Goal: Transaction & Acquisition: Purchase product/service

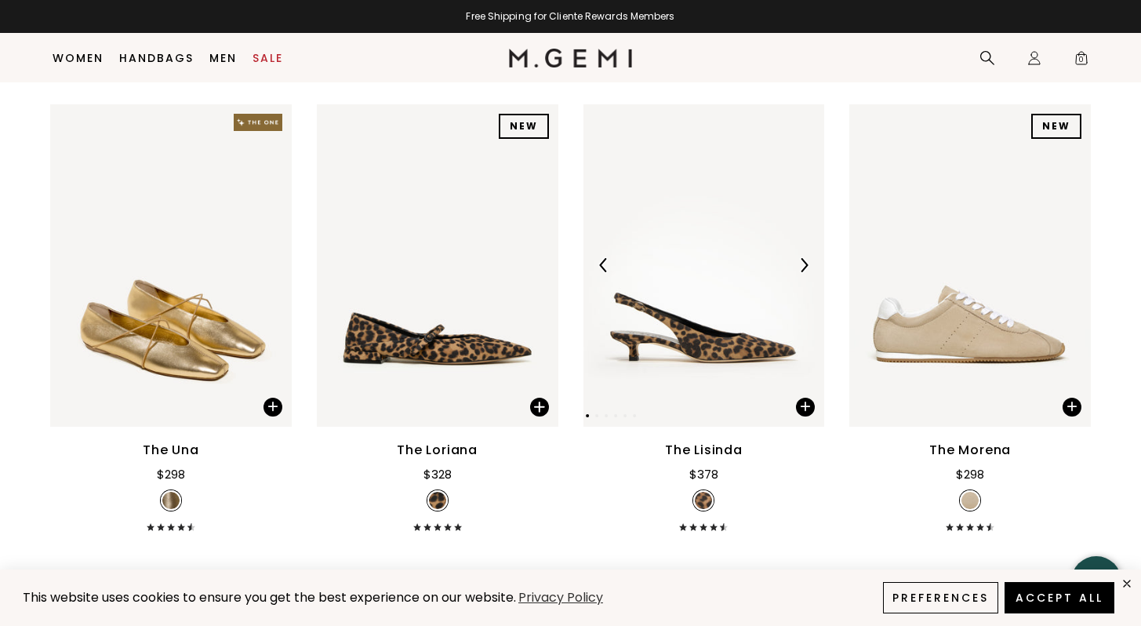
scroll to position [201, 0]
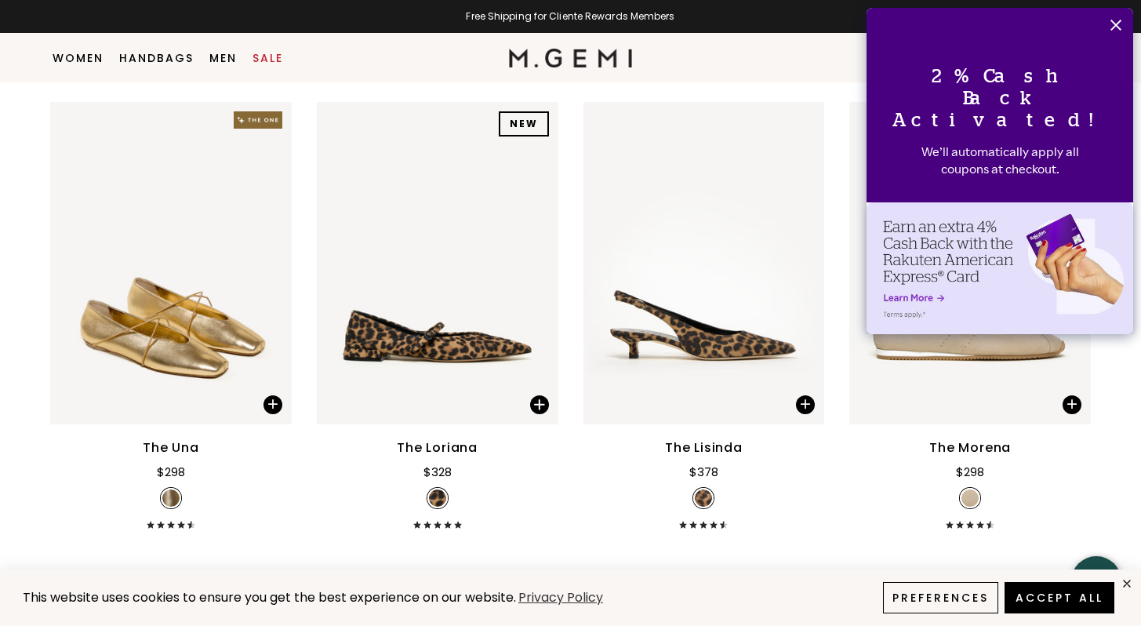
click at [1115, 26] on icon "Close" at bounding box center [1115, 25] width 13 height 13
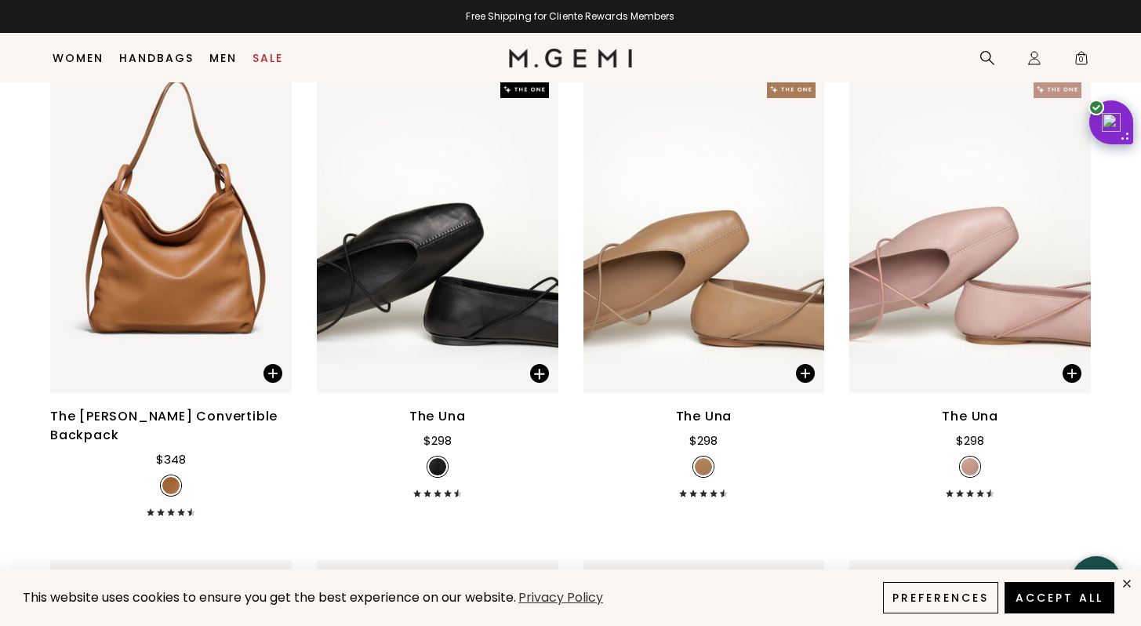
scroll to position [620, 0]
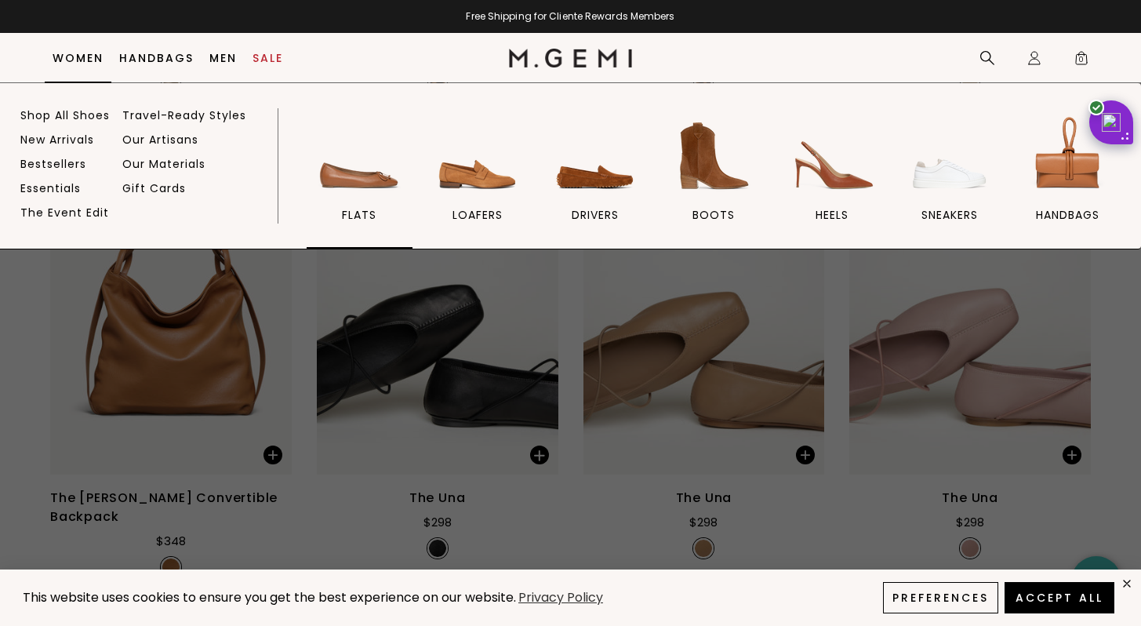
click at [373, 221] on span "flats" at bounding box center [359, 215] width 34 height 14
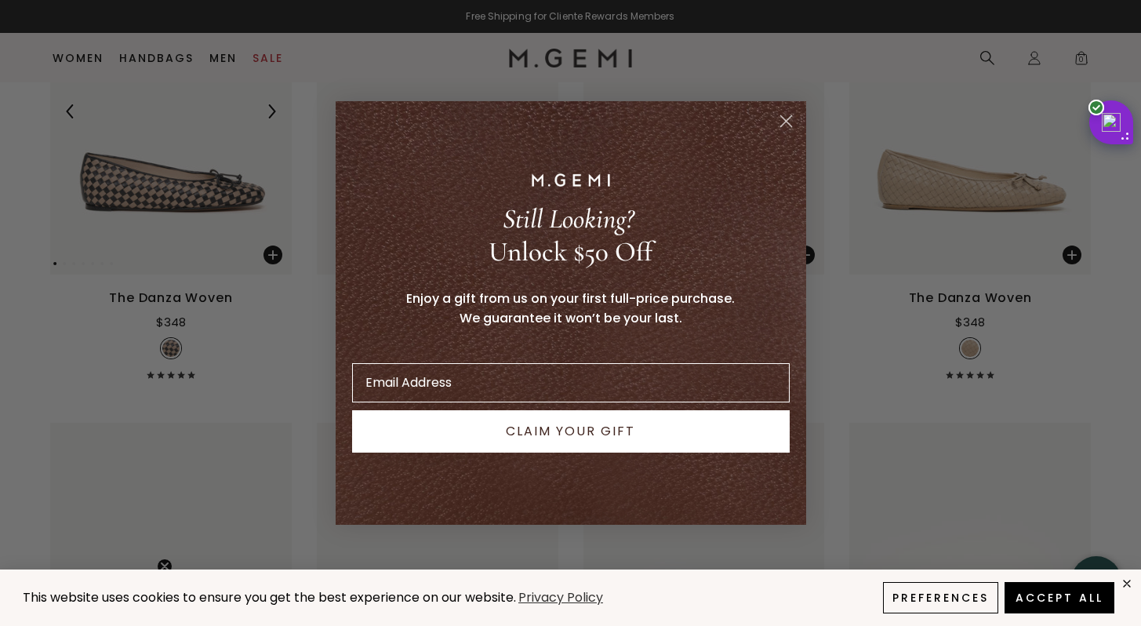
scroll to position [1790, 0]
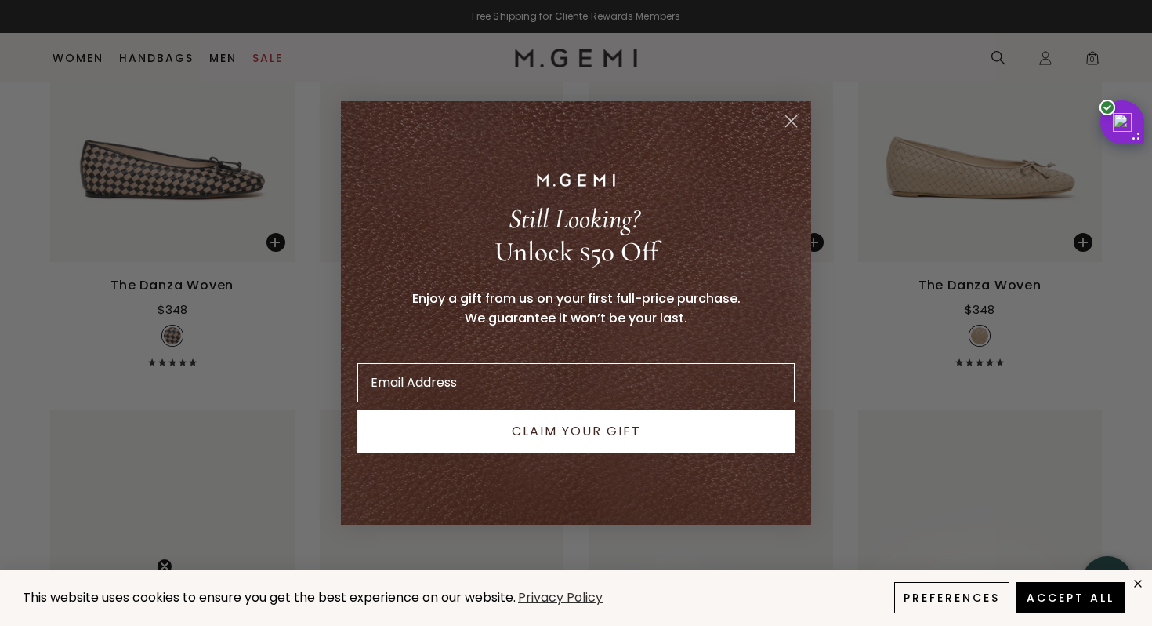
drag, startPoint x: 205, startPoint y: 206, endPoint x: 176, endPoint y: 206, distance: 29.0
click at [176, 206] on div "Close dialog Still Looking? Unlock $50 Off Enjoy a gift from us on your first f…" at bounding box center [576, 313] width 1152 height 626
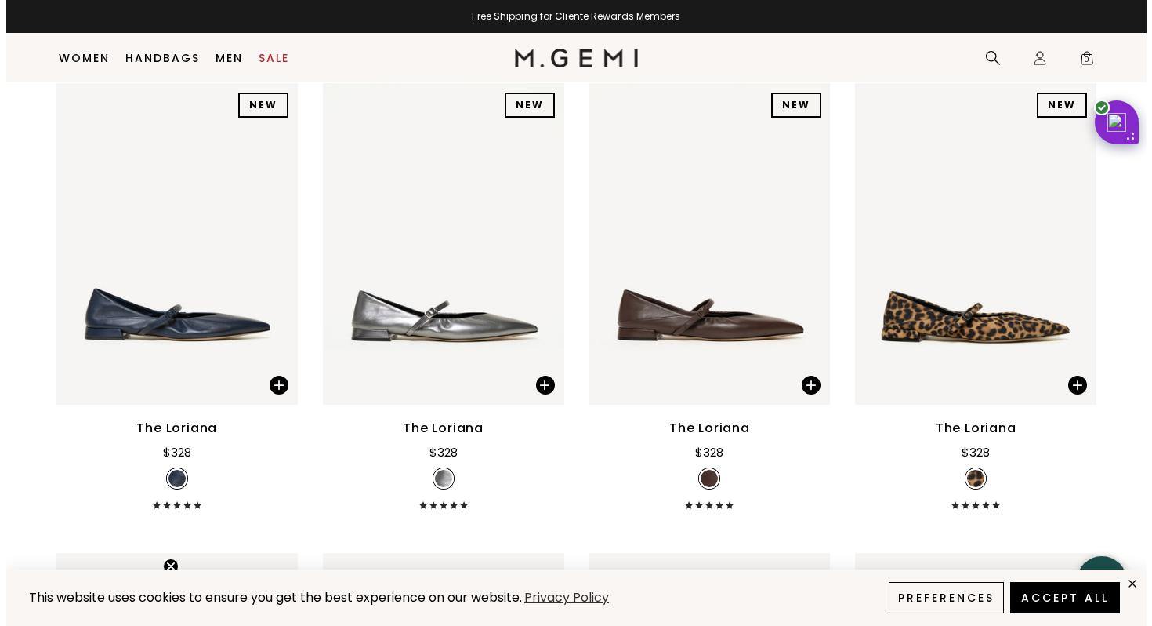
scroll to position [4970, 0]
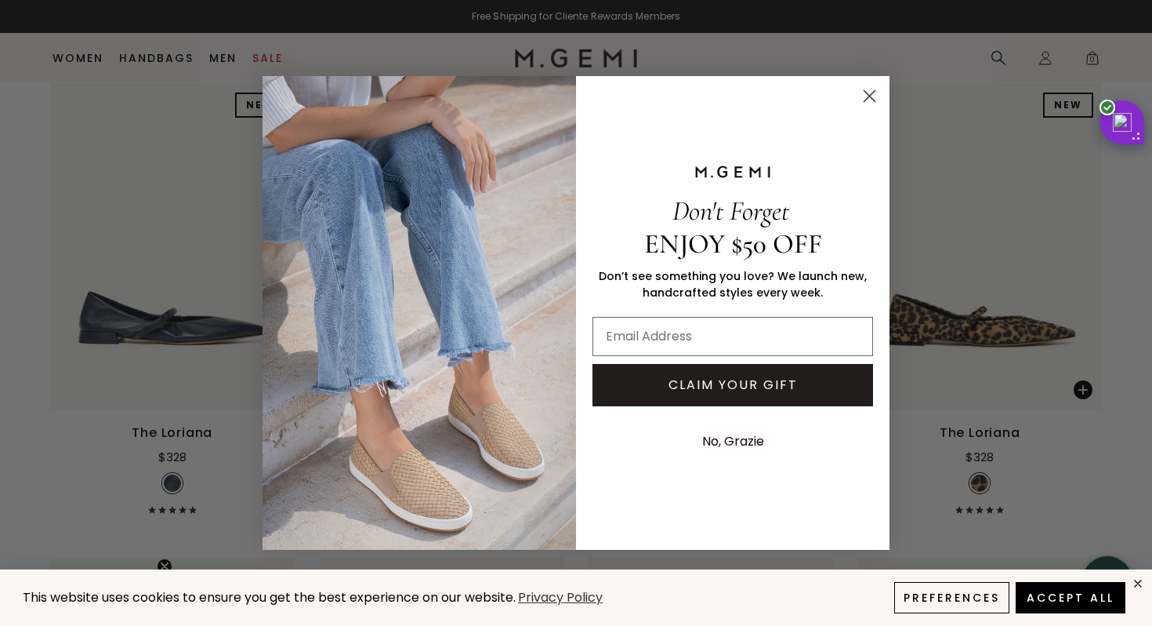
click at [871, 98] on icon "Close dialog" at bounding box center [870, 95] width 11 height 11
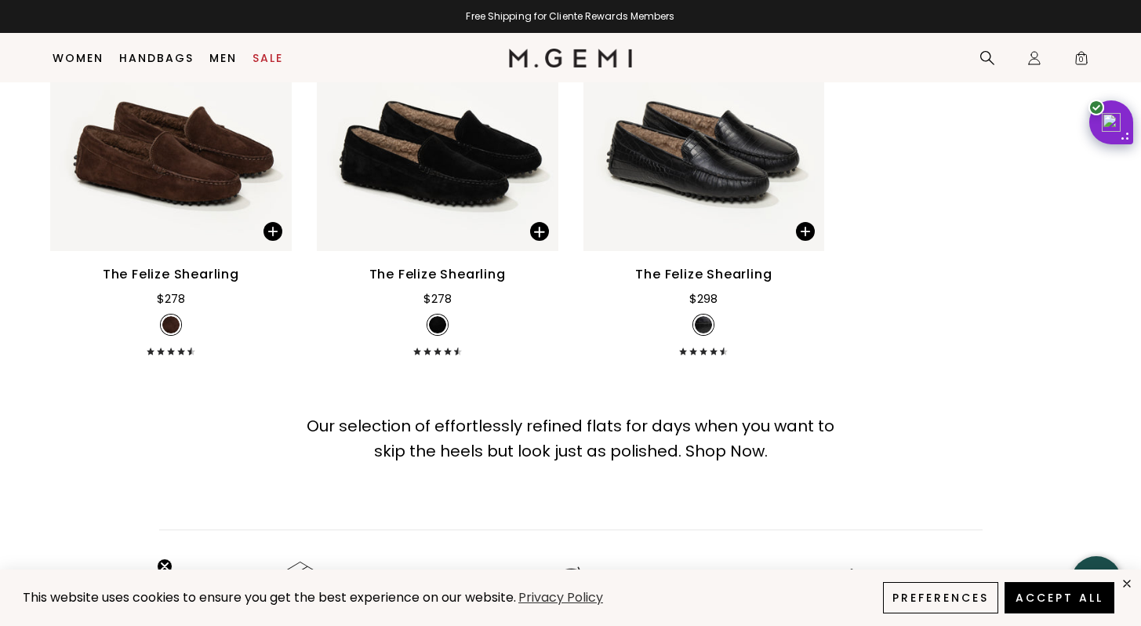
scroll to position [8829, 0]
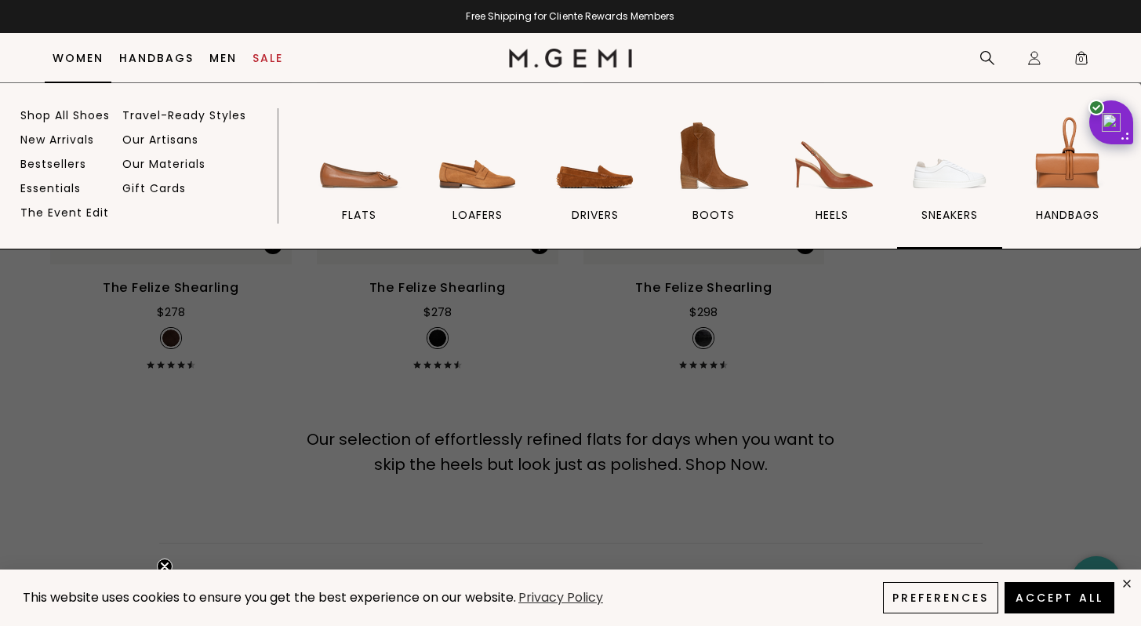
click at [964, 181] on img at bounding box center [949, 156] width 88 height 88
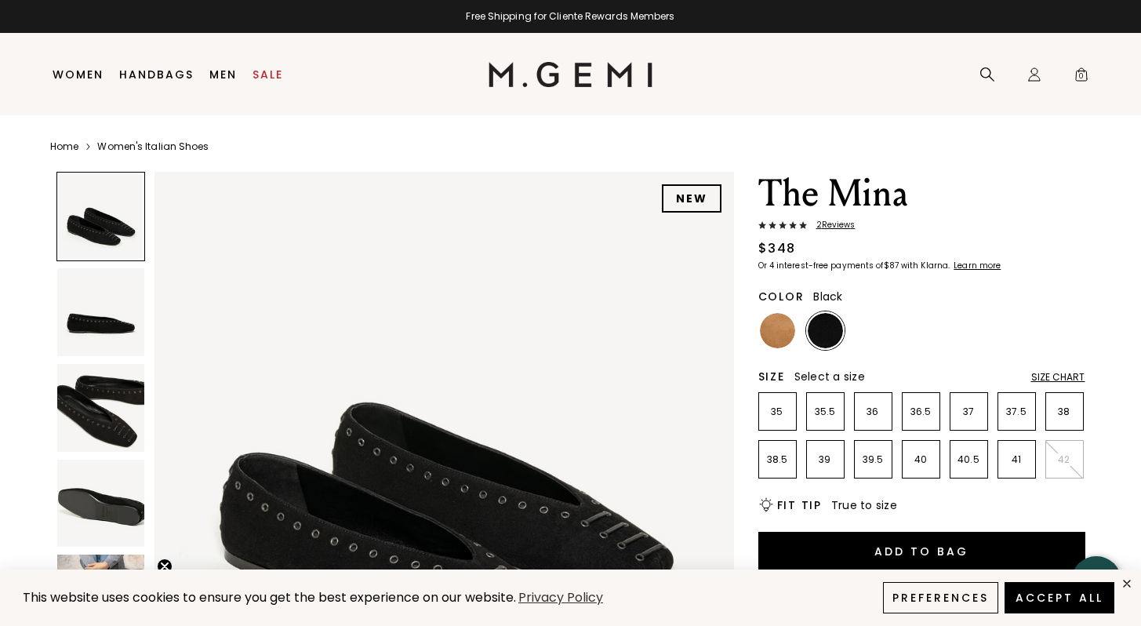
click at [99, 423] on img at bounding box center [101, 408] width 88 height 88
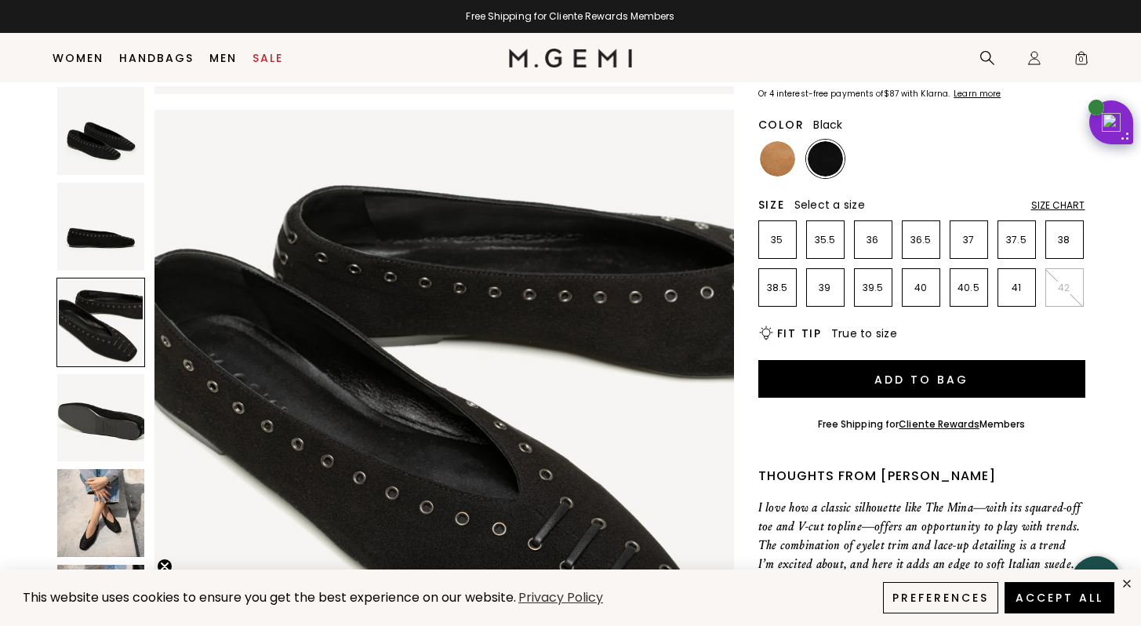
scroll to position [147, 0]
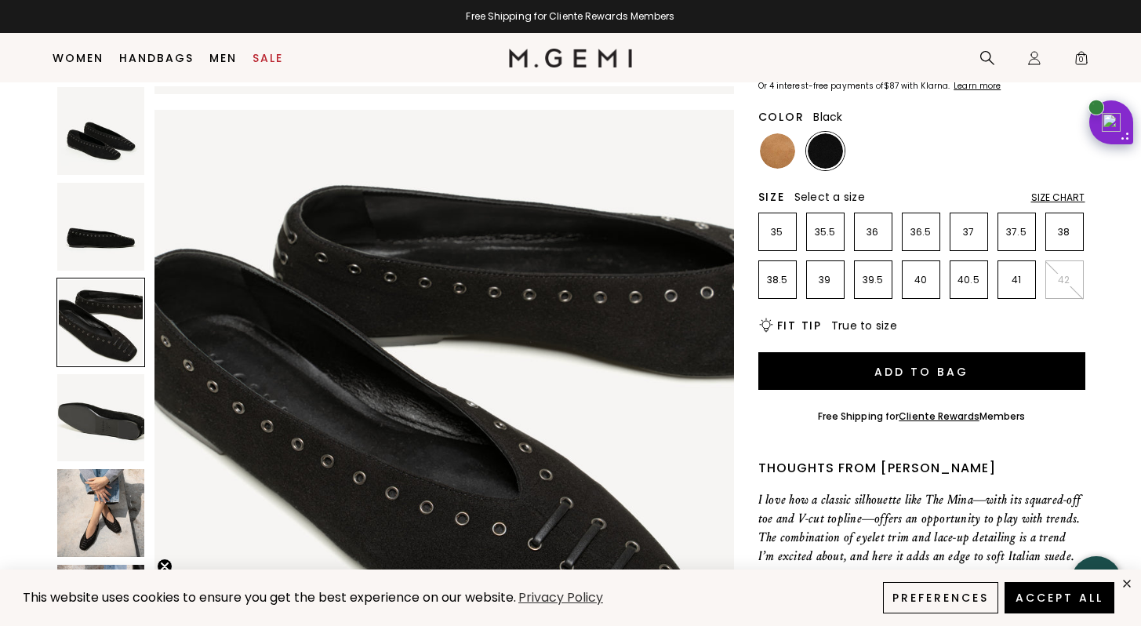
click at [100, 505] on img at bounding box center [101, 513] width 88 height 88
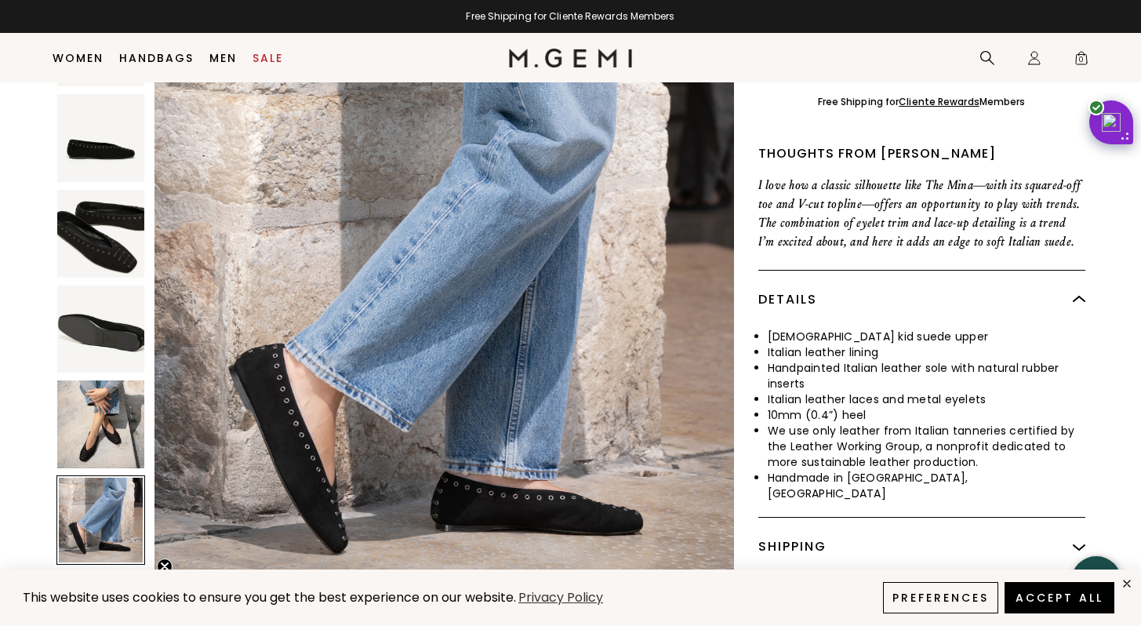
scroll to position [2928, 0]
click at [95, 433] on img at bounding box center [101, 425] width 88 height 88
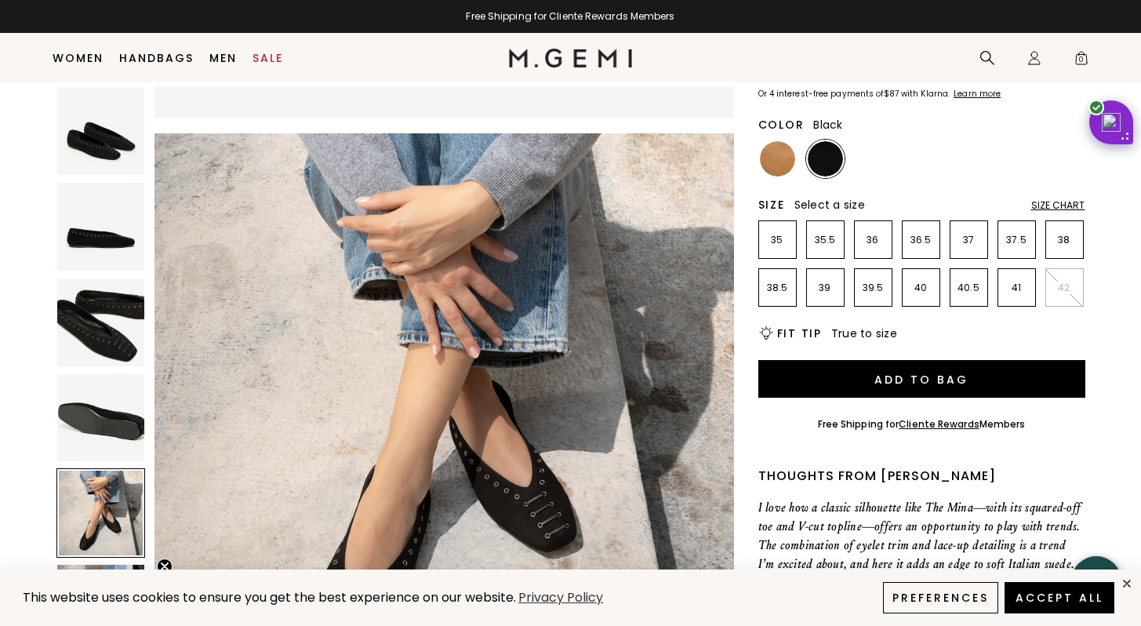
scroll to position [106, 0]
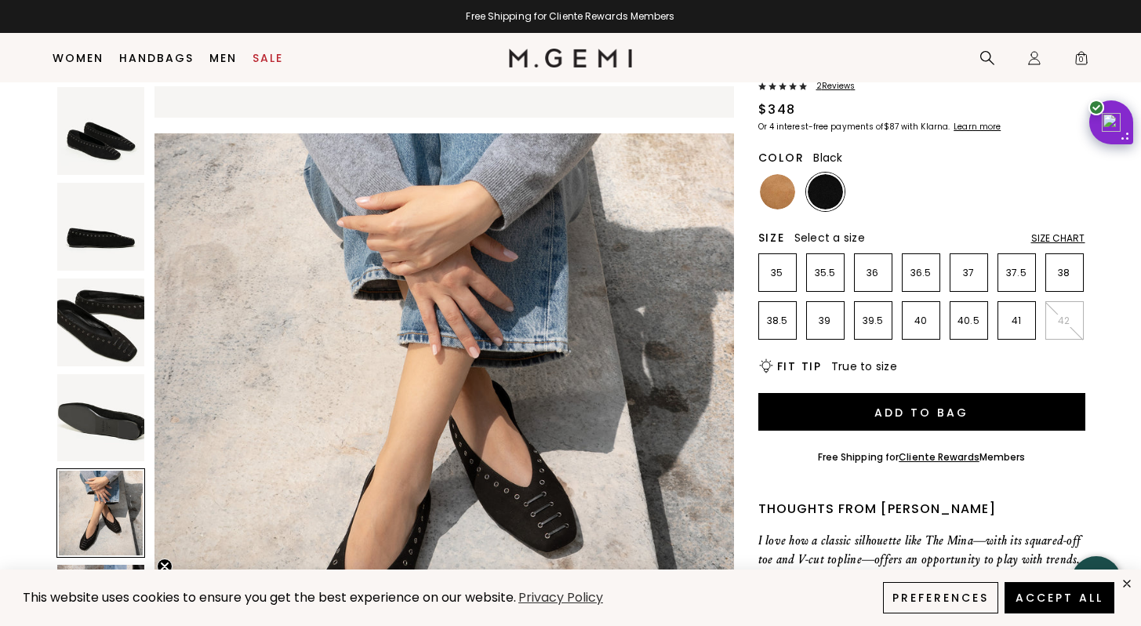
click at [797, 184] on ul at bounding box center [921, 191] width 327 height 38
click at [777, 193] on img at bounding box center [777, 191] width 35 height 35
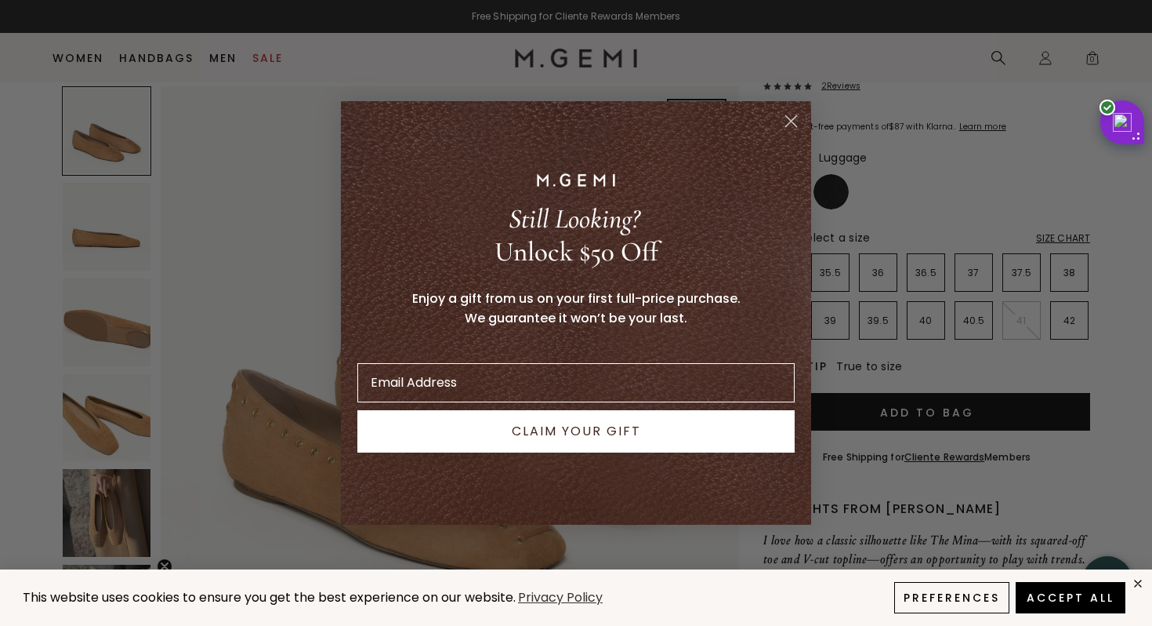
click at [793, 118] on icon "Close dialog" at bounding box center [791, 121] width 11 height 11
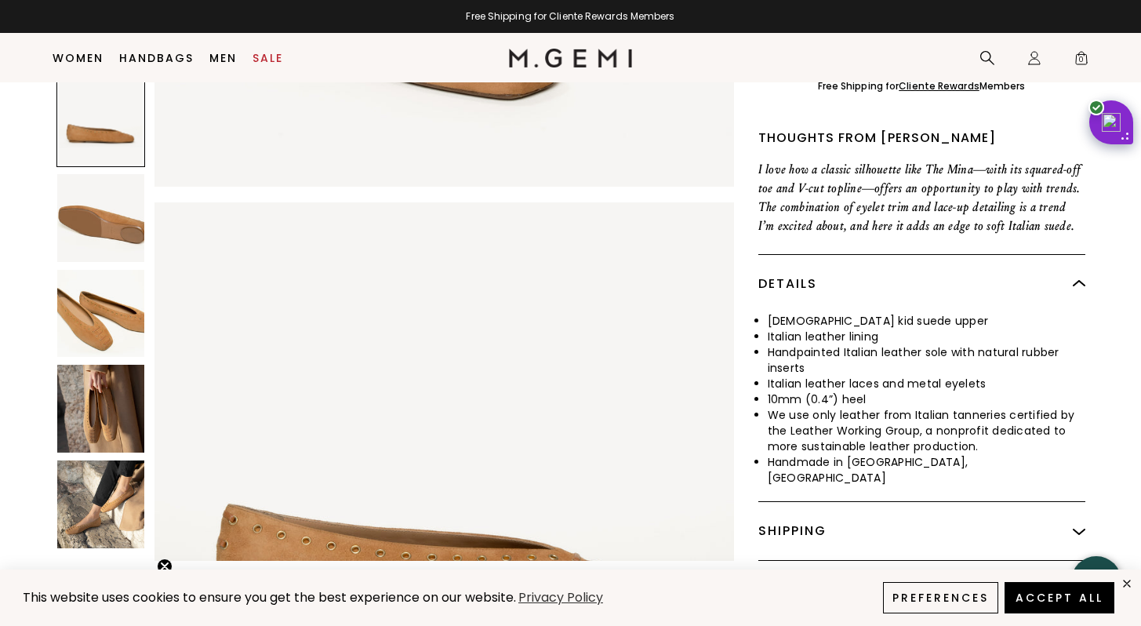
scroll to position [544, 0]
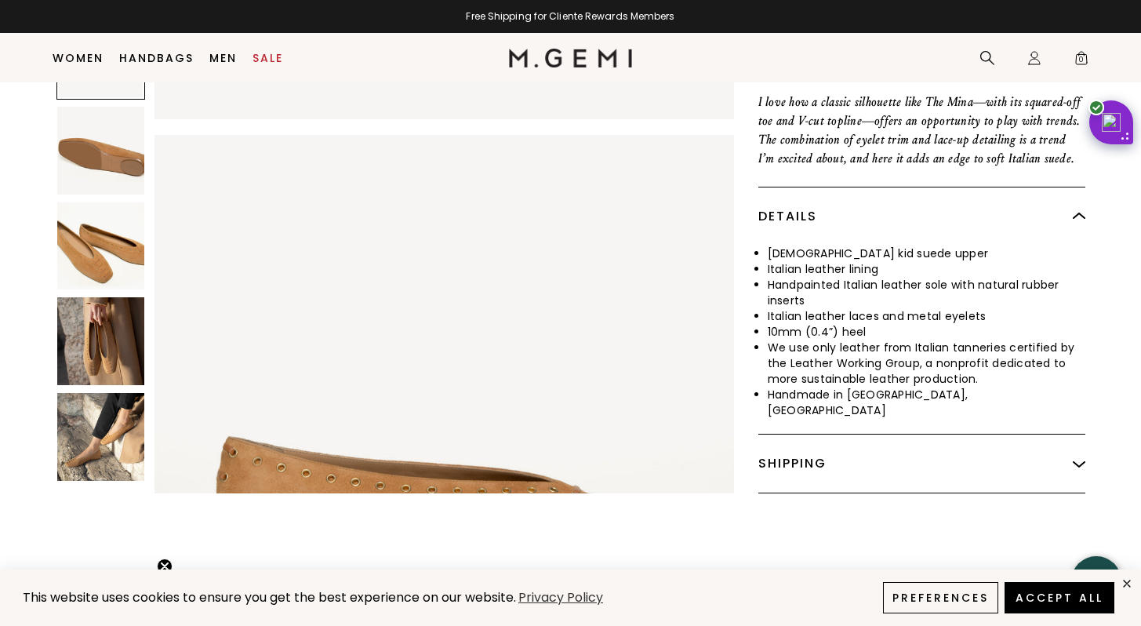
click at [100, 437] on img at bounding box center [101, 437] width 88 height 88
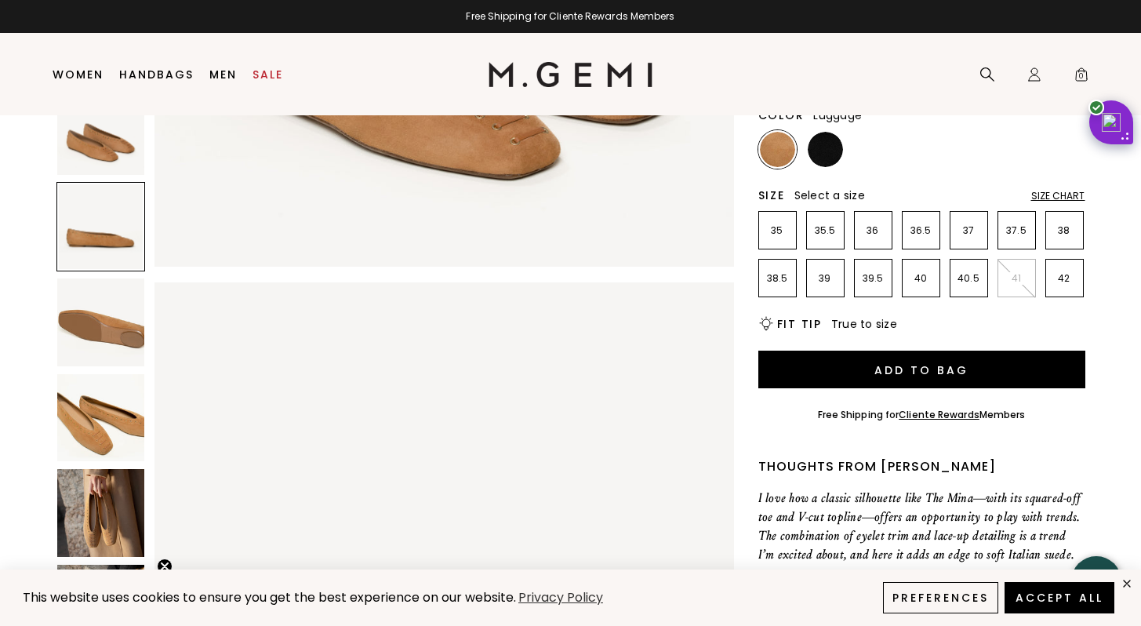
scroll to position [0, 0]
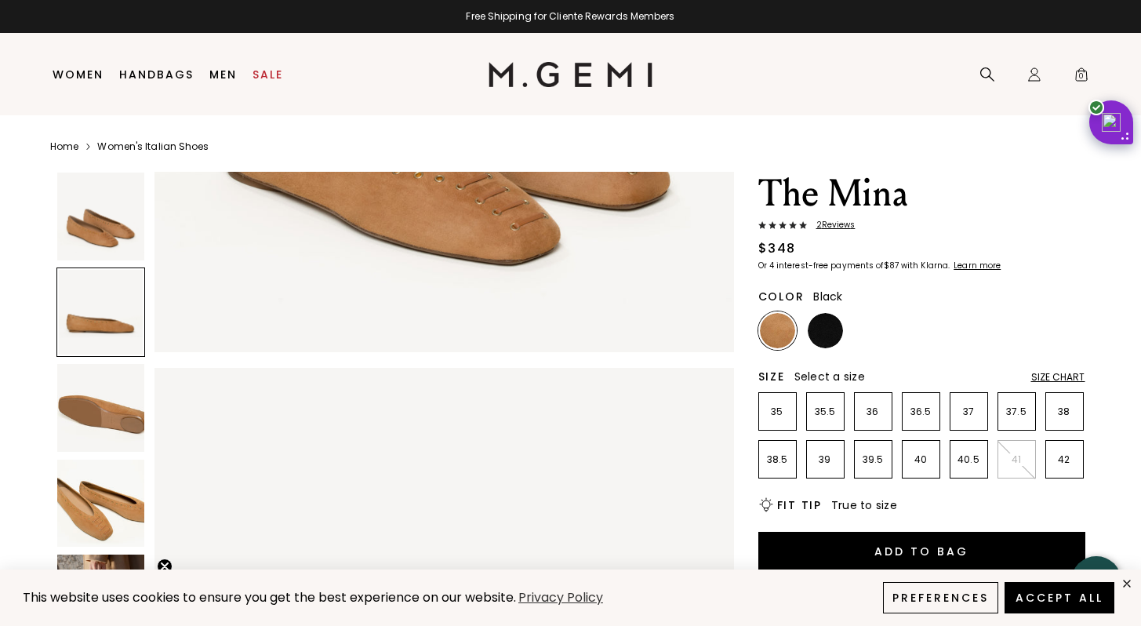
click at [834, 318] on img at bounding box center [824, 330] width 35 height 35
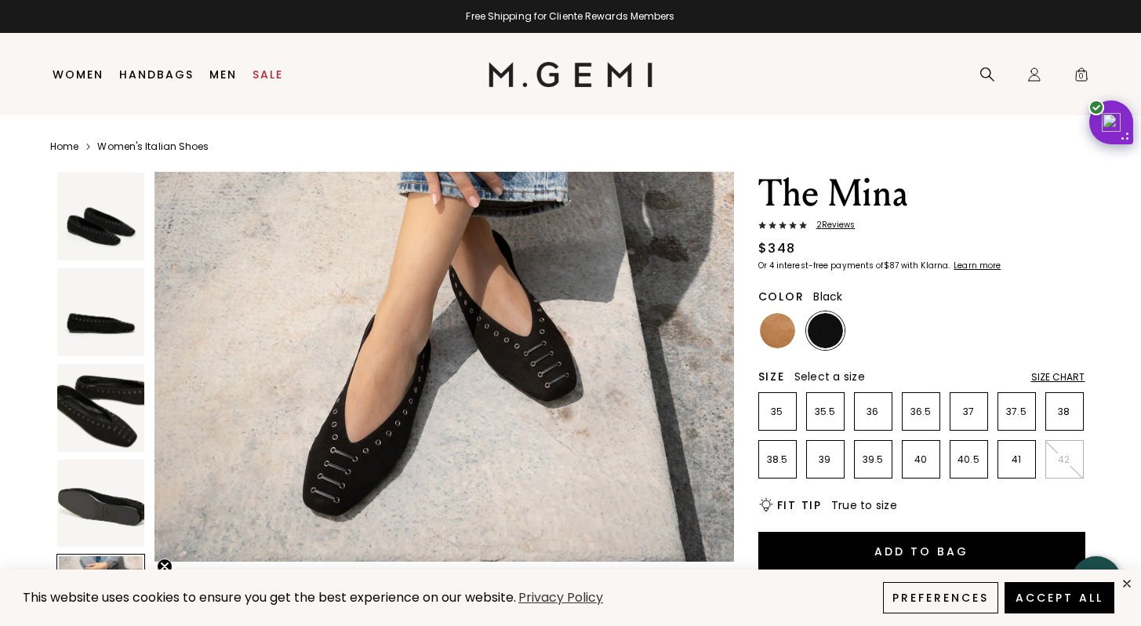
scroll to position [2569, 0]
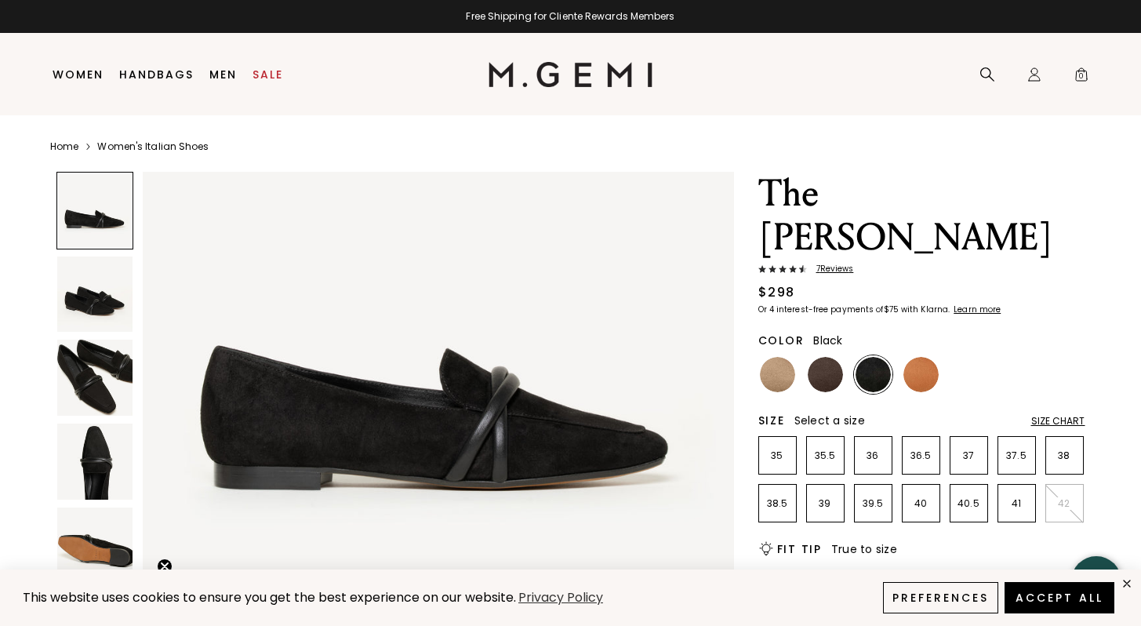
click at [107, 457] on img at bounding box center [95, 461] width 76 height 76
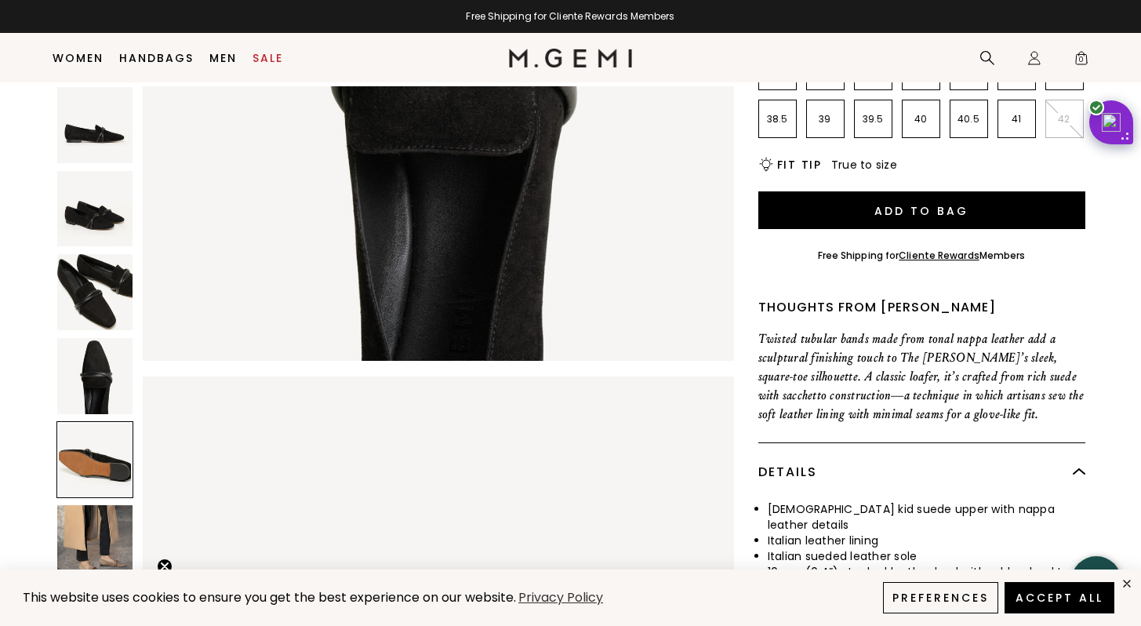
scroll to position [393, 0]
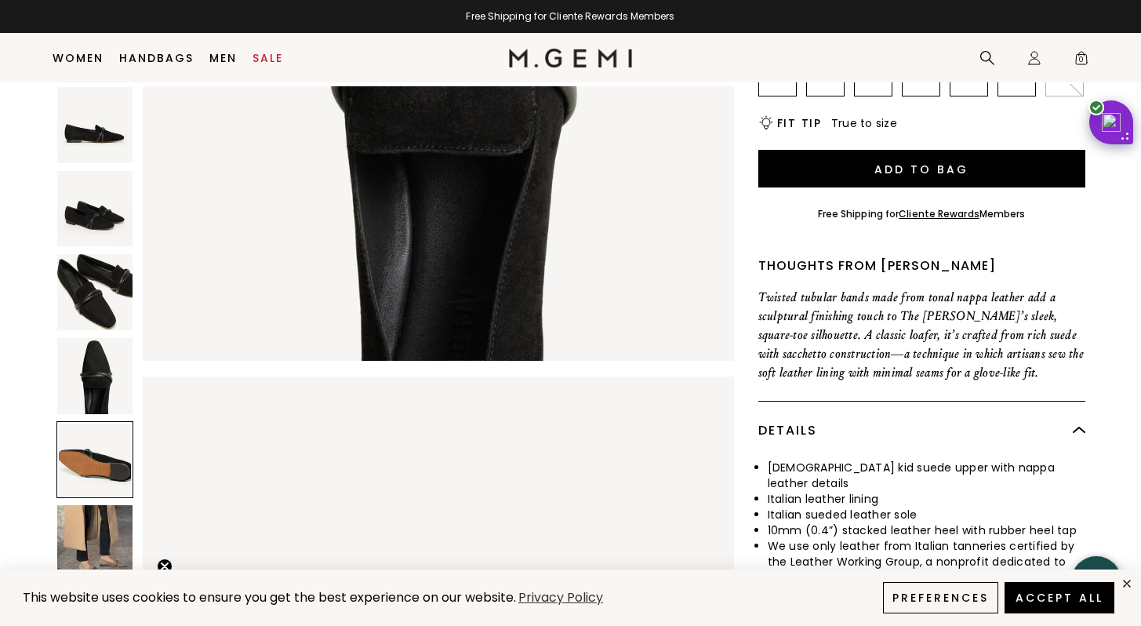
click at [95, 505] on img at bounding box center [95, 543] width 76 height 76
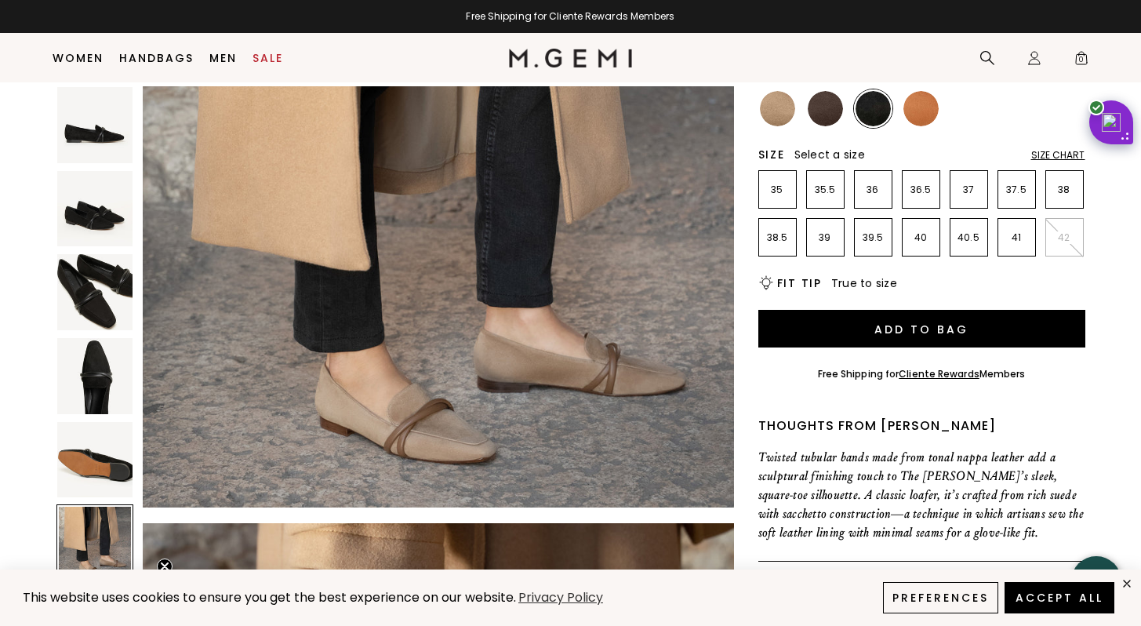
scroll to position [0, 0]
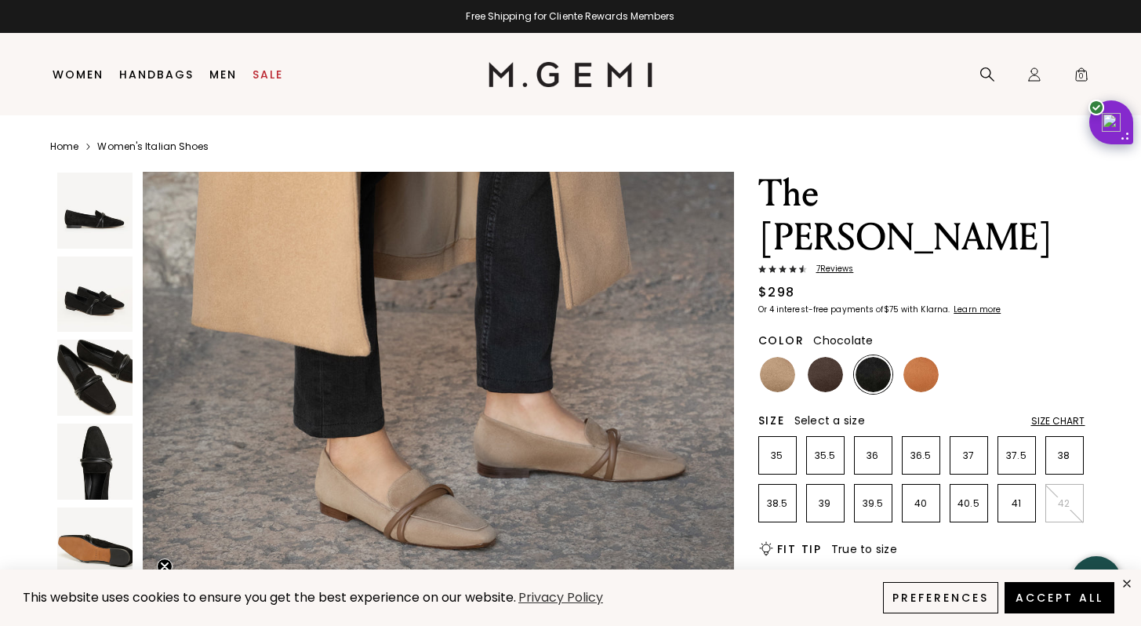
click at [837, 357] on img at bounding box center [824, 374] width 35 height 35
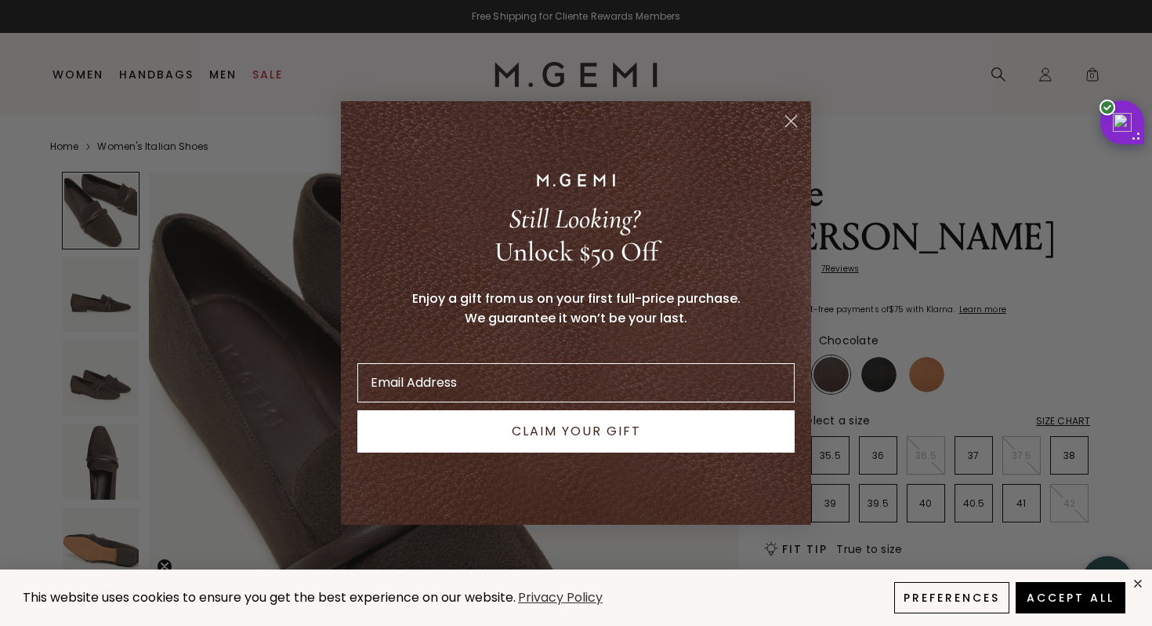
click at [792, 126] on circle "Close dialog" at bounding box center [791, 121] width 26 height 26
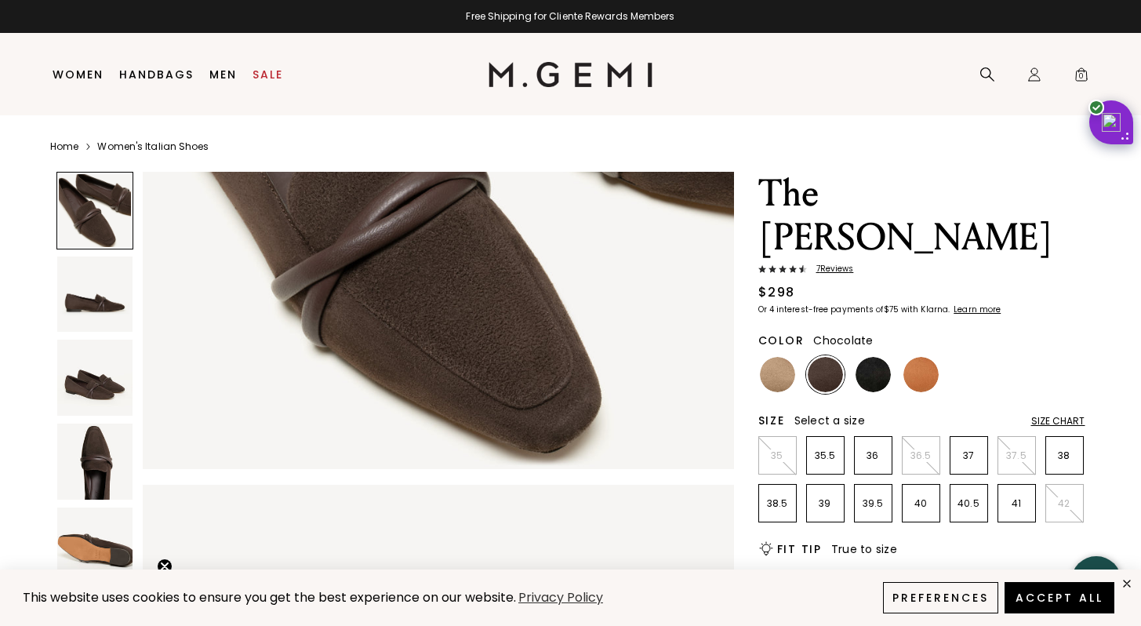
scroll to position [408, 0]
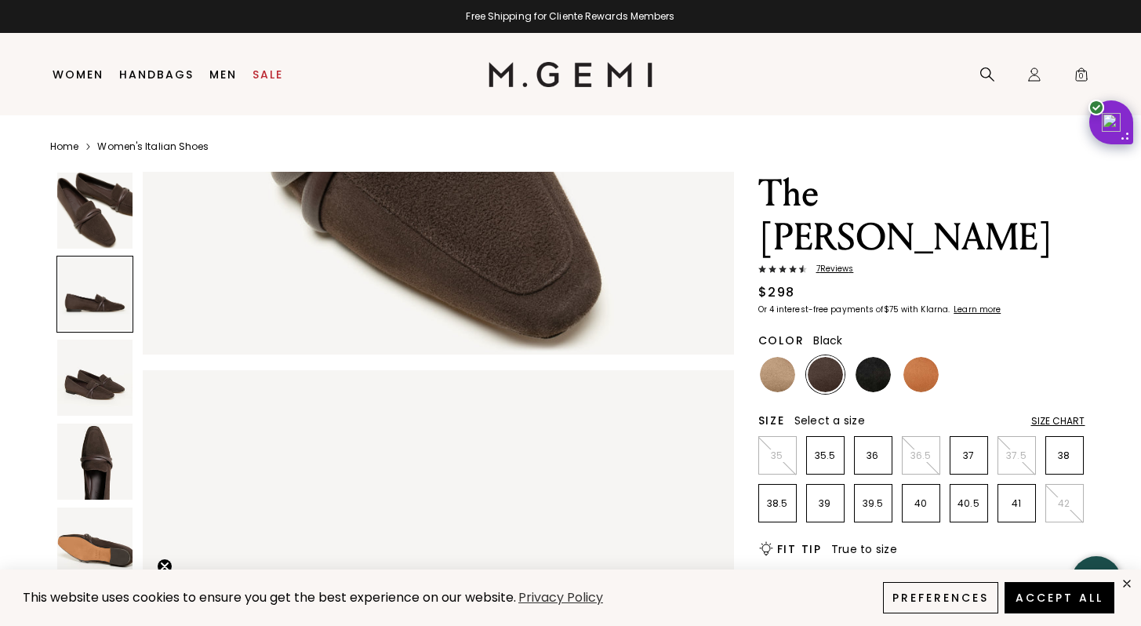
click at [871, 357] on img at bounding box center [872, 374] width 35 height 35
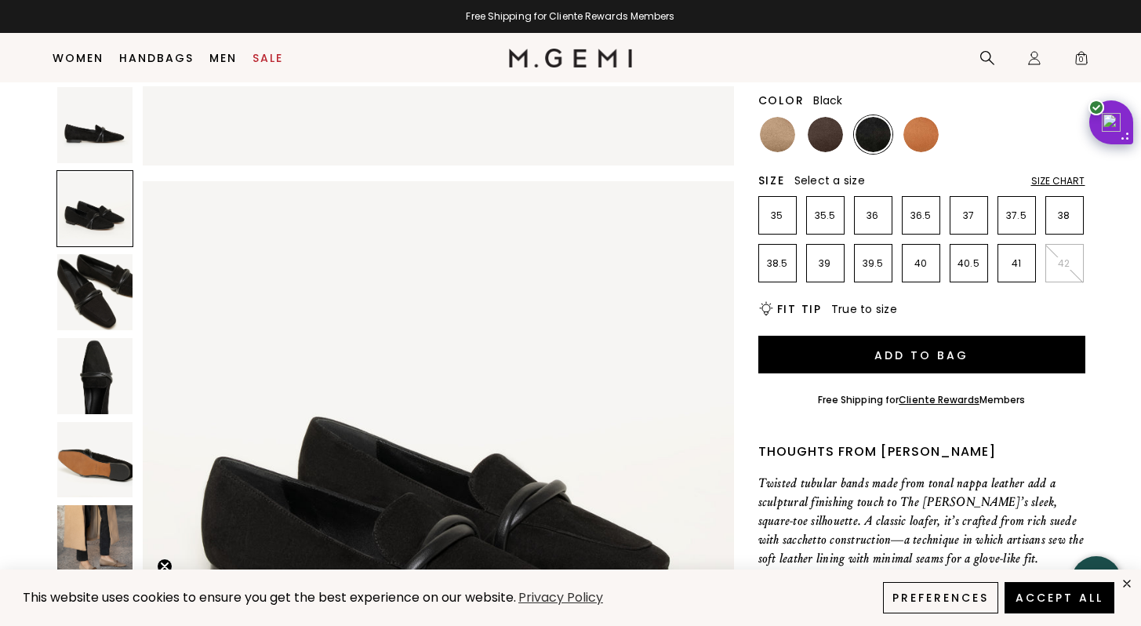
scroll to position [218, 0]
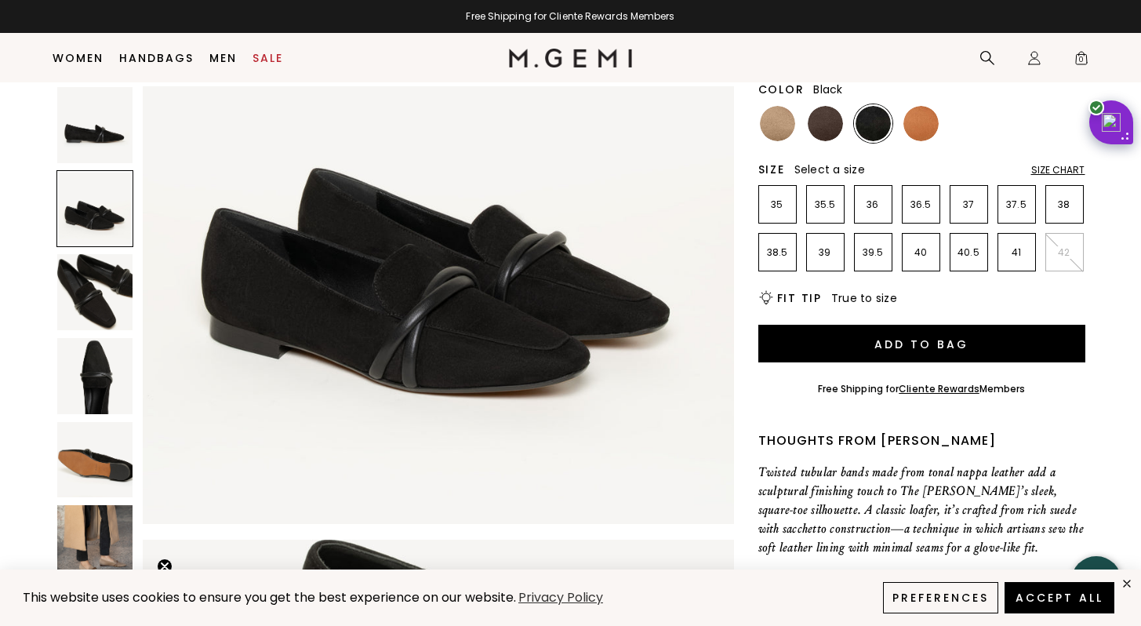
click at [107, 549] on img at bounding box center [95, 543] width 76 height 76
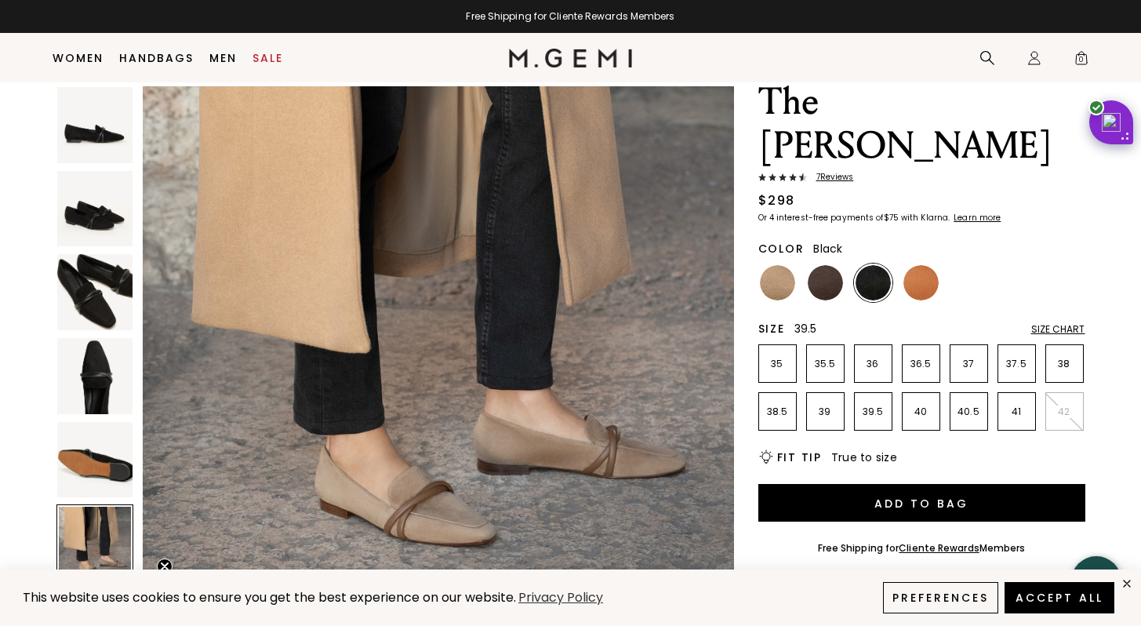
scroll to position [49, 0]
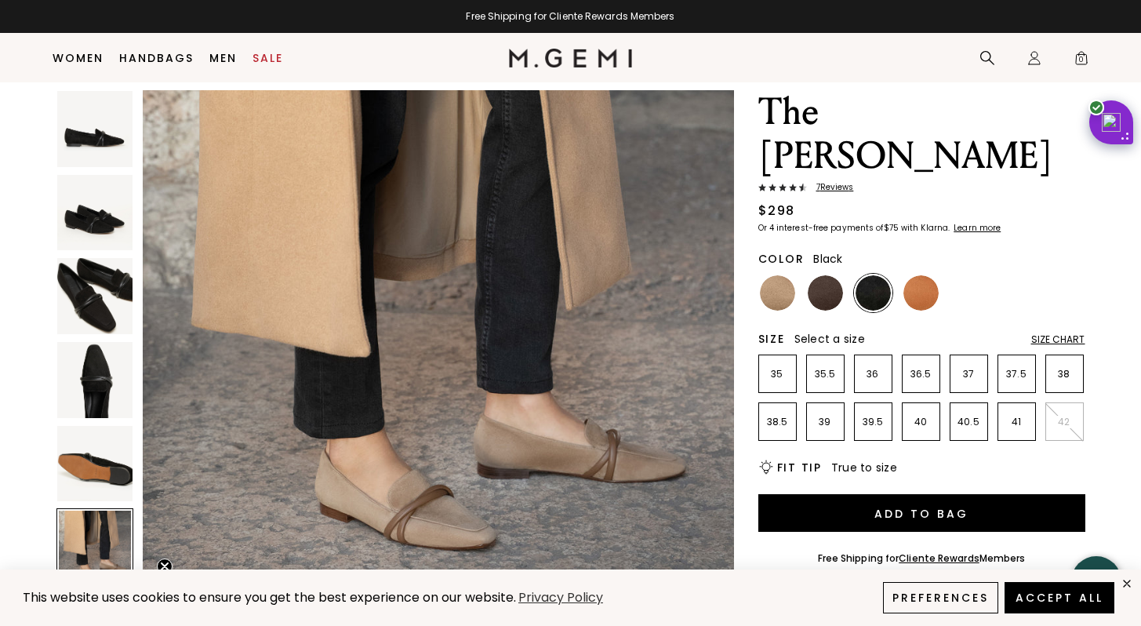
click at [1063, 333] on div "Size Chart" at bounding box center [1058, 339] width 54 height 13
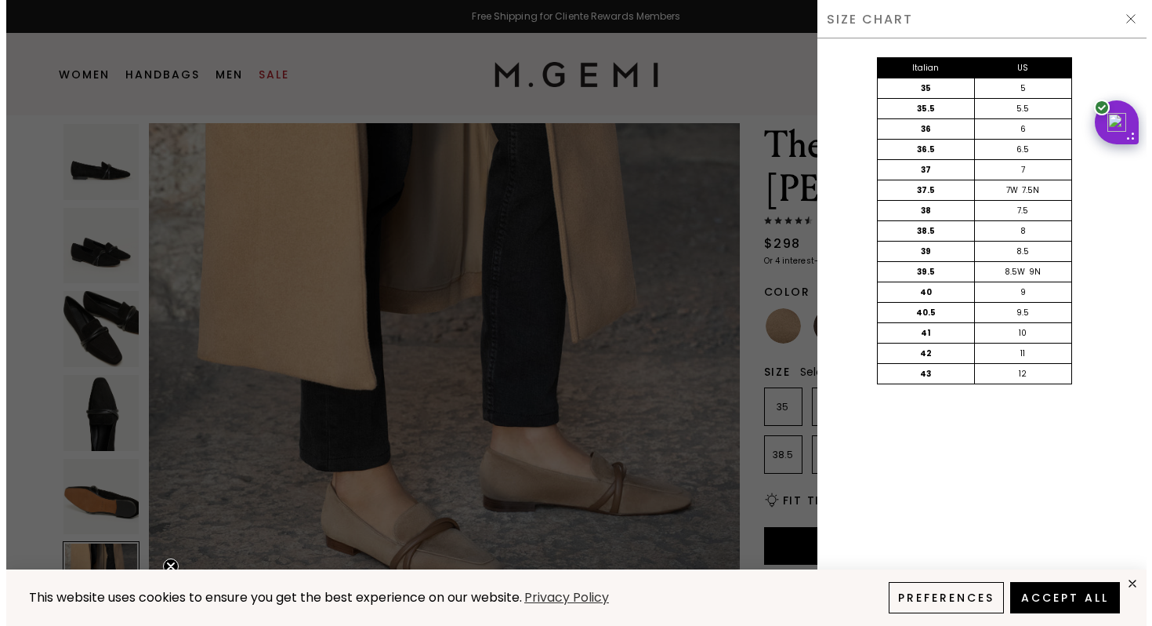
scroll to position [0, 0]
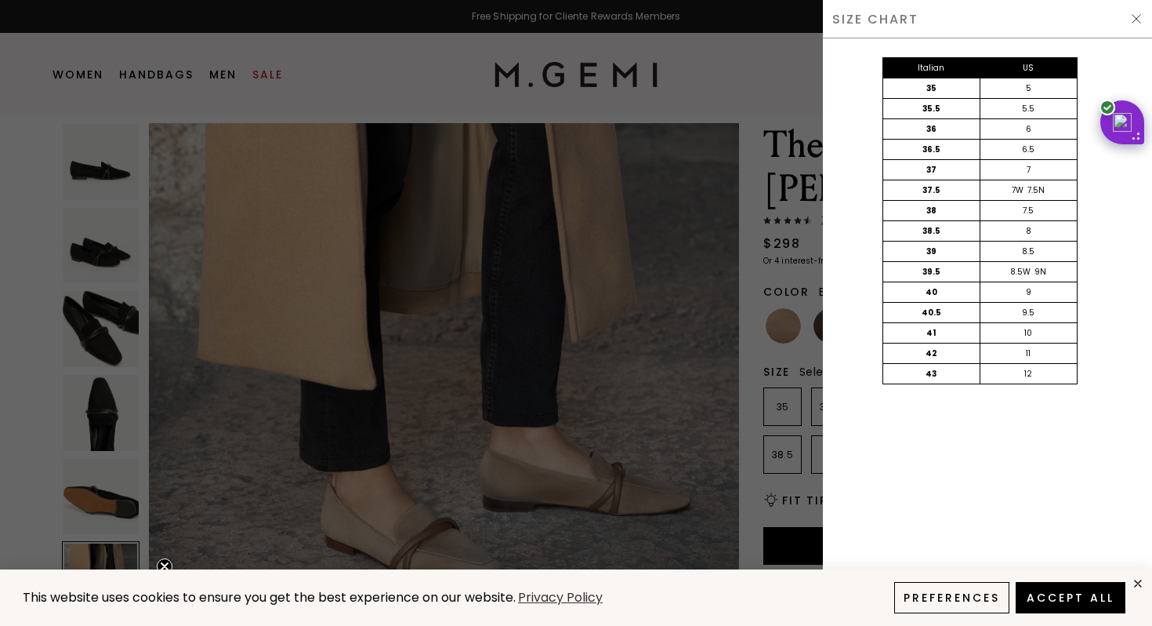
click at [1134, 17] on img at bounding box center [1136, 19] width 13 height 13
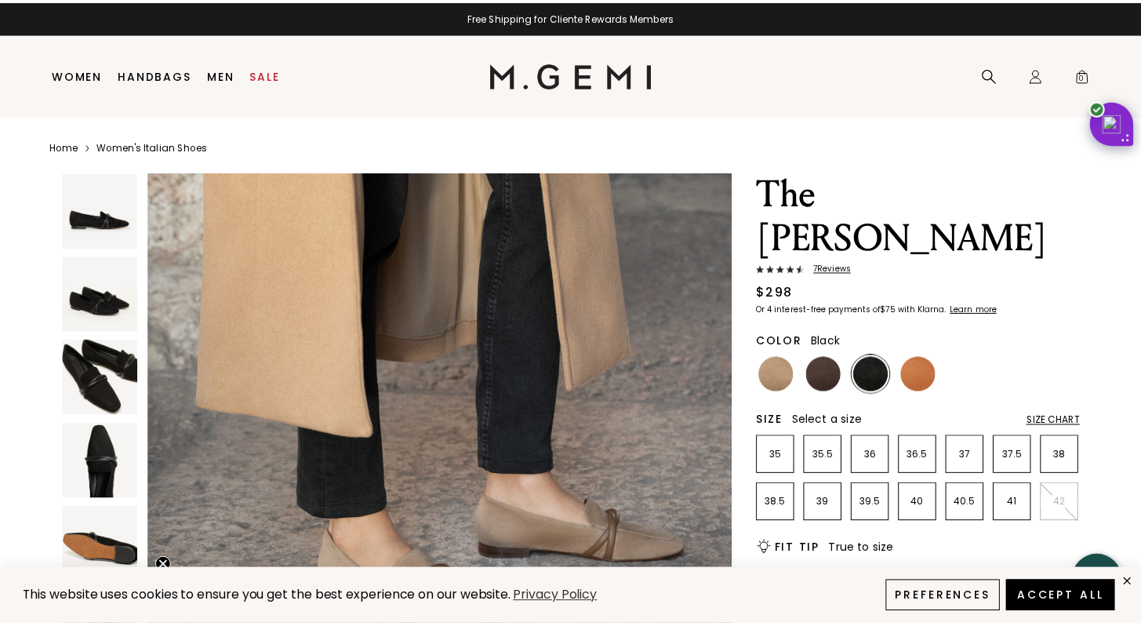
scroll to position [49, 0]
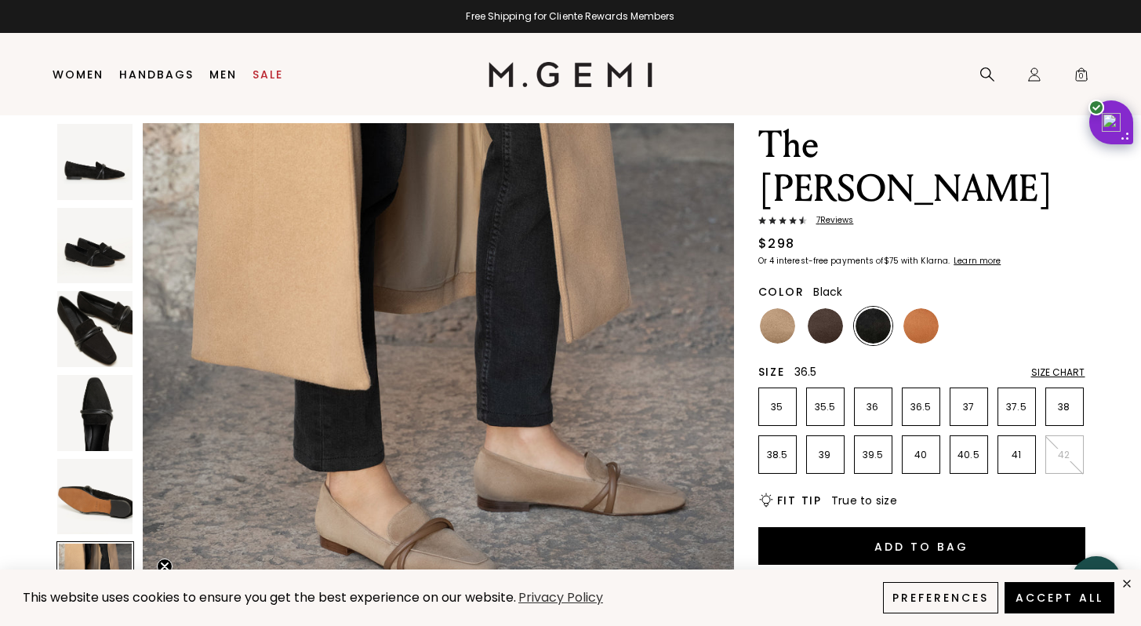
click at [923, 401] on p "36.5" at bounding box center [920, 407] width 37 height 13
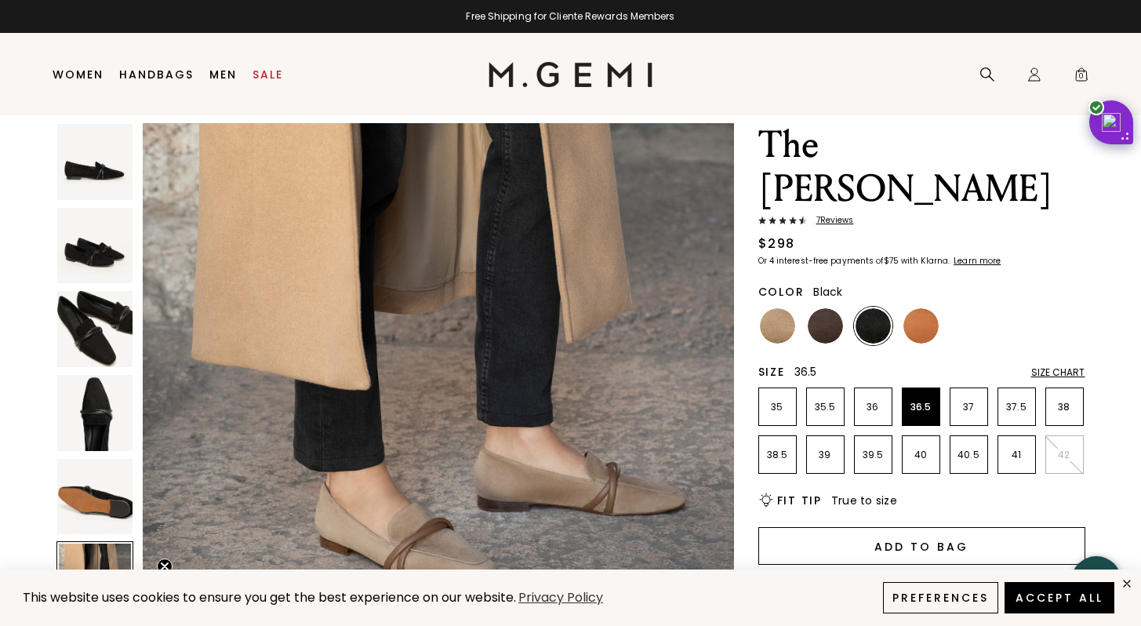
click at [899, 527] on button "Add to Bag" at bounding box center [921, 546] width 327 height 38
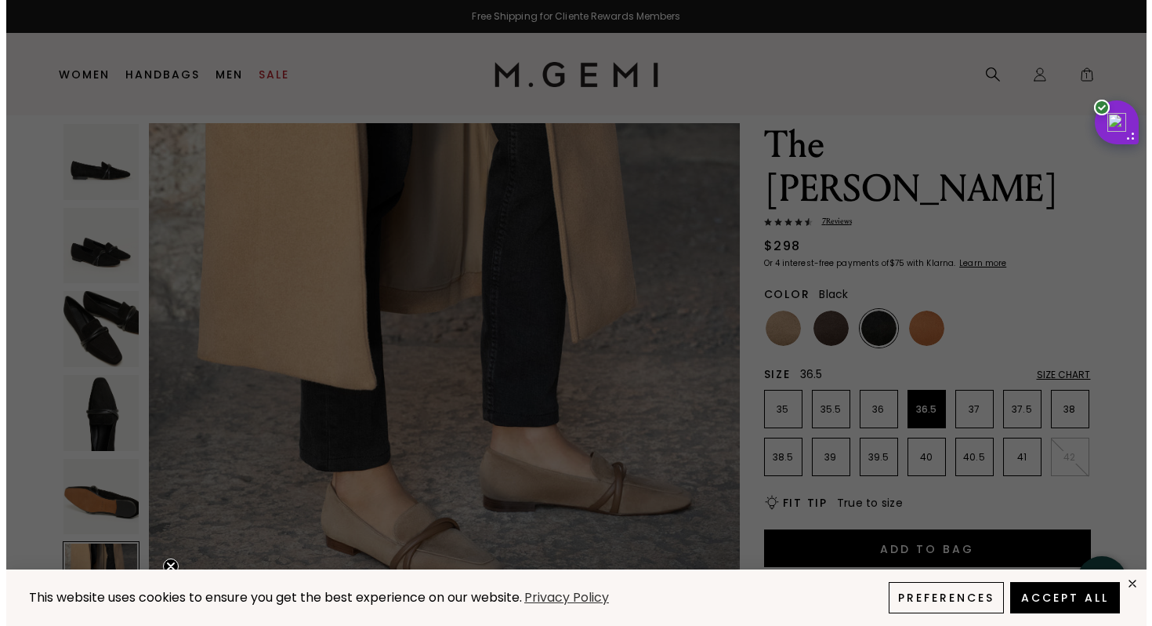
scroll to position [0, 0]
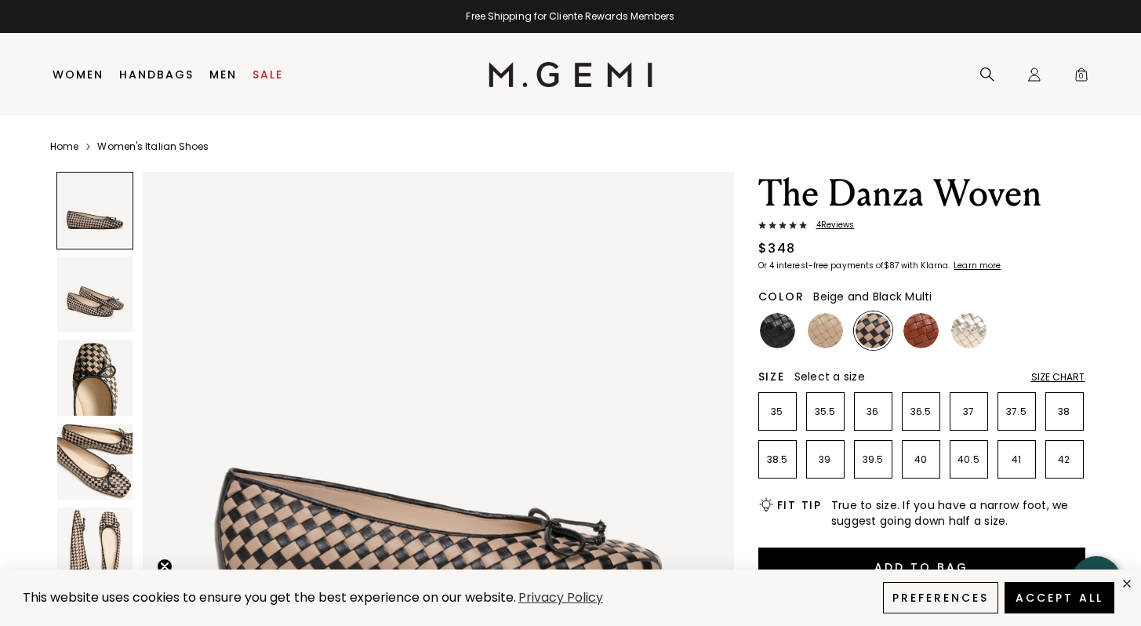
click at [92, 488] on img at bounding box center [95, 461] width 76 height 76
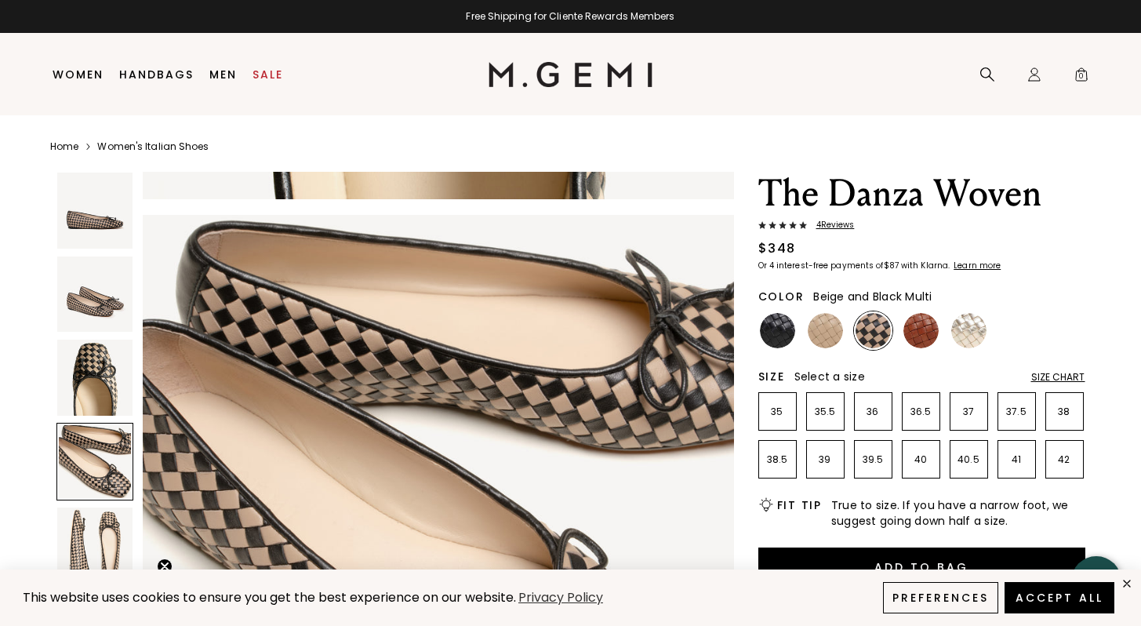
scroll to position [1783, 0]
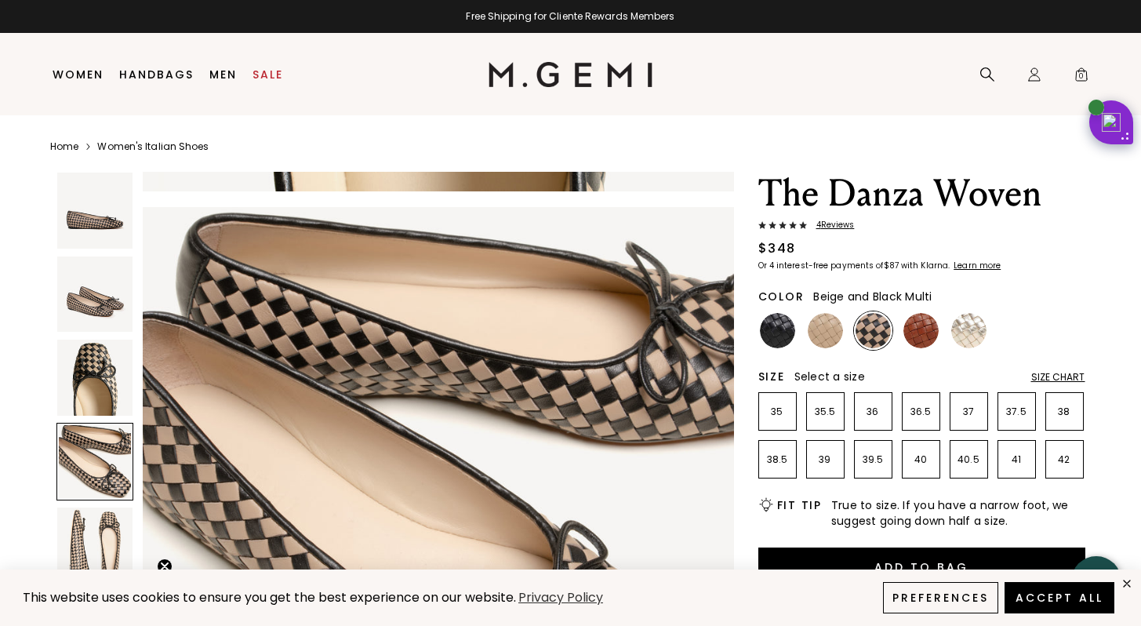
click at [108, 452] on div at bounding box center [95, 461] width 78 height 78
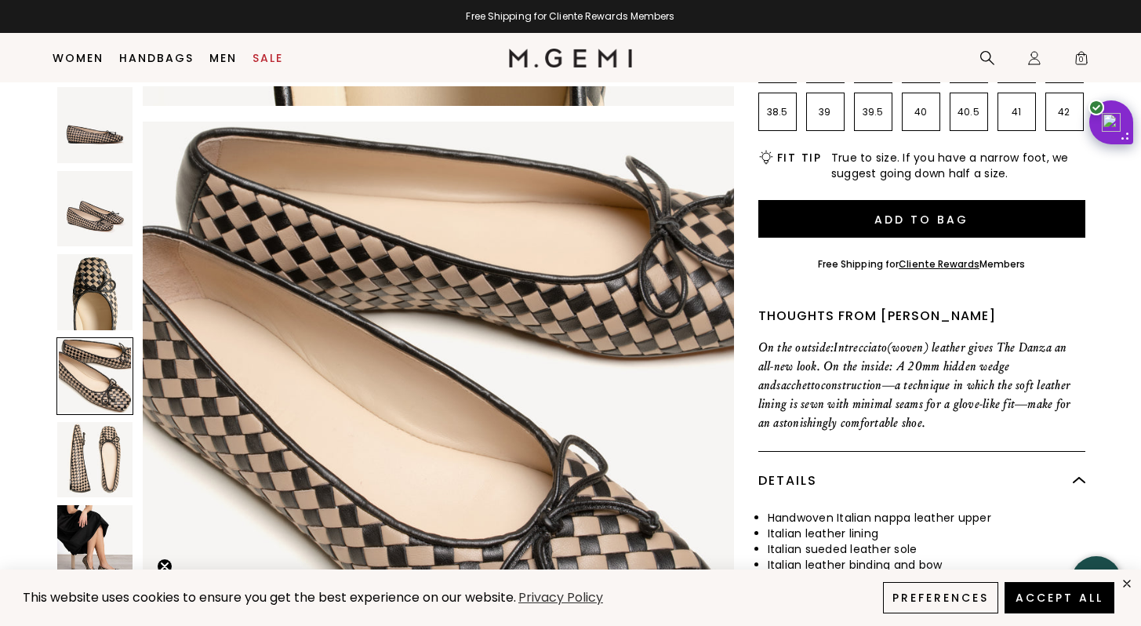
scroll to position [320, 0]
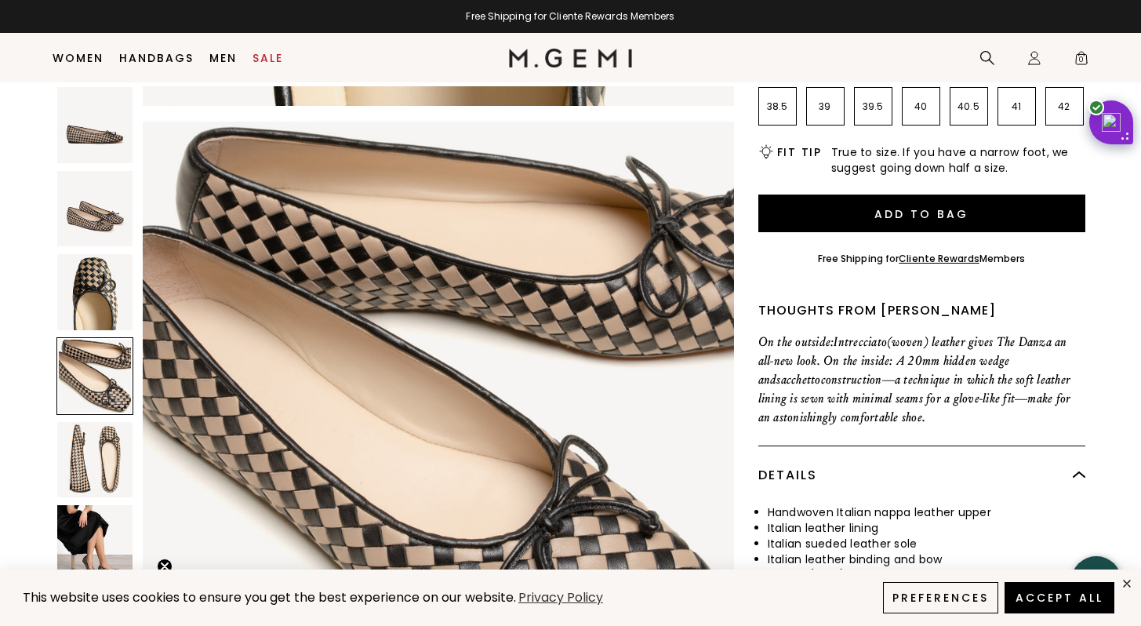
click at [102, 558] on img at bounding box center [95, 543] width 76 height 76
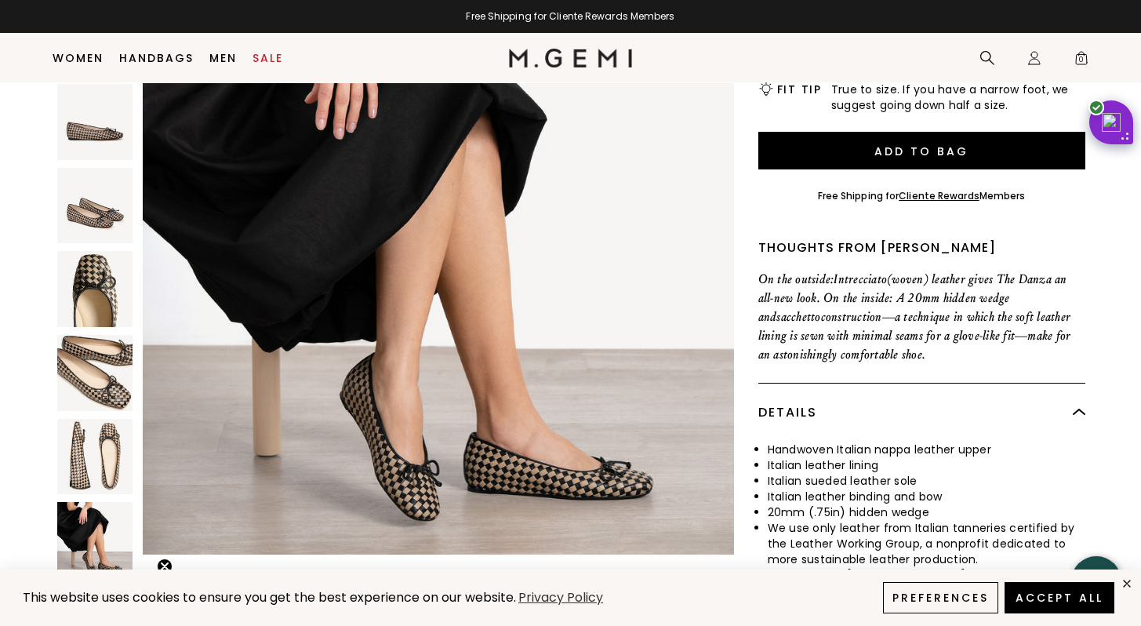
scroll to position [3058, 0]
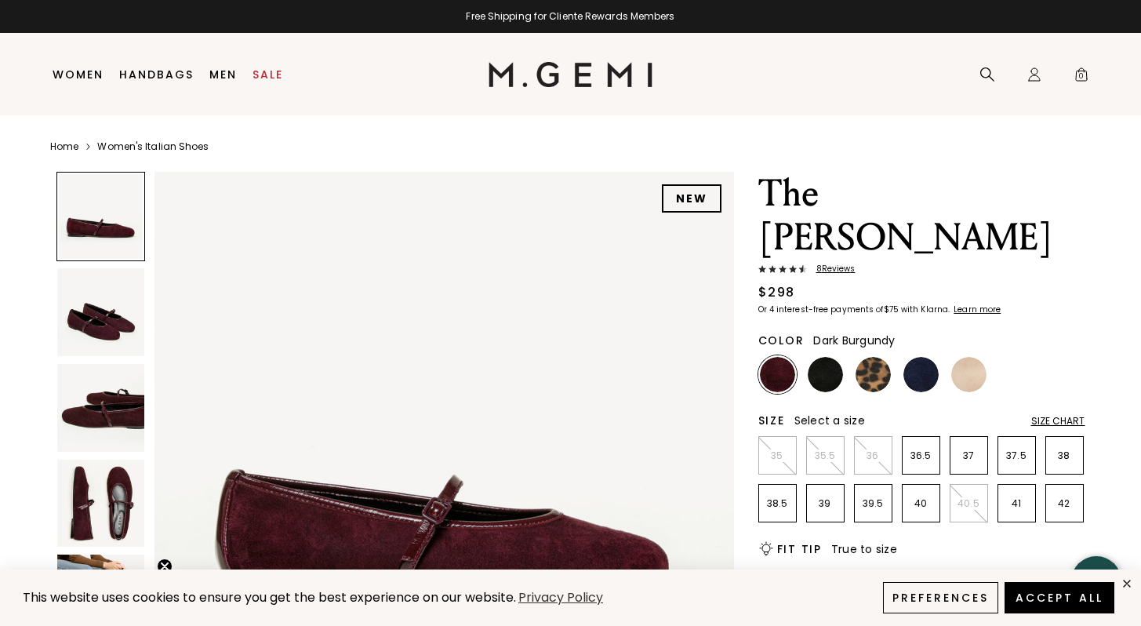
click at [116, 510] on img at bounding box center [101, 503] width 88 height 88
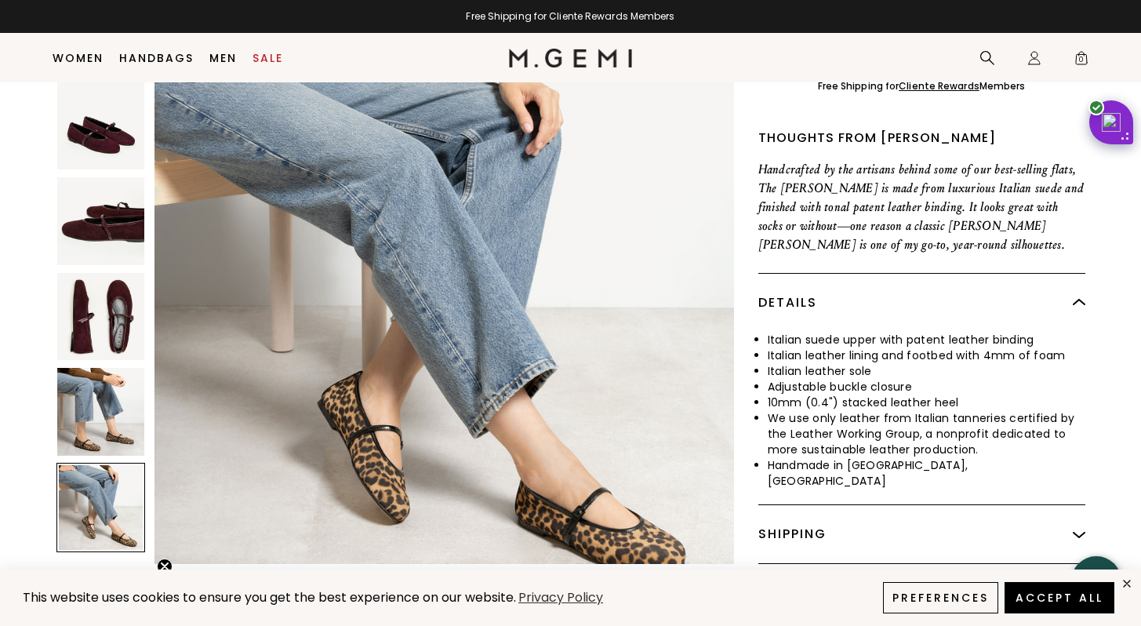
scroll to position [2928, 0]
click at [116, 488] on div at bounding box center [100, 506] width 89 height 89
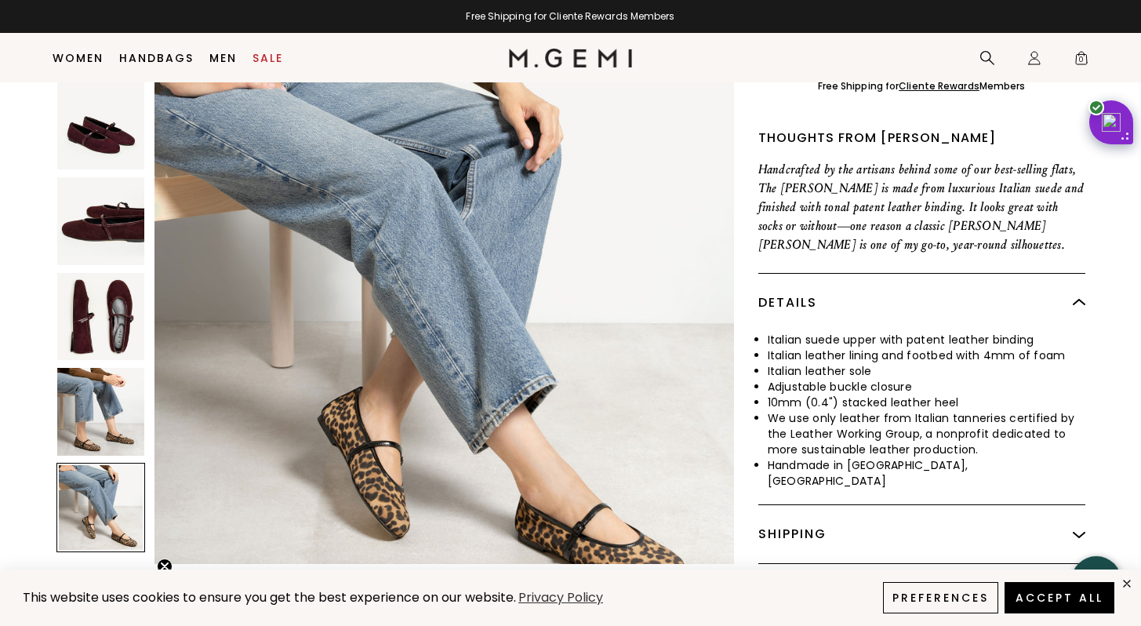
click at [123, 386] on img at bounding box center [101, 412] width 88 height 88
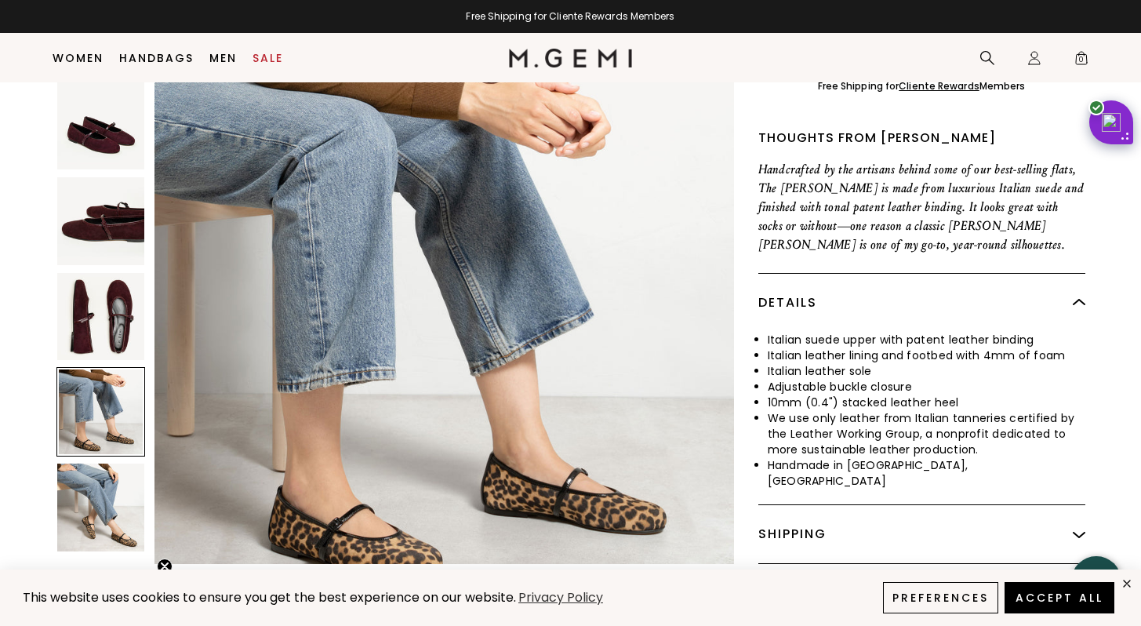
click at [116, 273] on img at bounding box center [101, 317] width 88 height 88
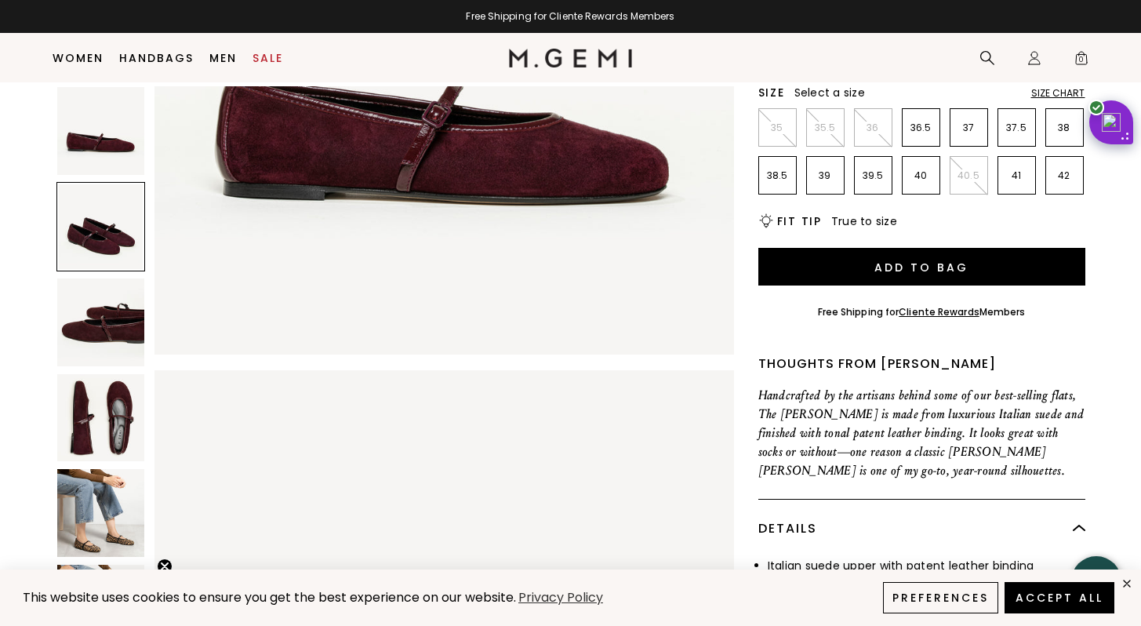
scroll to position [0, 0]
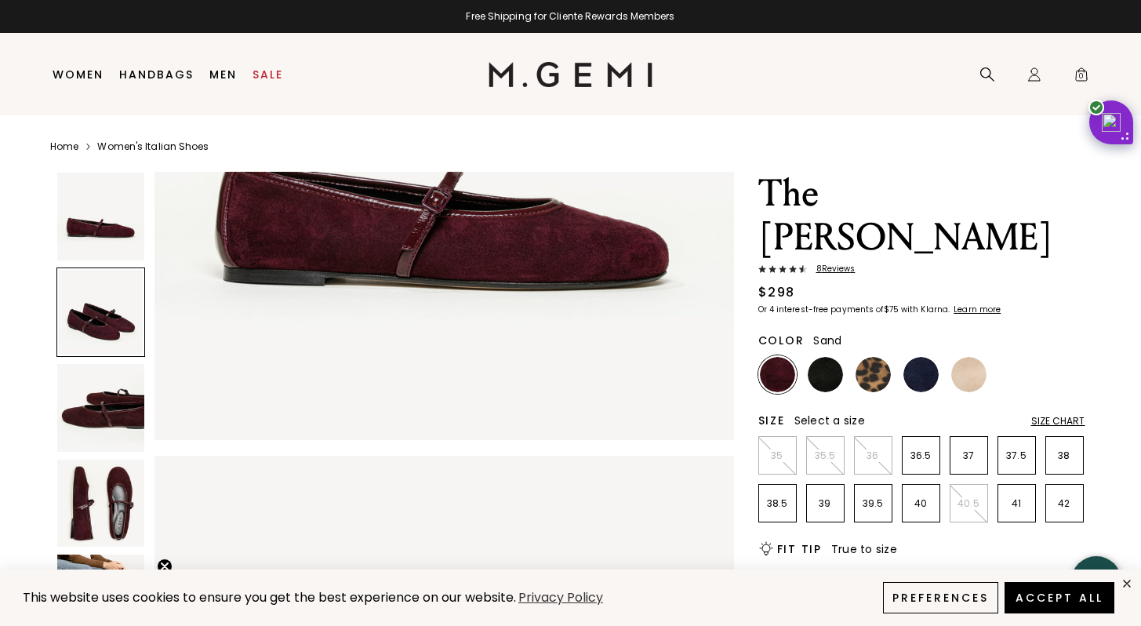
click at [981, 357] on img at bounding box center [968, 374] width 35 height 35
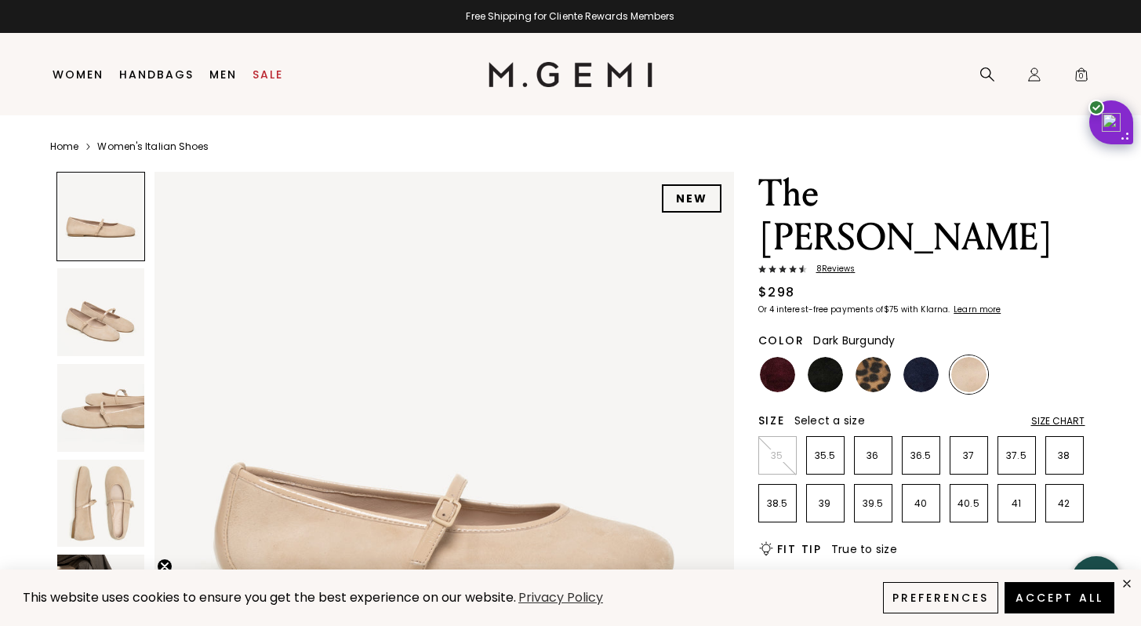
click at [770, 357] on img at bounding box center [777, 374] width 35 height 35
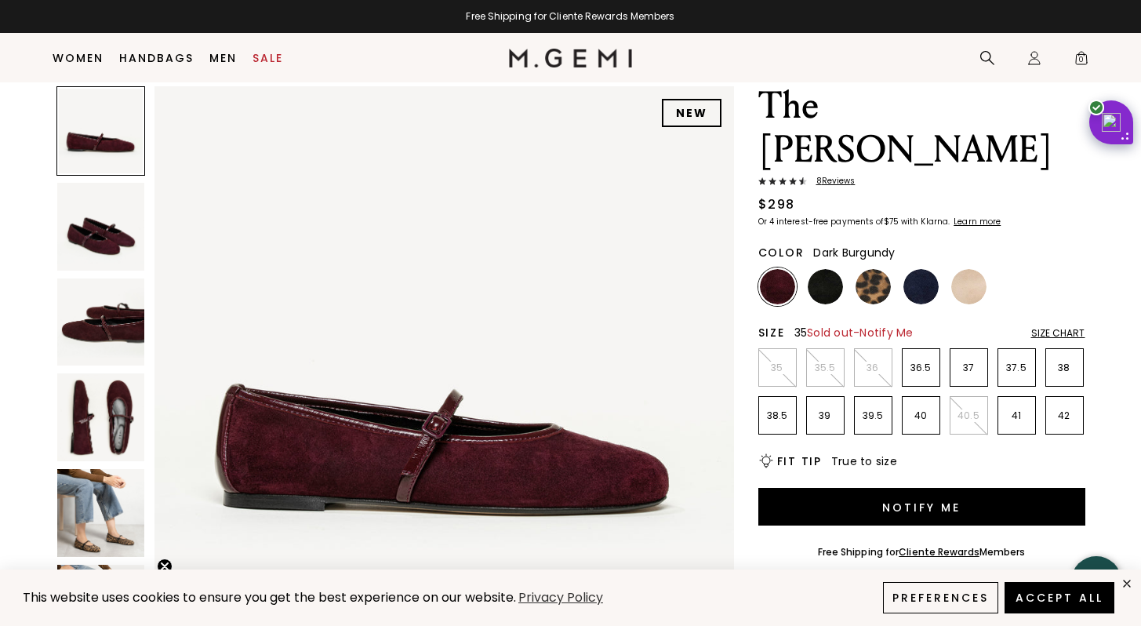
scroll to position [55, 0]
click at [964, 361] on p "37" at bounding box center [968, 367] width 37 height 13
click at [934, 361] on p "36.5" at bounding box center [920, 367] width 37 height 13
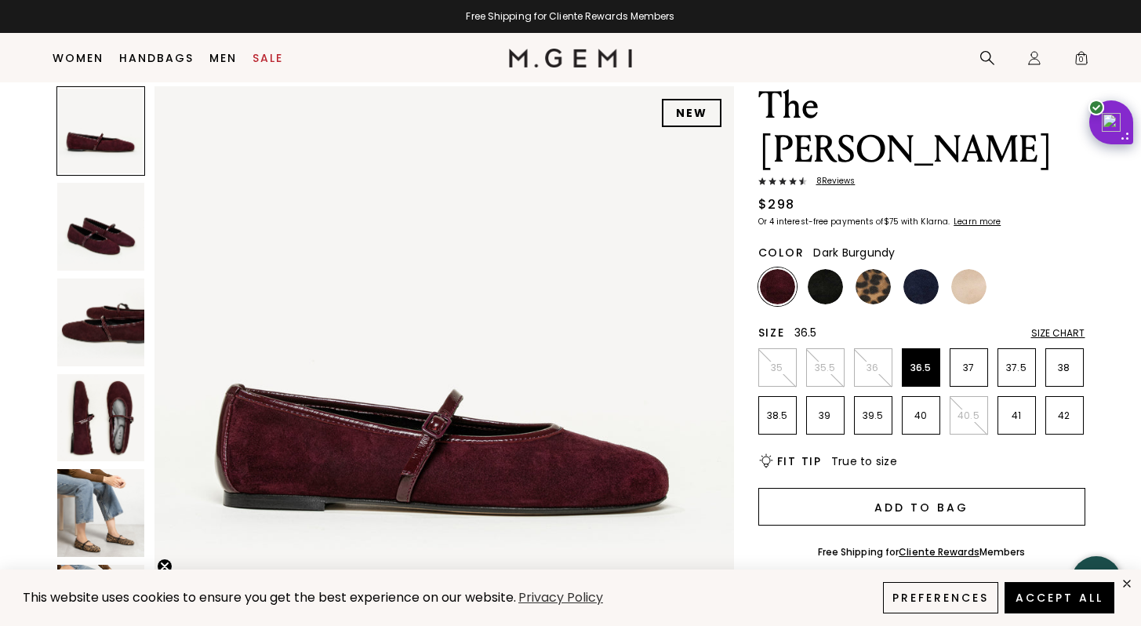
click at [971, 488] on button "Add to Bag" at bounding box center [921, 507] width 327 height 38
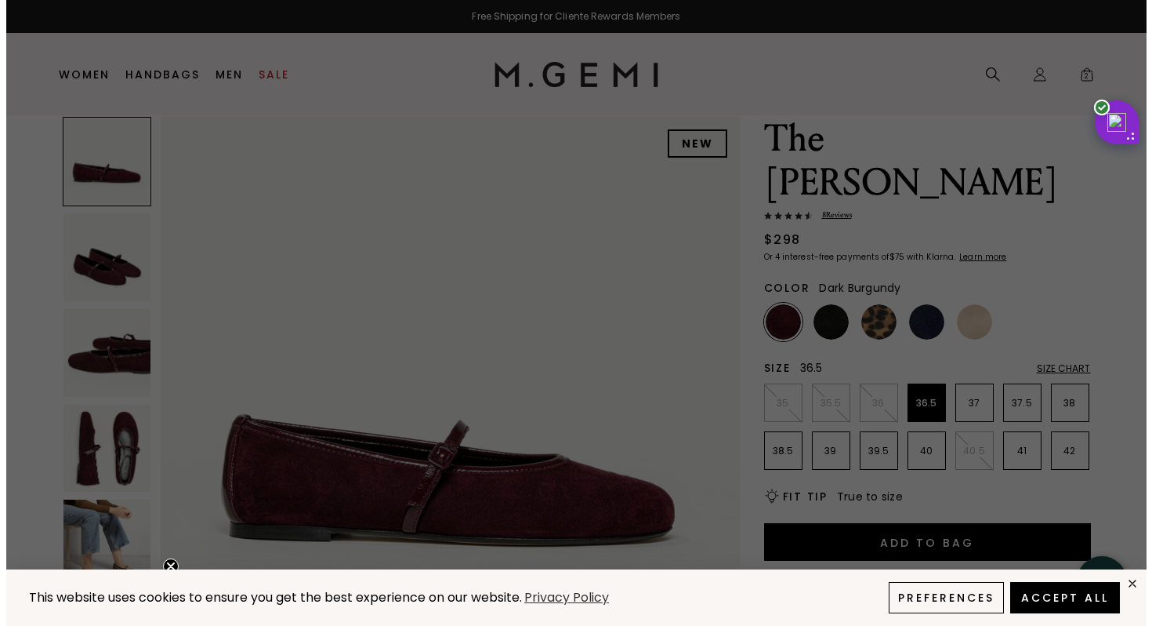
scroll to position [0, 0]
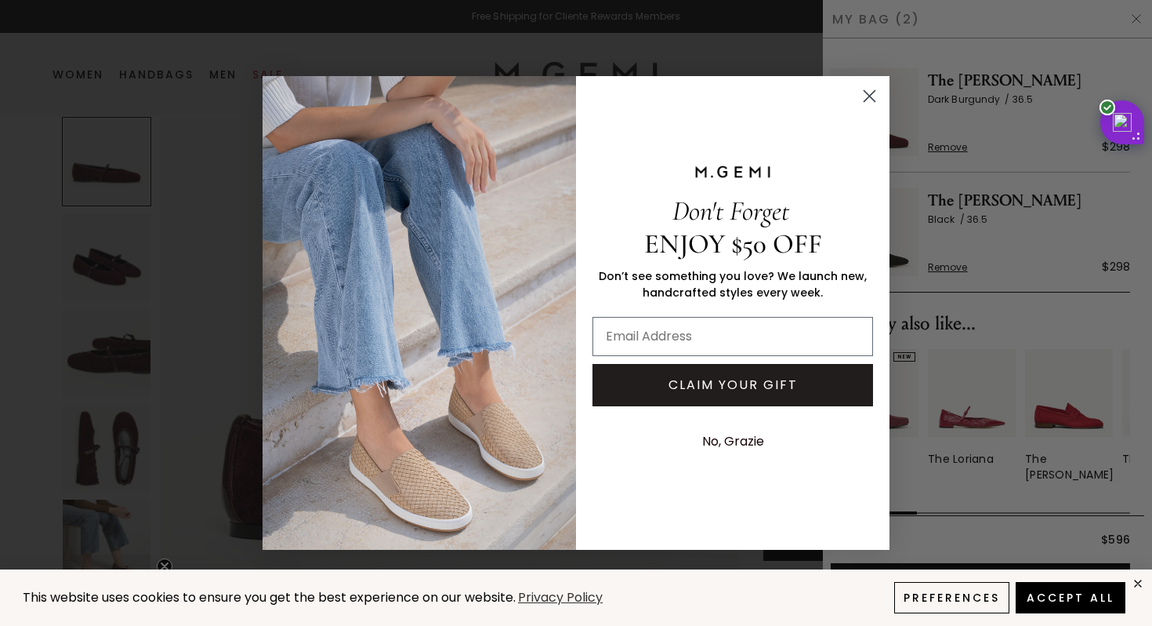
click at [864, 93] on circle "Close dialog" at bounding box center [870, 96] width 26 height 26
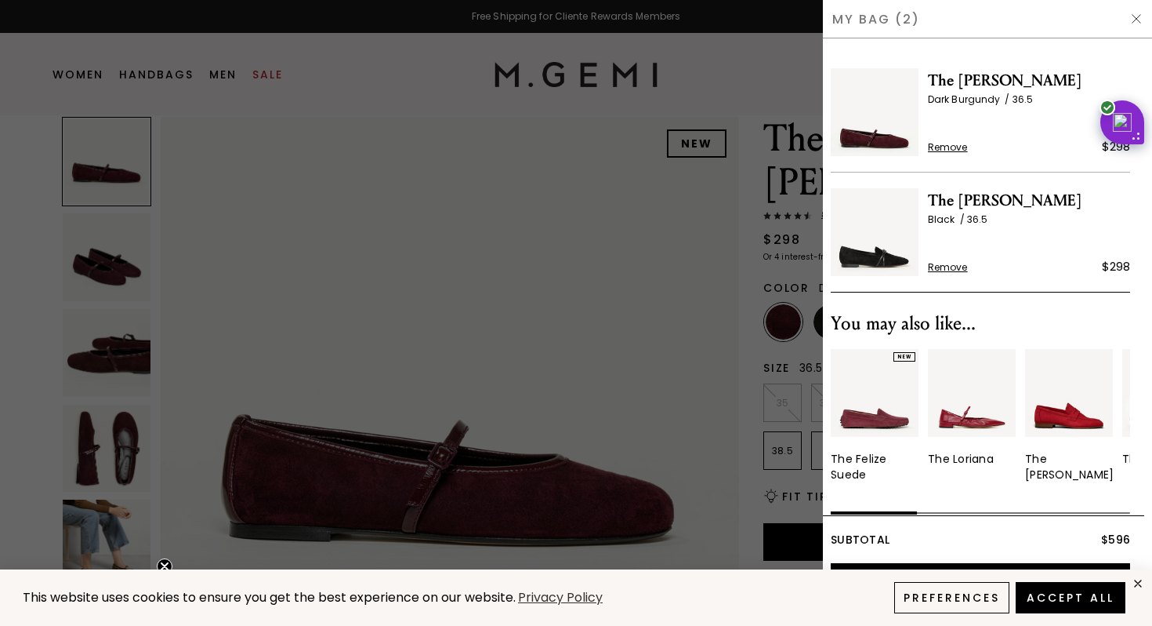
click at [1135, 15] on img at bounding box center [1136, 19] width 13 height 13
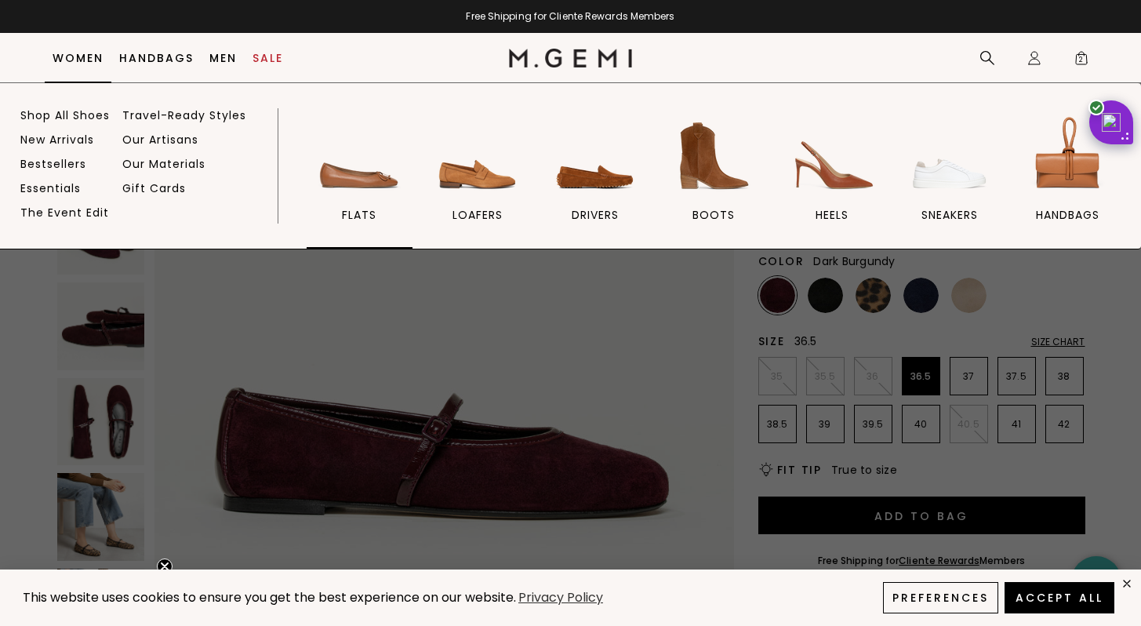
click at [352, 200] on img at bounding box center [359, 156] width 88 height 88
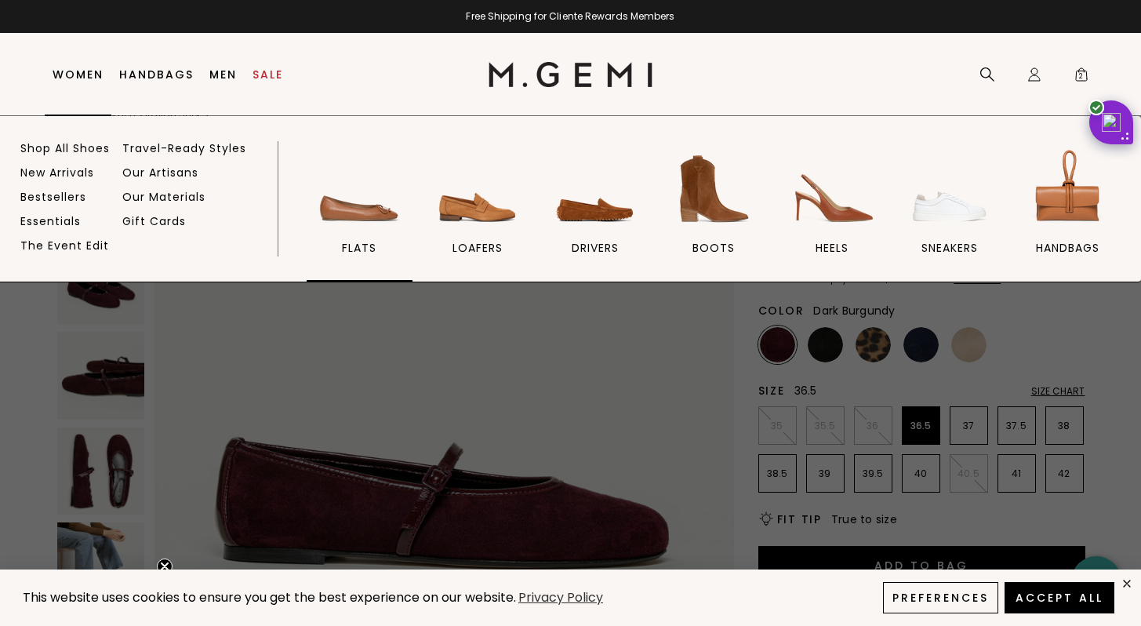
scroll to position [54, 0]
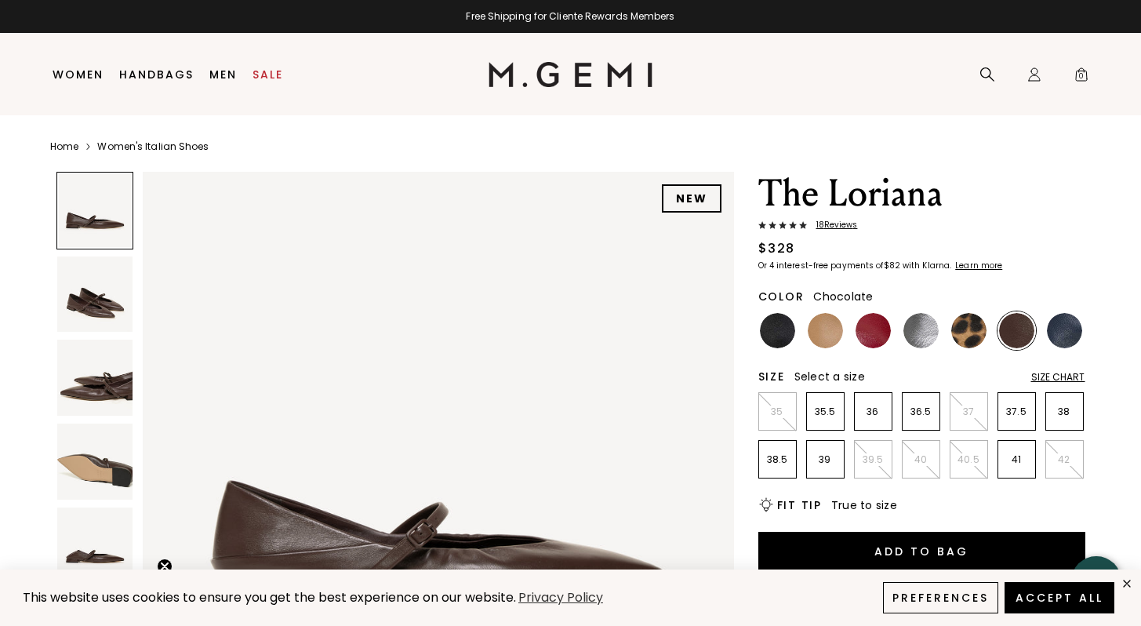
click at [122, 379] on img at bounding box center [95, 377] width 76 height 76
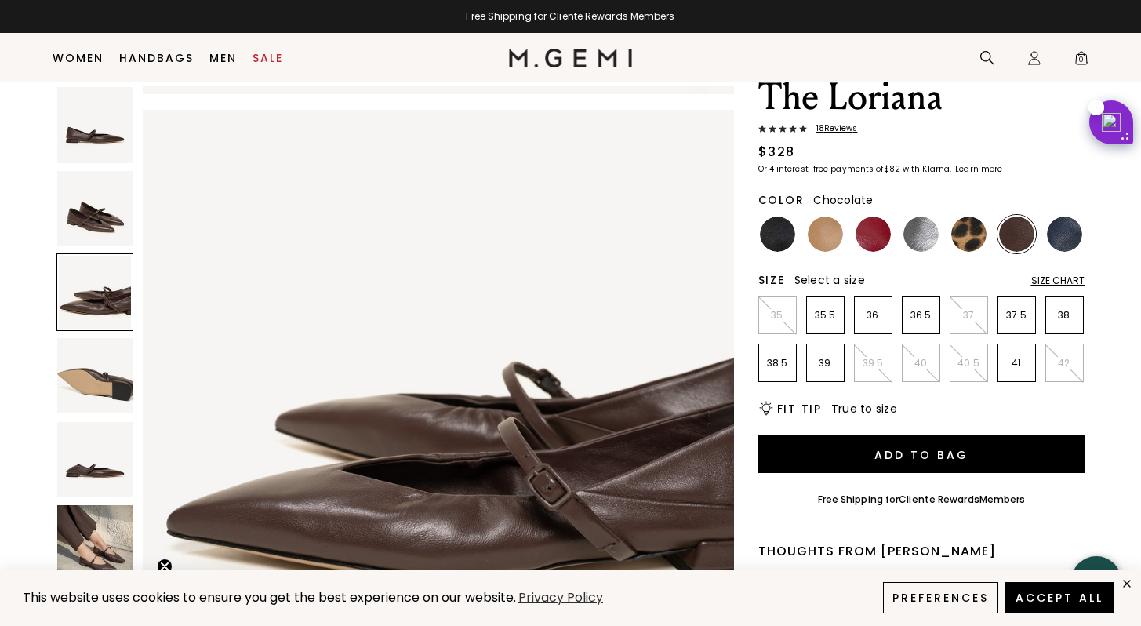
scroll to position [56, 0]
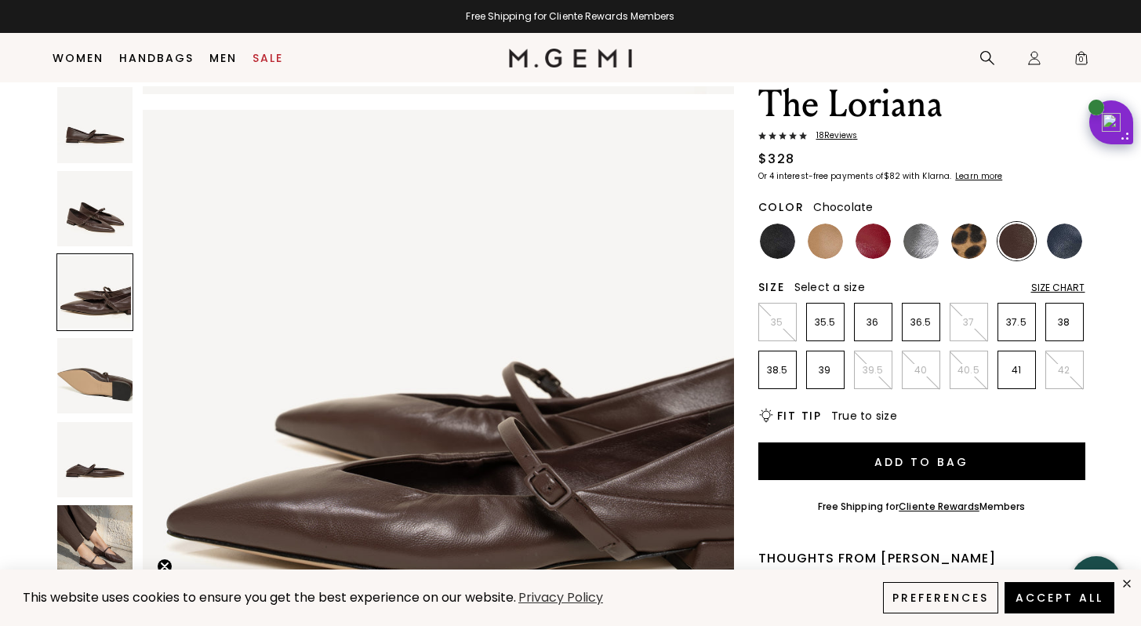
click at [103, 552] on img at bounding box center [95, 543] width 76 height 76
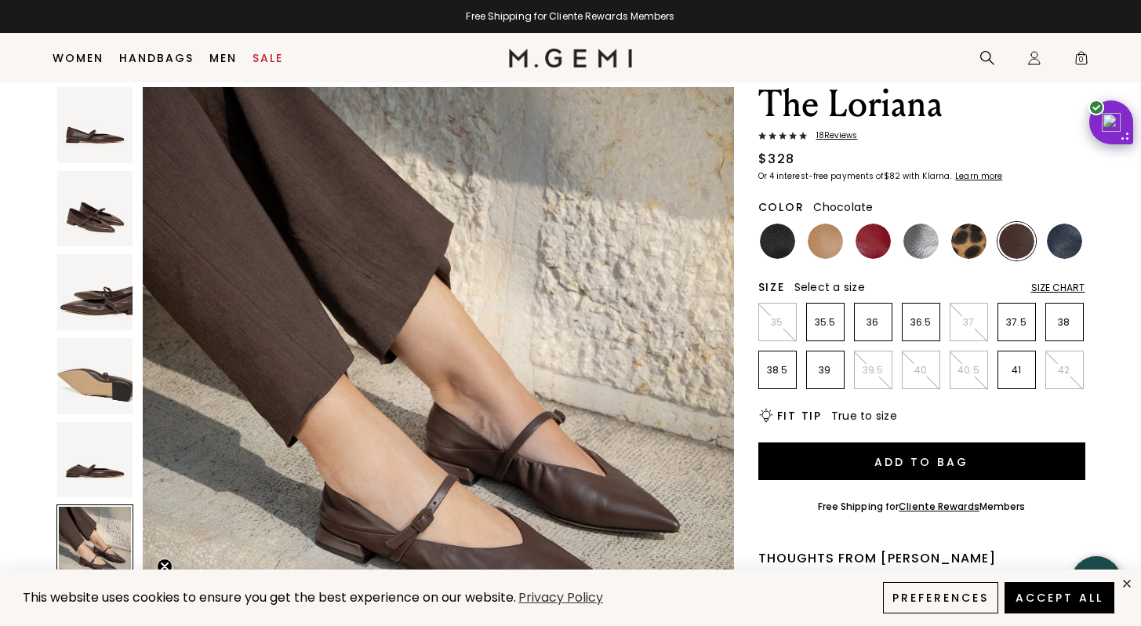
scroll to position [3032, 0]
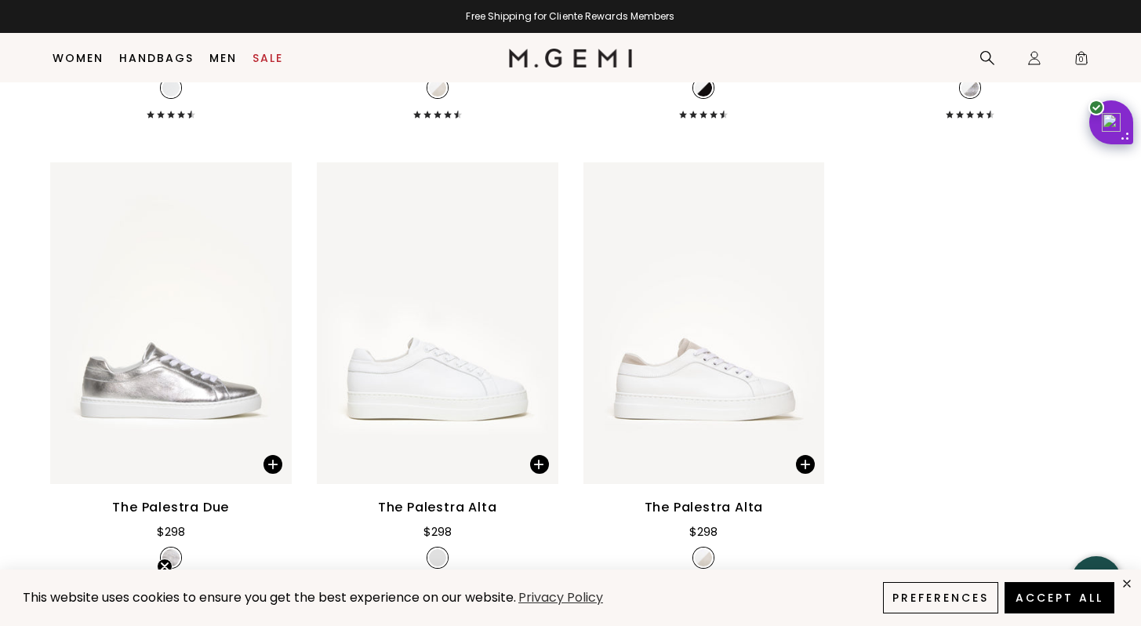
scroll to position [2210, 0]
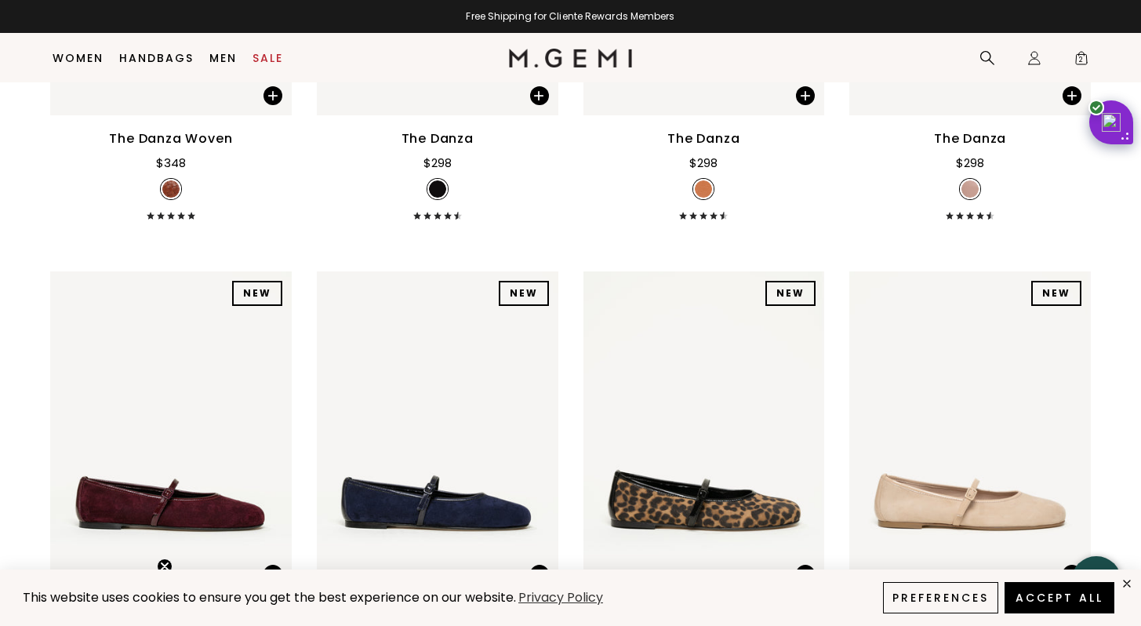
scroll to position [2484, 0]
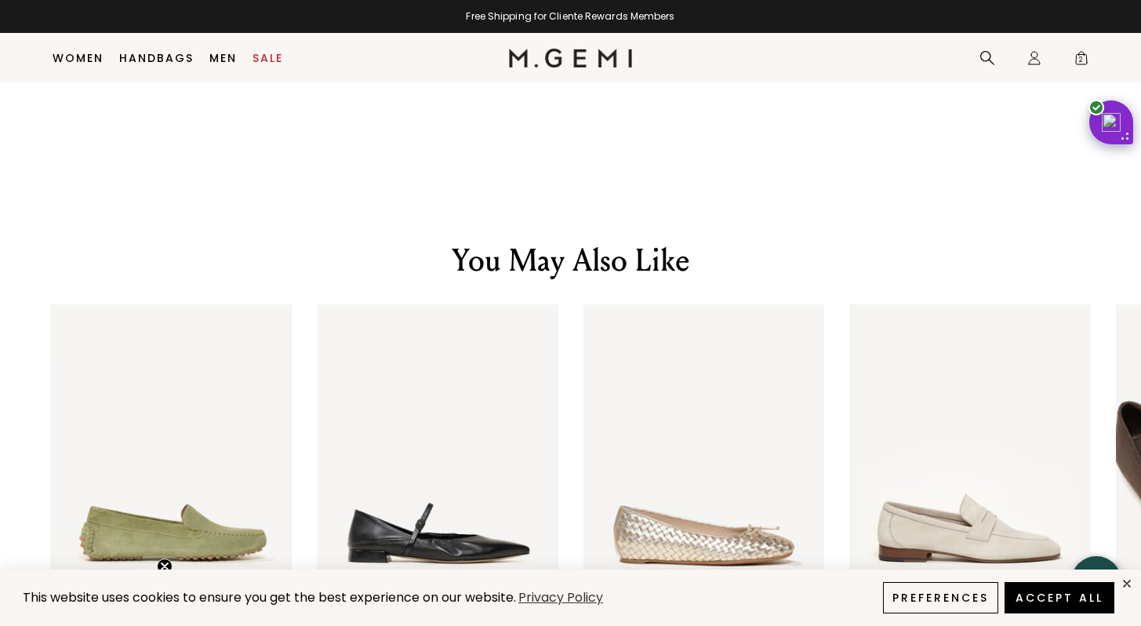
scroll to position [2808, 0]
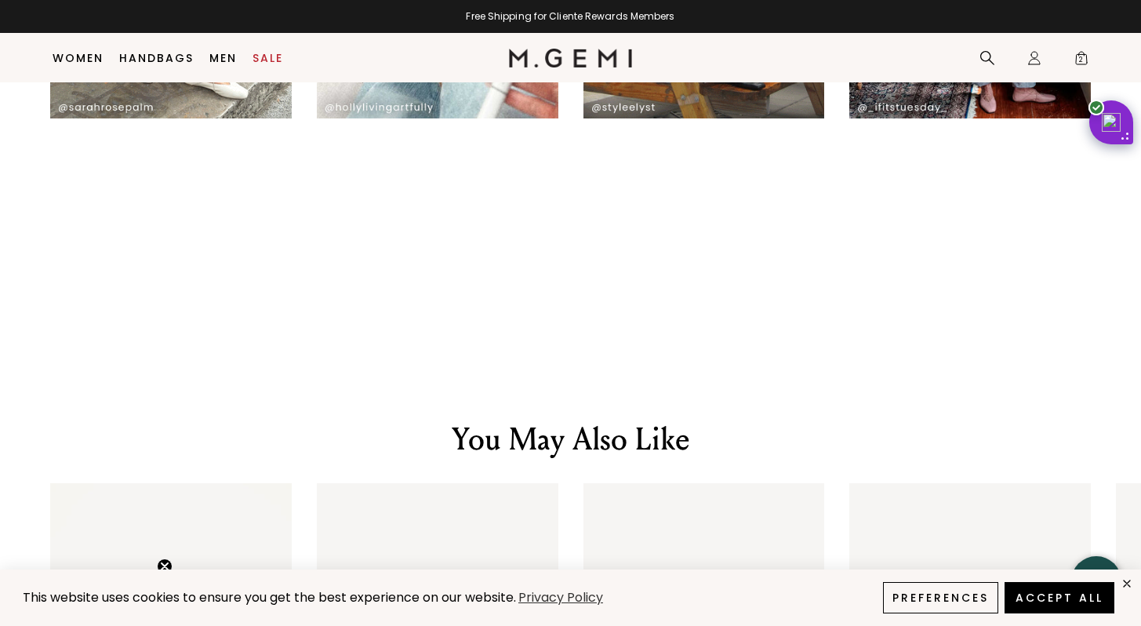
scroll to position [2648, 0]
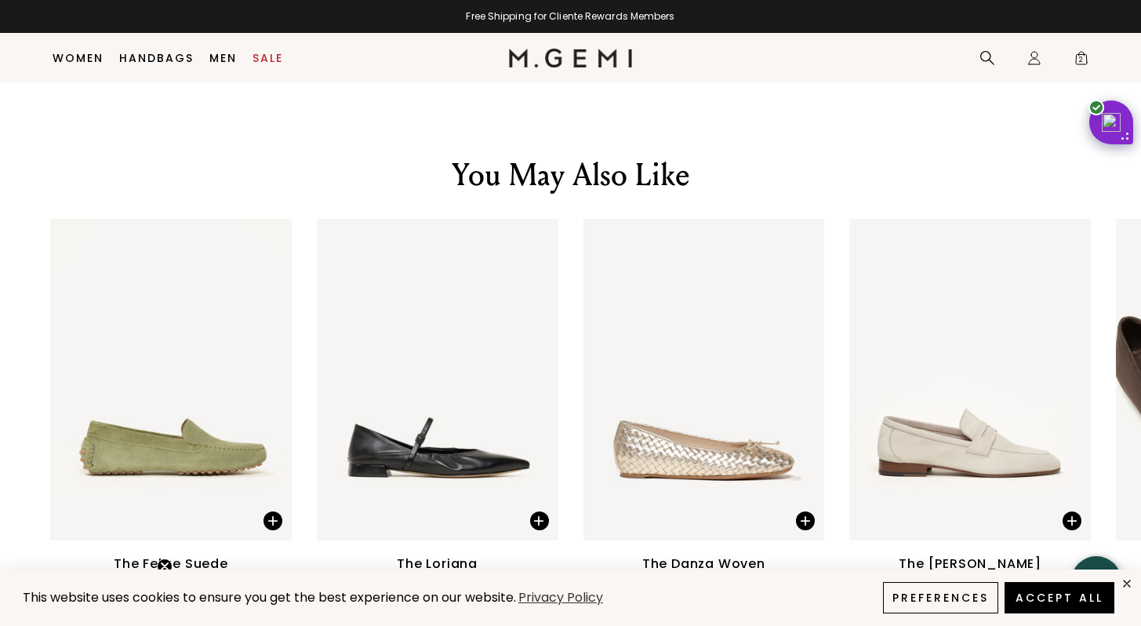
scroll to position [2933, 0]
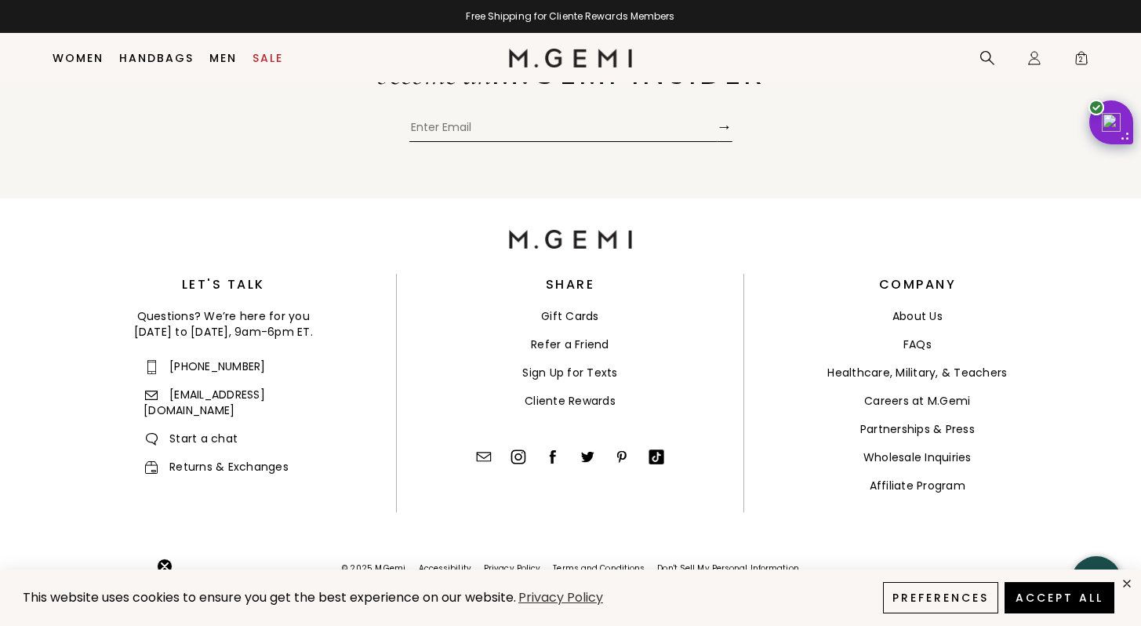
scroll to position [6533, 0]
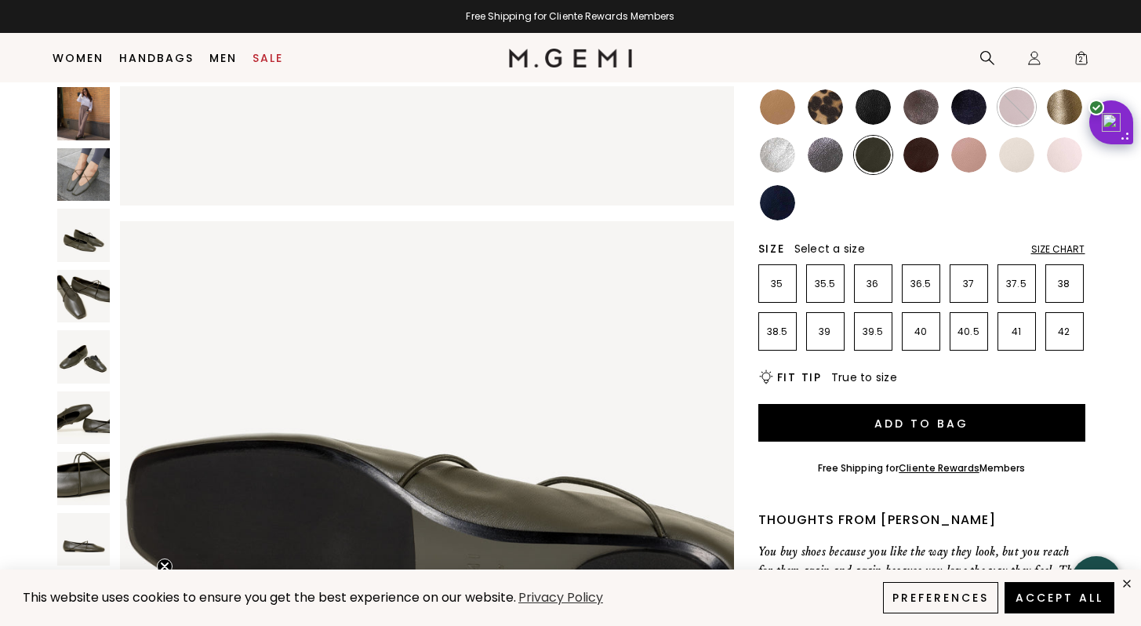
scroll to position [4897, 0]
click at [881, 114] on img at bounding box center [872, 106] width 35 height 35
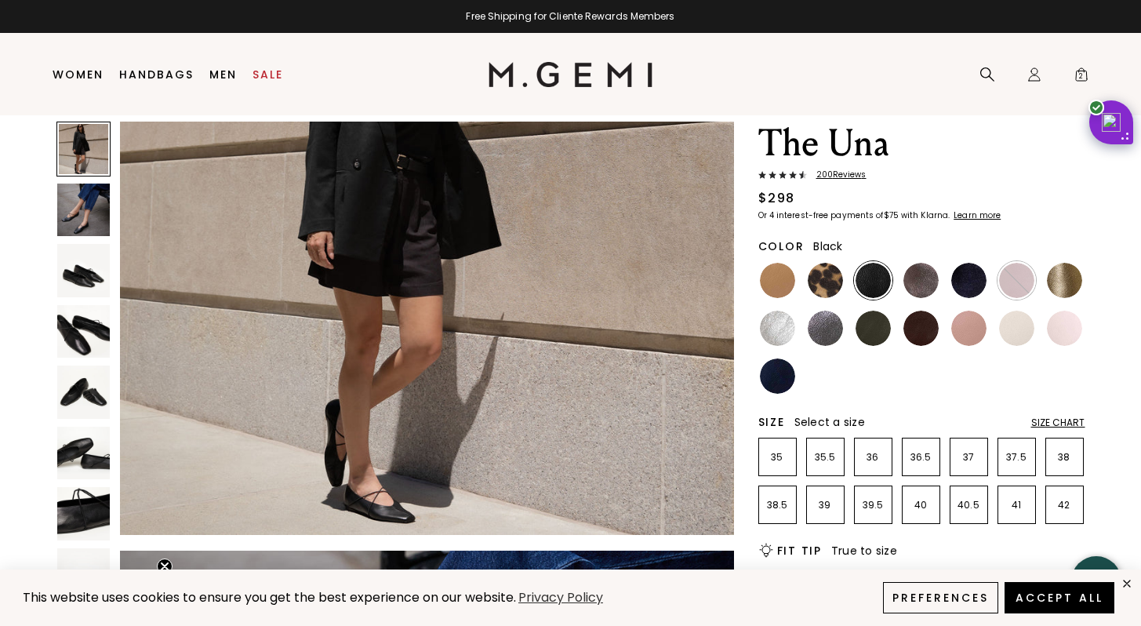
scroll to position [47, 0]
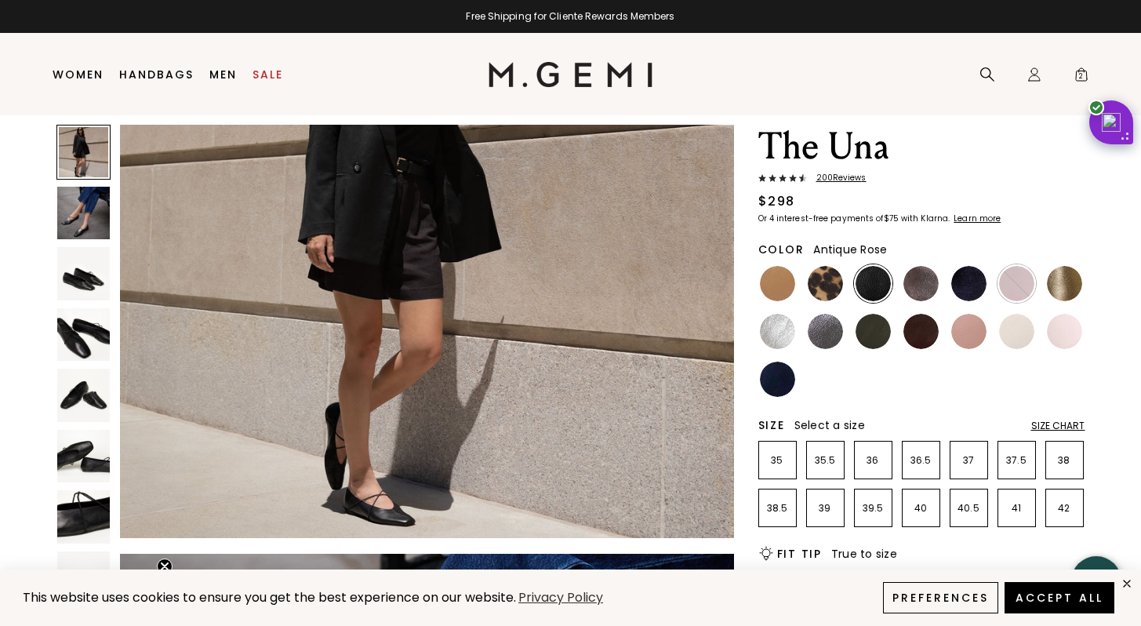
click at [977, 332] on img at bounding box center [968, 331] width 35 height 35
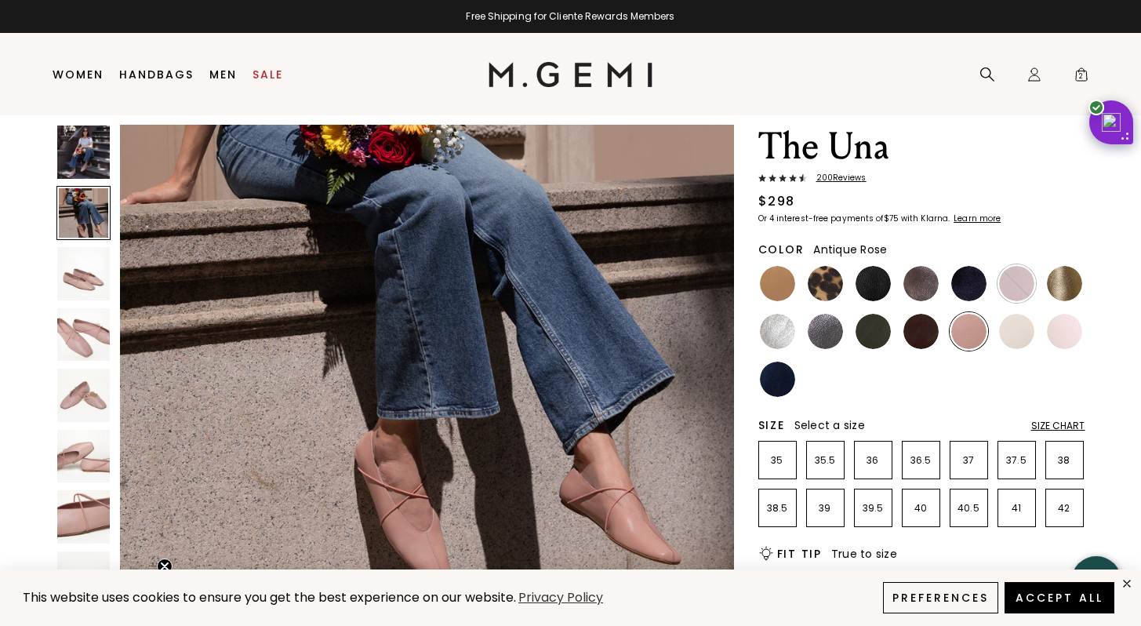
scroll to position [767, 0]
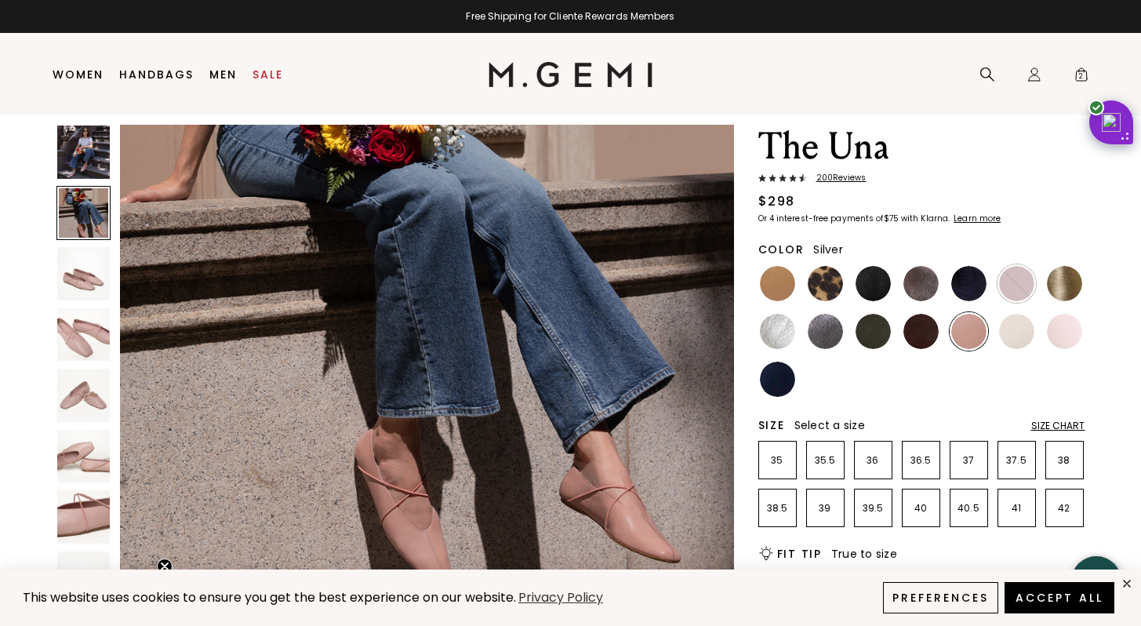
click at [783, 323] on img at bounding box center [777, 331] width 35 height 35
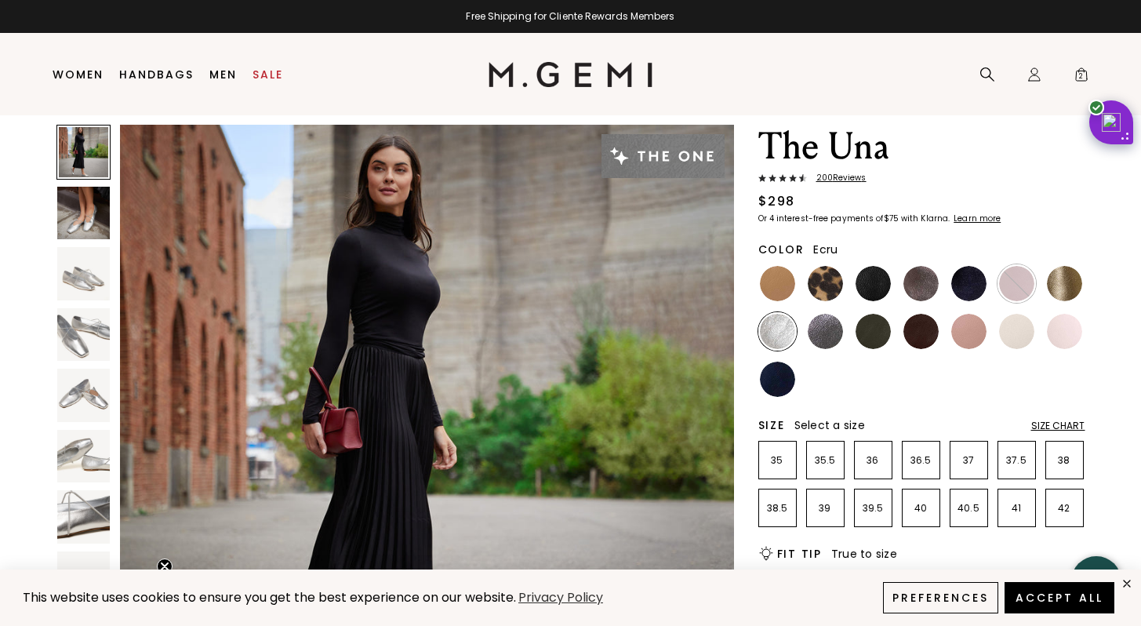
click at [1022, 331] on img at bounding box center [1016, 331] width 35 height 35
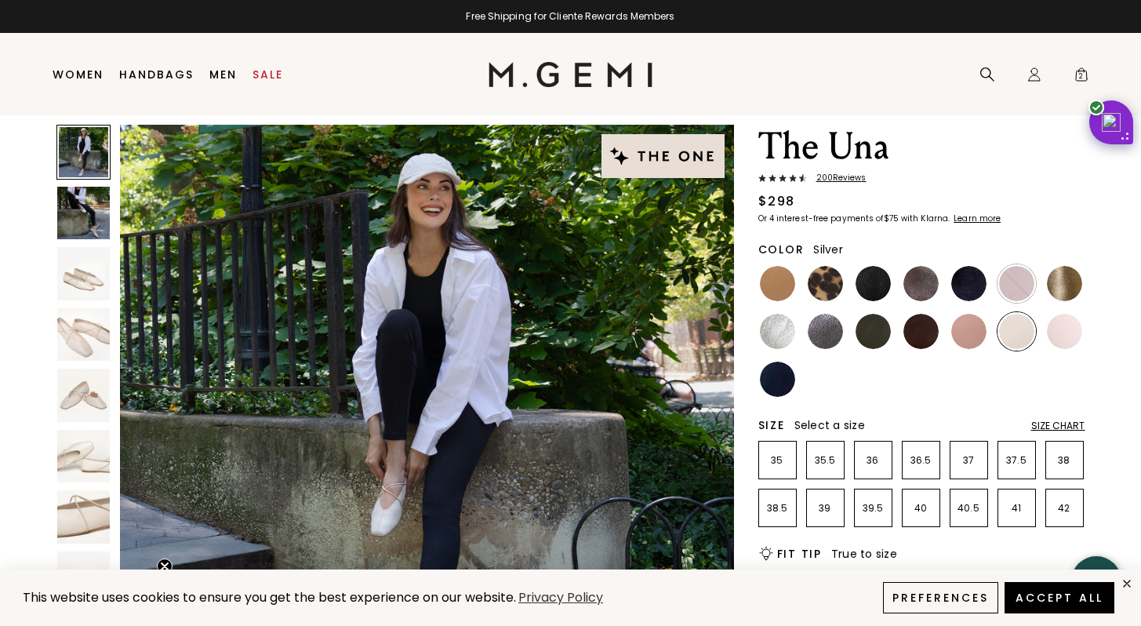
click at [785, 328] on img at bounding box center [777, 331] width 35 height 35
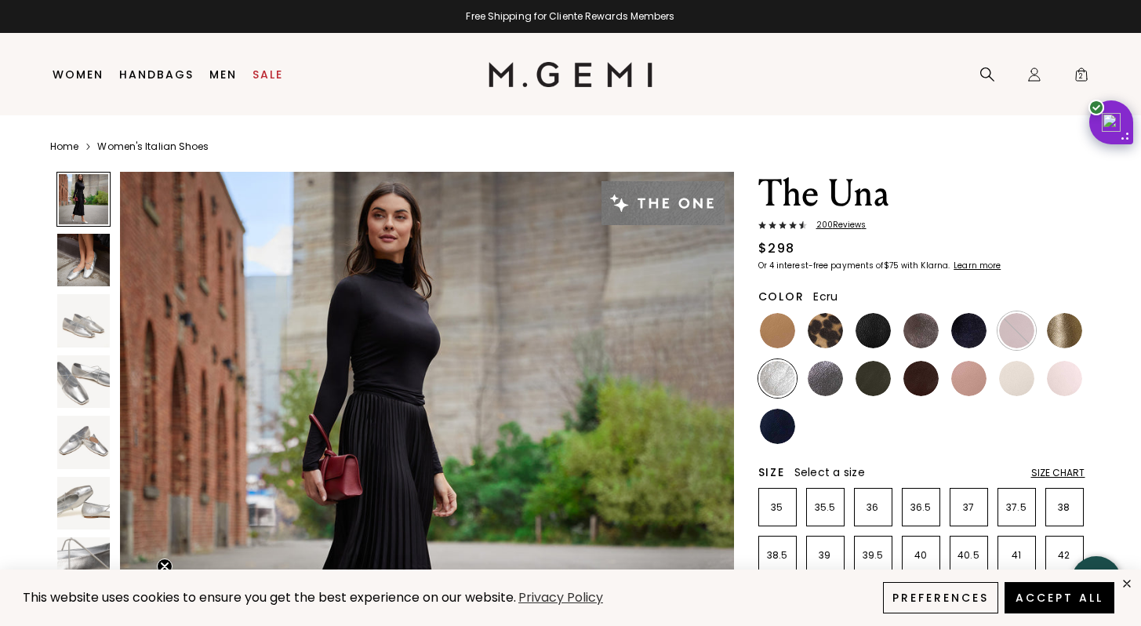
click at [1008, 384] on img at bounding box center [1016, 378] width 35 height 35
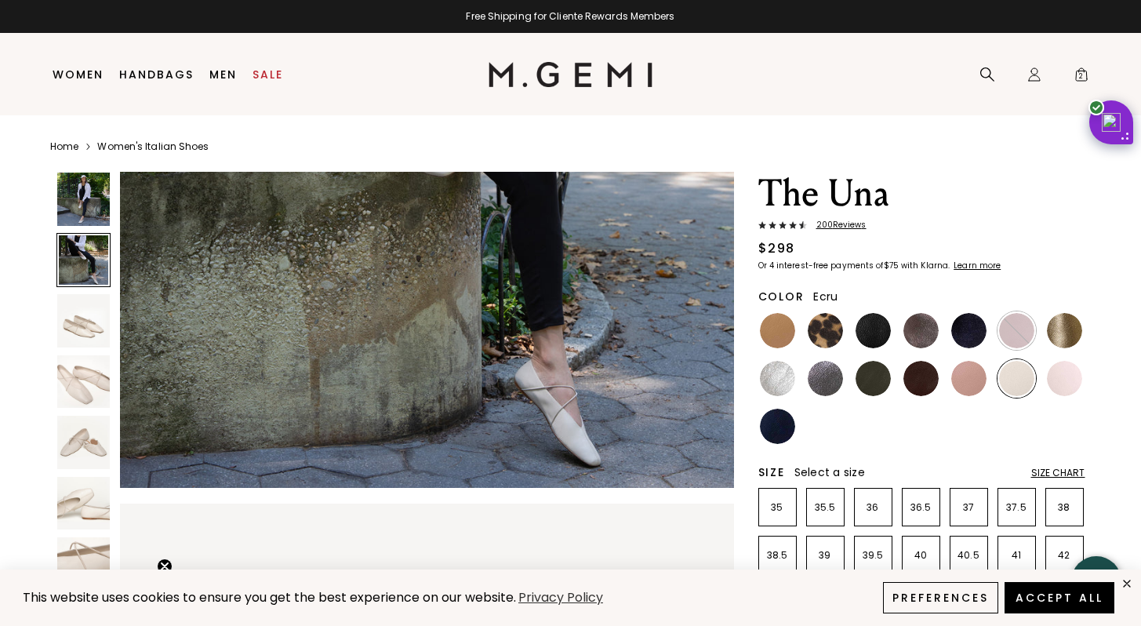
scroll to position [952, 0]
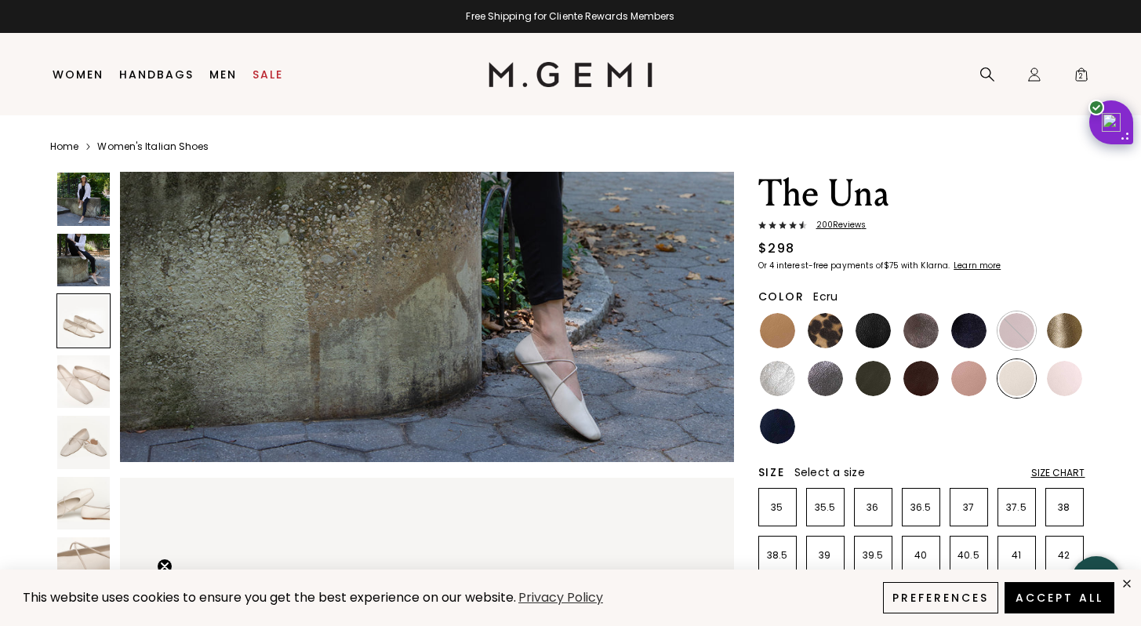
click at [264, 89] on li "Sale" at bounding box center [268, 75] width 46 height 82
click at [265, 74] on link "Sale" at bounding box center [267, 74] width 31 height 13
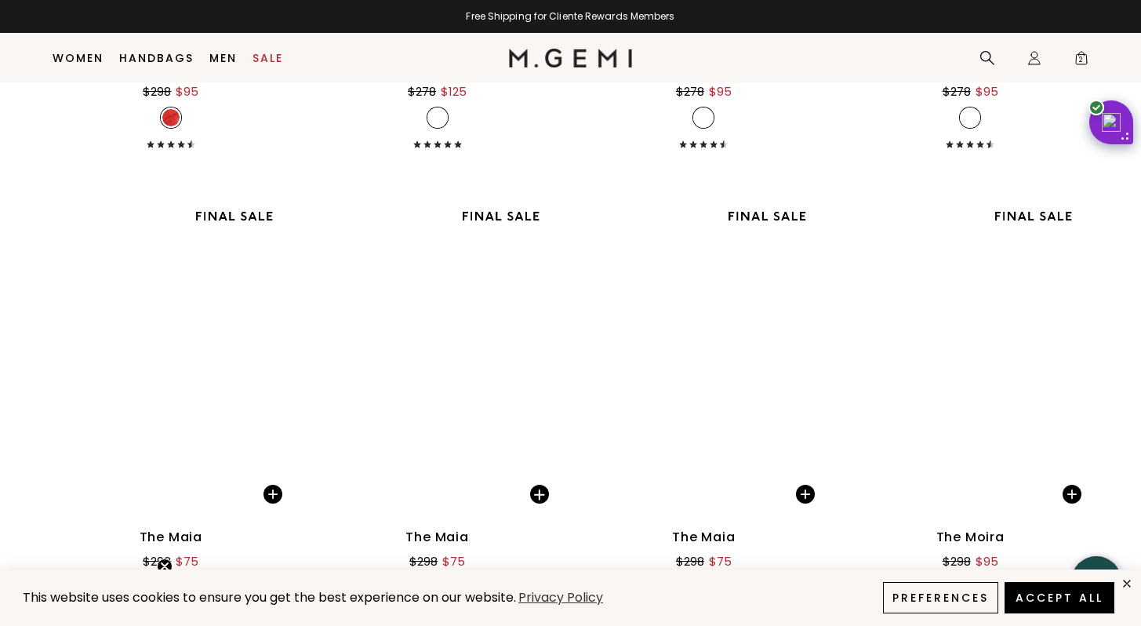
scroll to position [8501, 0]
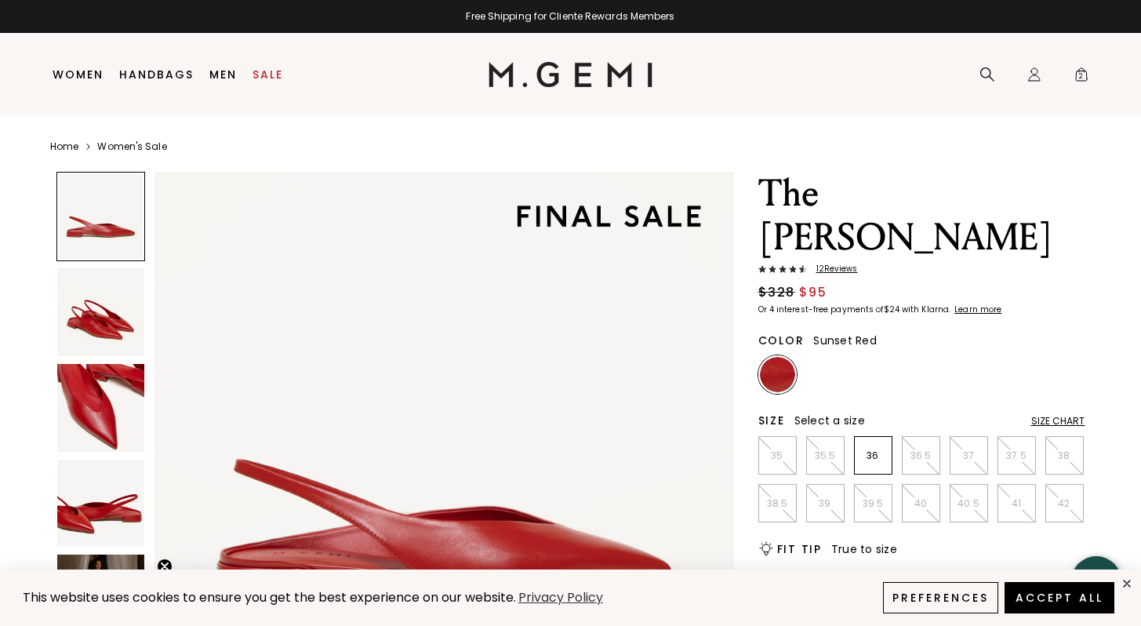
click at [108, 408] on img at bounding box center [101, 408] width 88 height 88
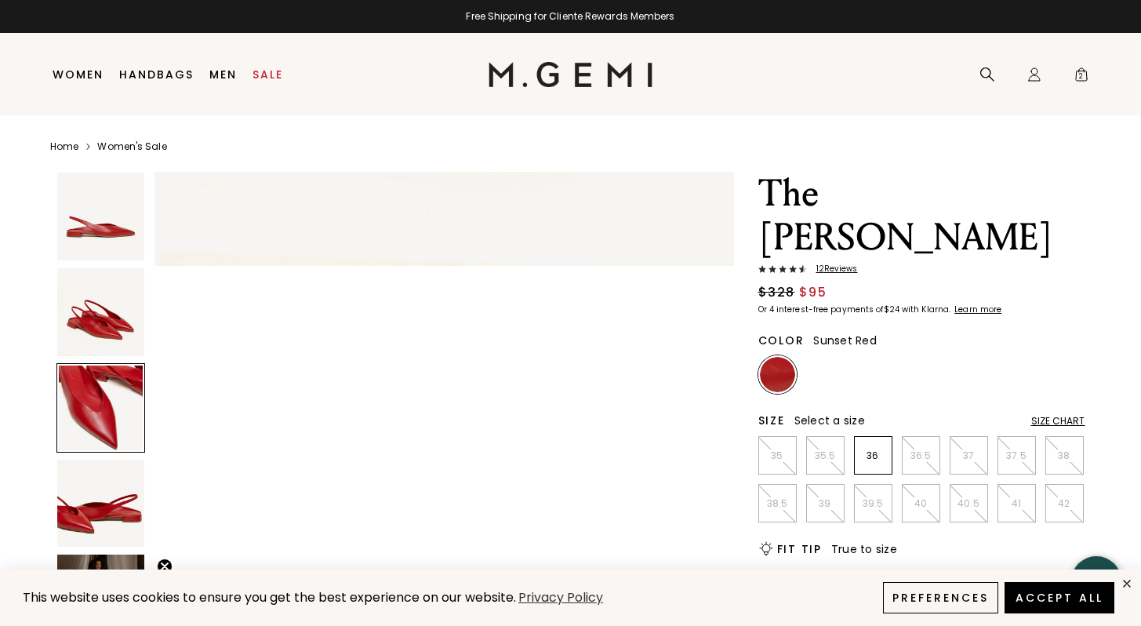
scroll to position [1165, 0]
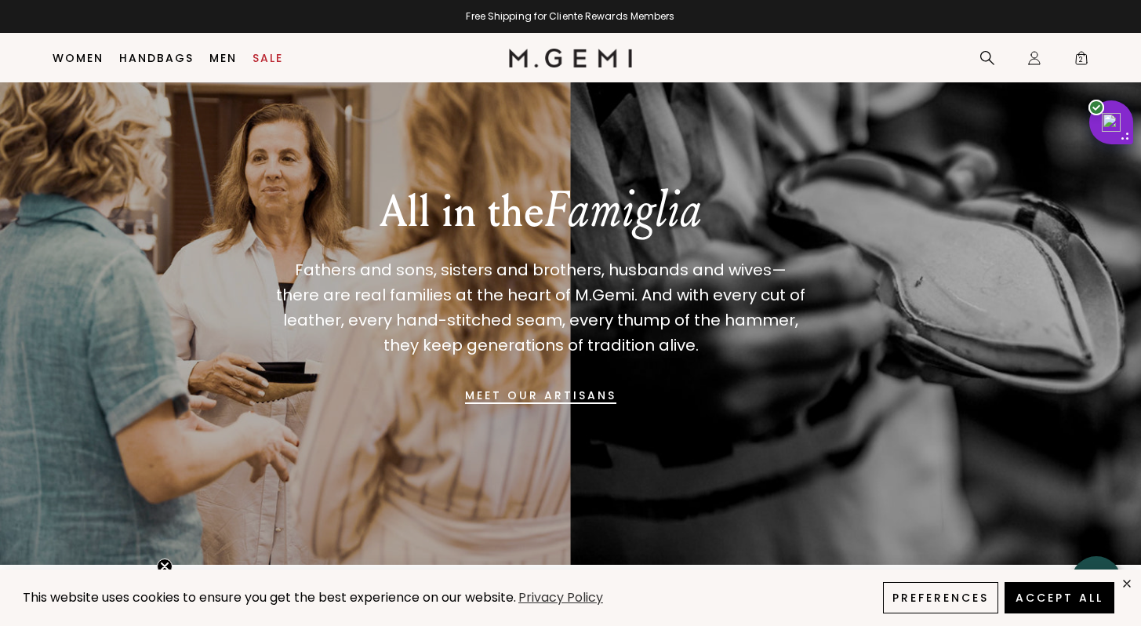
scroll to position [1052, 0]
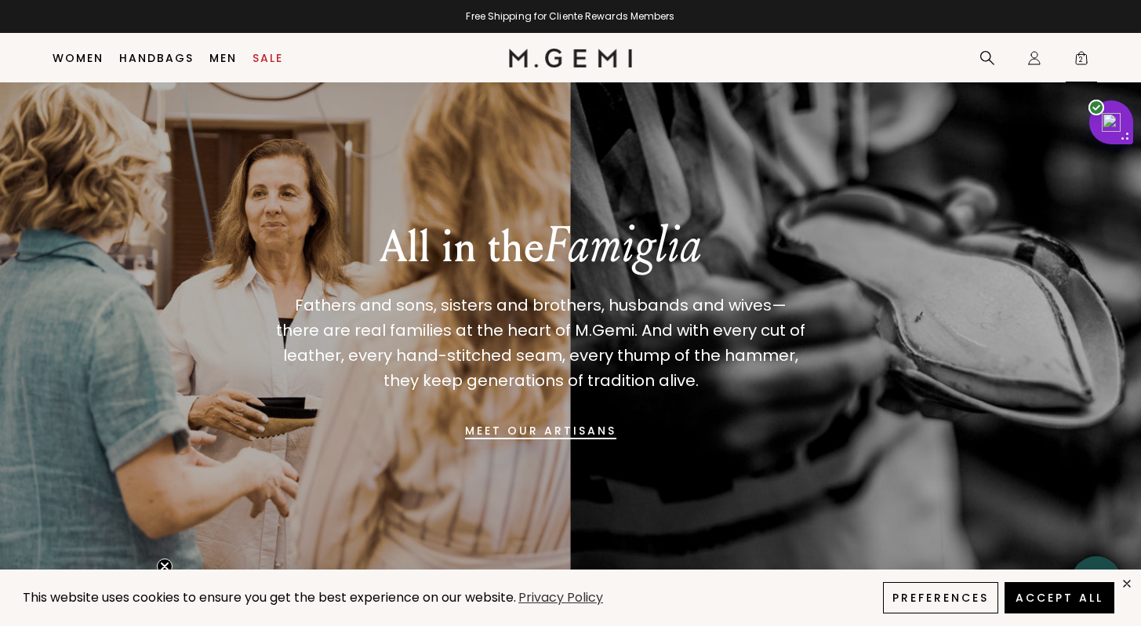
click at [1078, 64] on span "2" at bounding box center [1081, 61] width 16 height 16
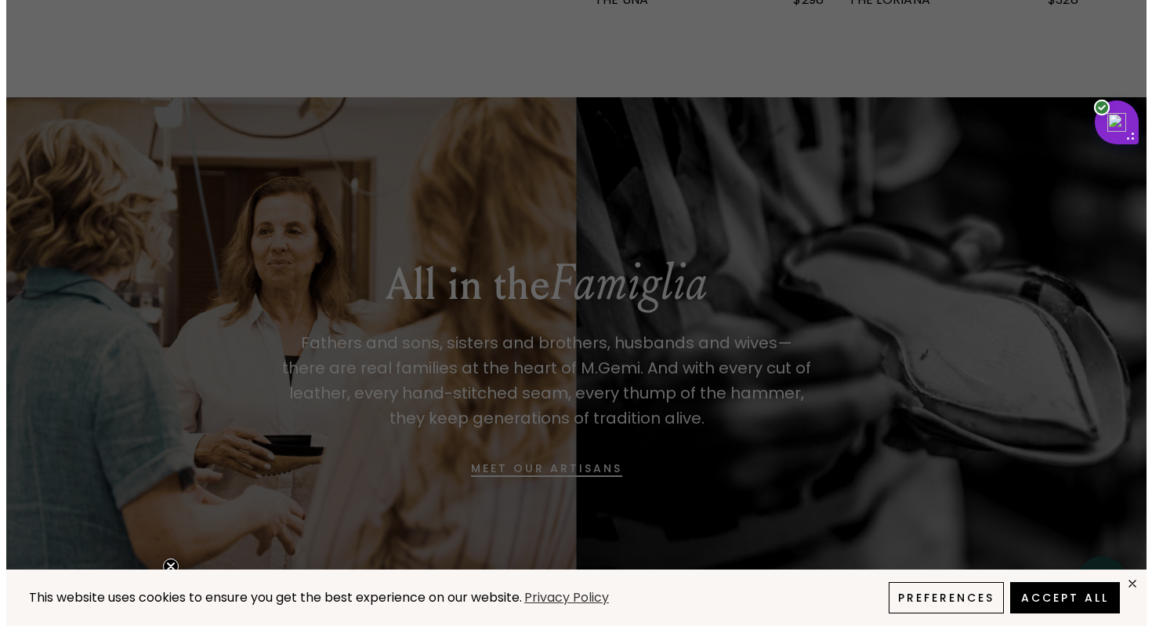
scroll to position [0, 0]
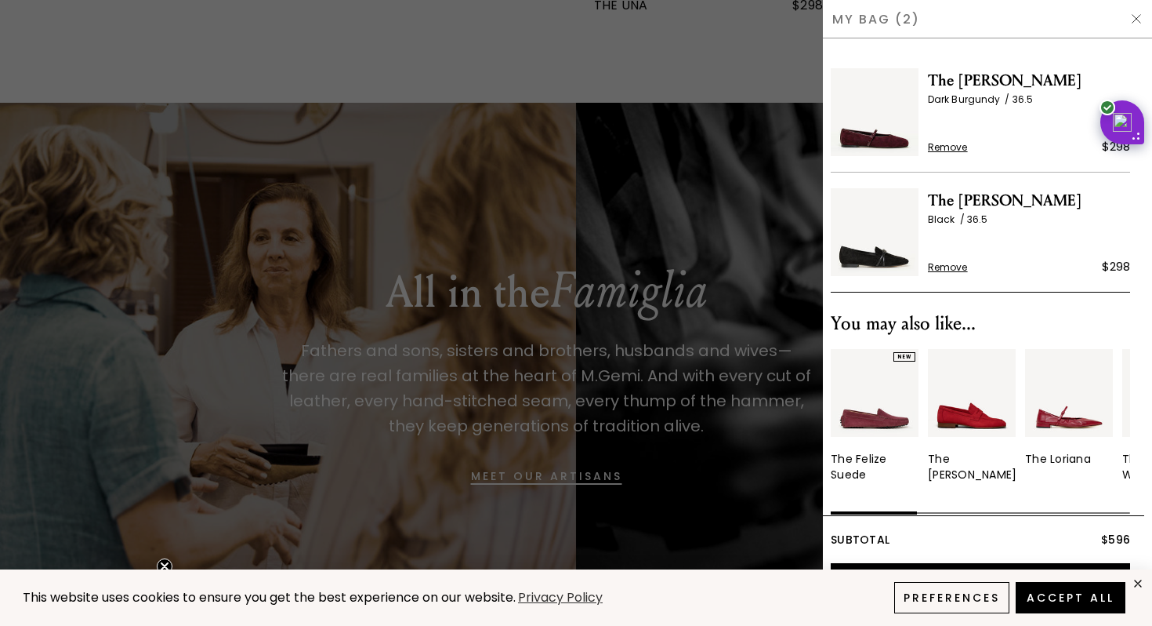
click at [961, 146] on span "Remove" at bounding box center [948, 147] width 40 height 13
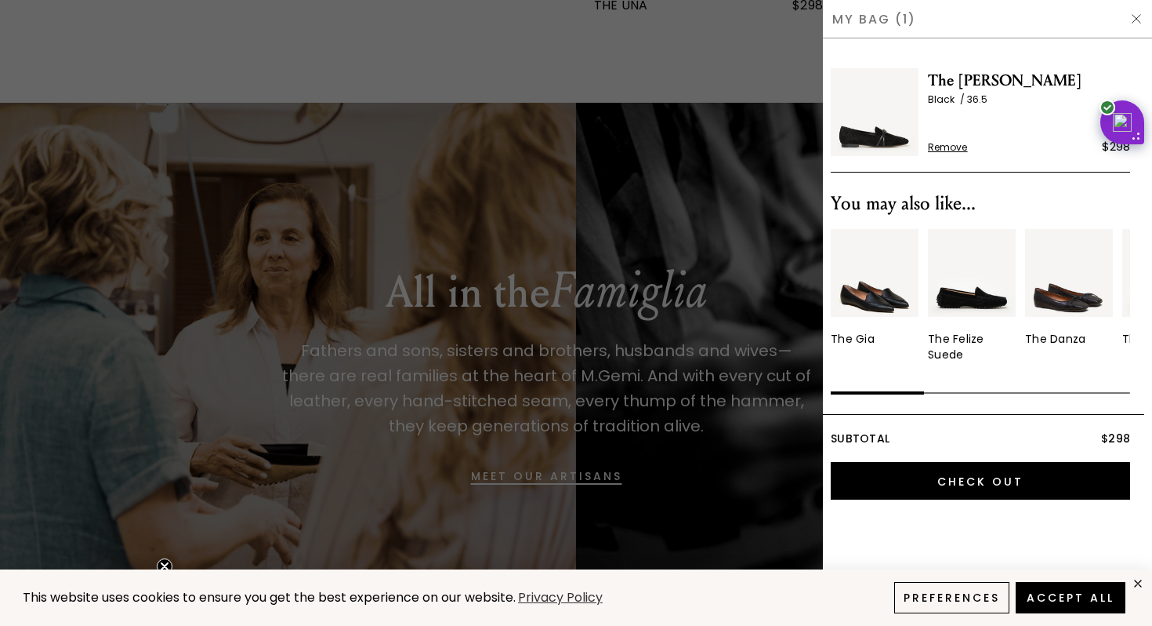
click at [894, 139] on img at bounding box center [875, 112] width 88 height 88
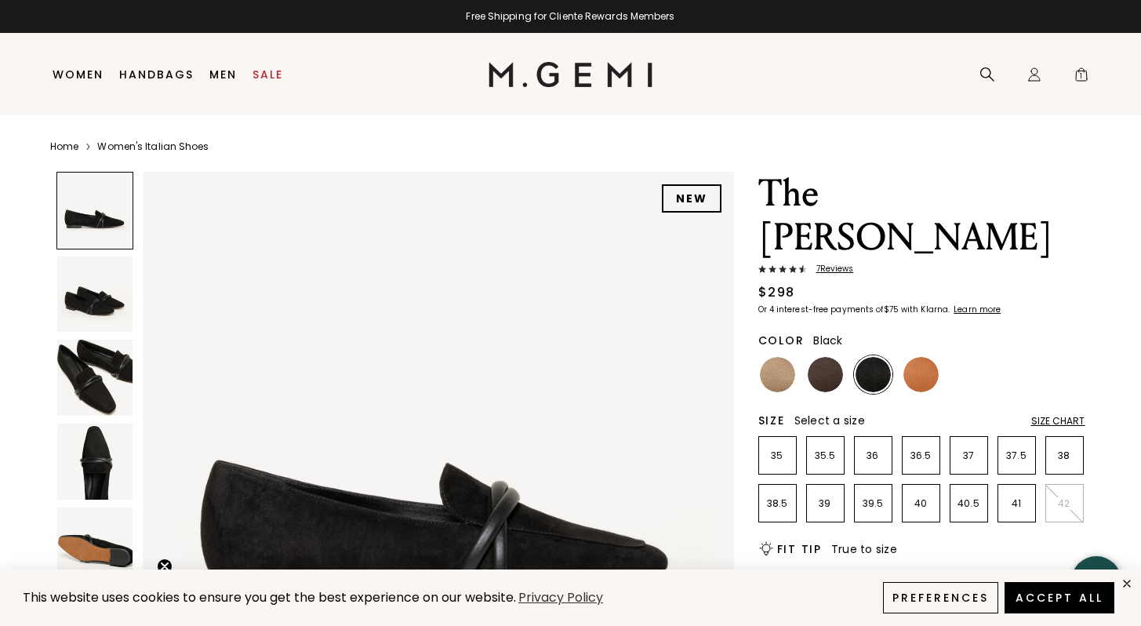
click at [116, 481] on img at bounding box center [95, 461] width 76 height 76
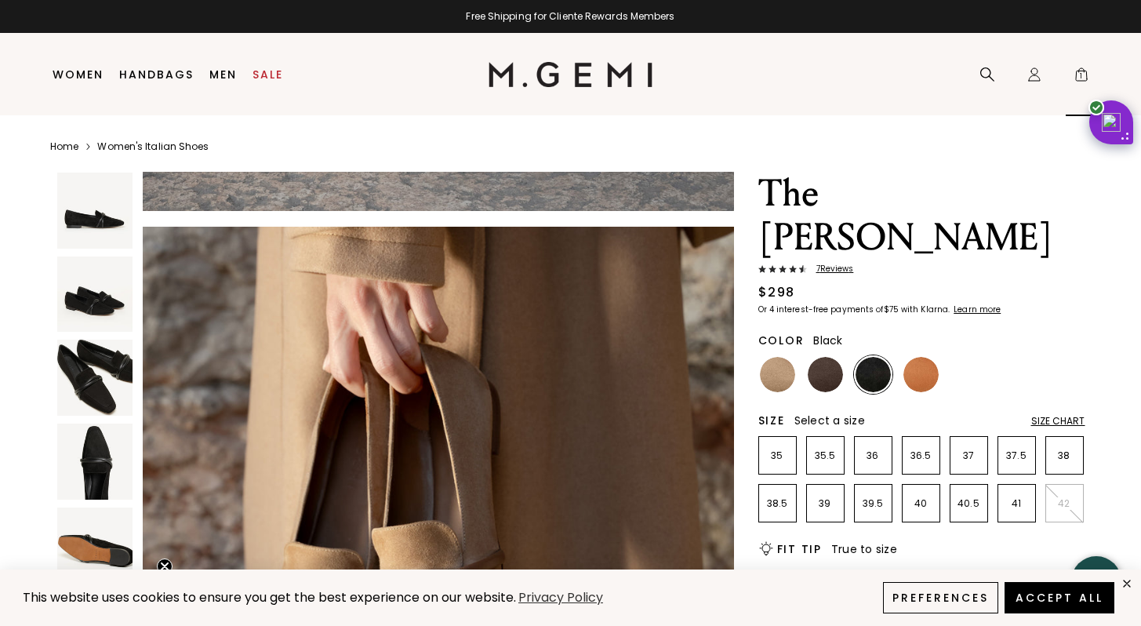
click at [1081, 81] on span "1" at bounding box center [1081, 78] width 16 height 16
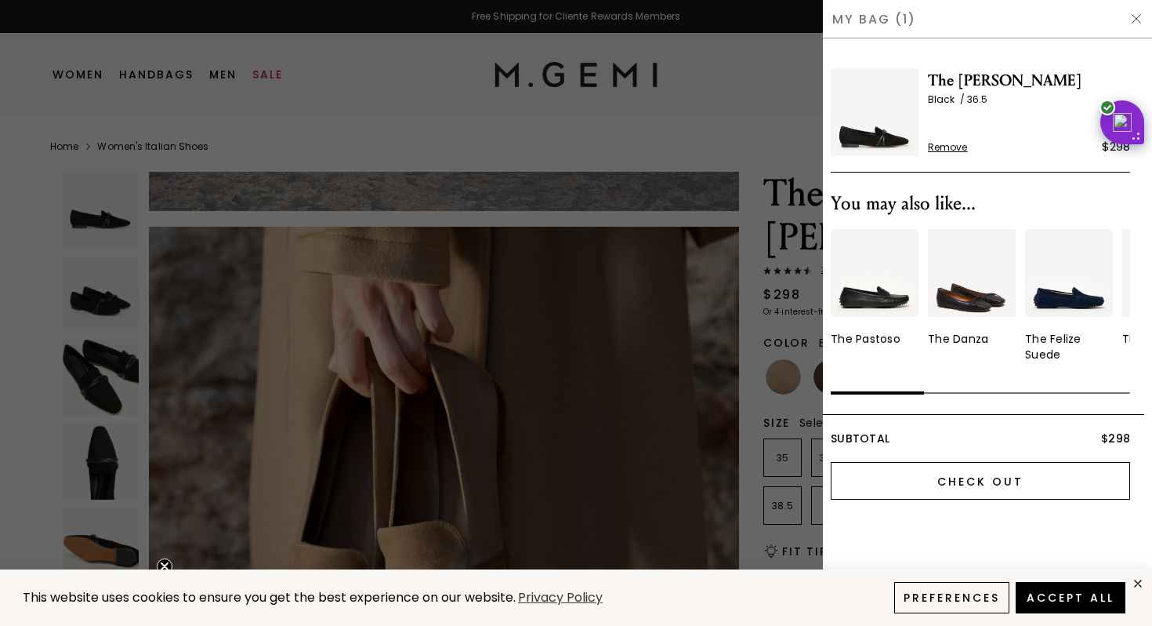
click at [1008, 477] on input "Check Out" at bounding box center [980, 481] width 299 height 38
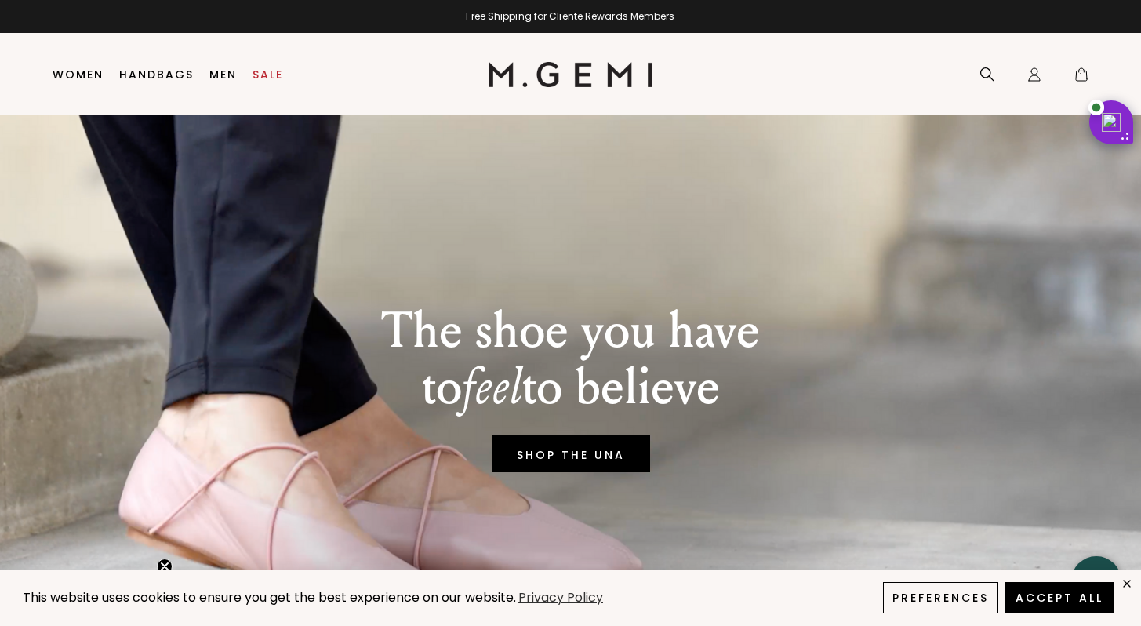
click at [644, 17] on div "Free Shipping for Cliente Rewards Members" at bounding box center [570, 16] width 1141 height 13
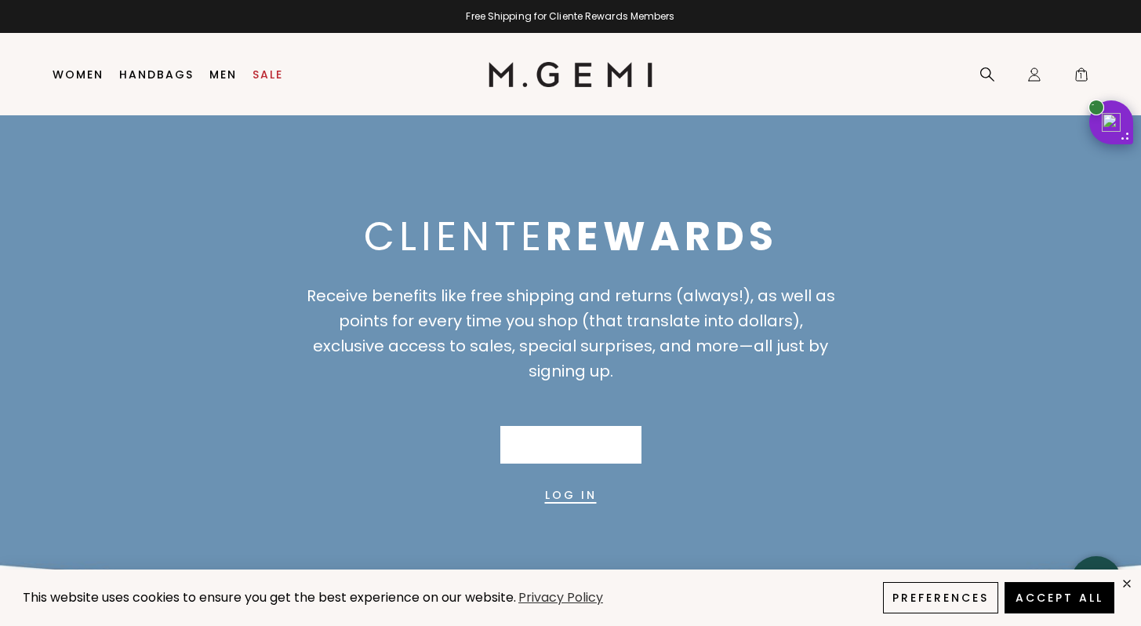
click at [575, 442] on link "Join Now" at bounding box center [570, 445] width 141 height 38
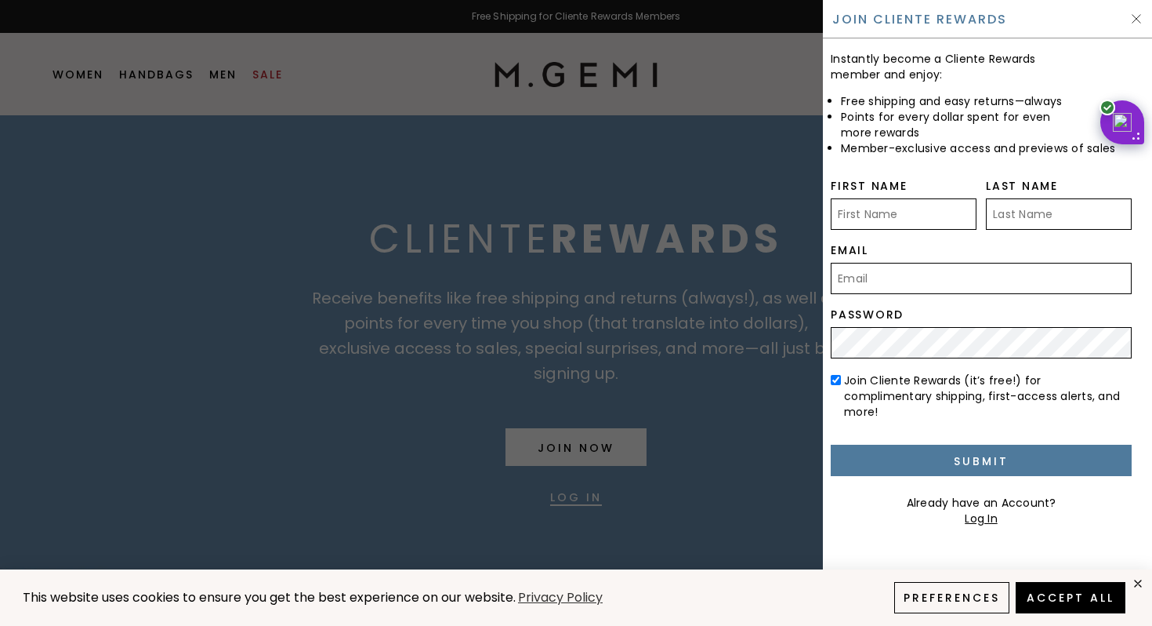
click at [887, 219] on input "First Name" at bounding box center [904, 213] width 146 height 31
type input "[PERSON_NAME]"
type input "[GEOGRAPHIC_DATA]"
click at [902, 293] on input "Email" at bounding box center [981, 278] width 301 height 31
type input "[PERSON_NAME][EMAIL_ADDRESS][PERSON_NAME][DOMAIN_NAME]"
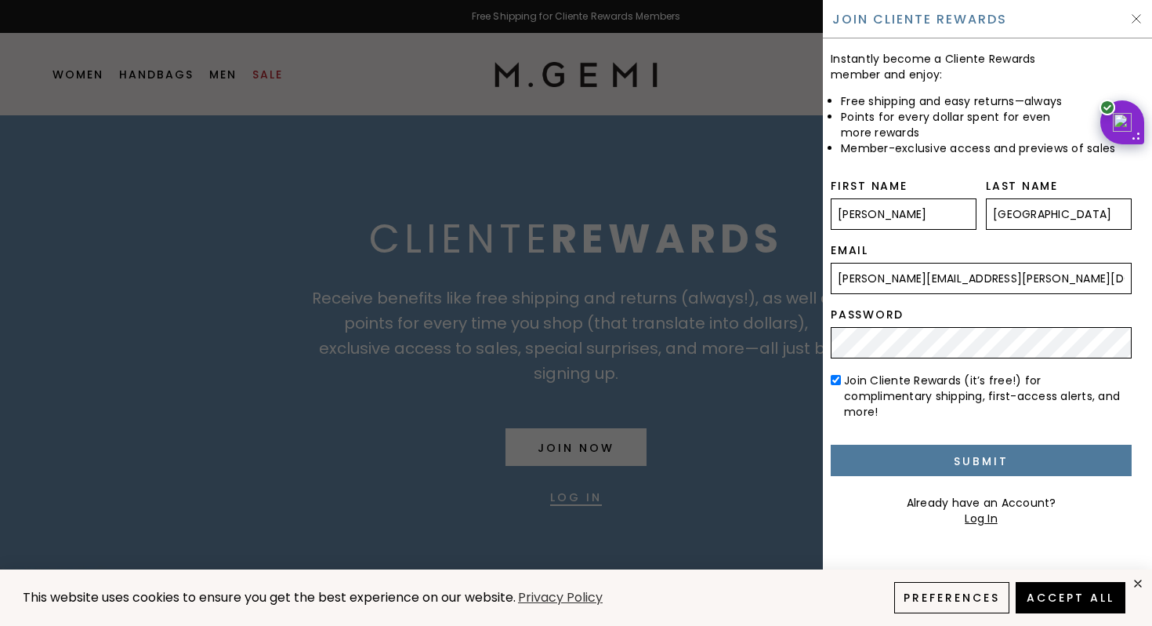
click at [910, 378] on span "Join Cliente Rewards (it’s free!) for complimentary shipping, first-access aler…" at bounding box center [982, 395] width 276 height 47
click at [841, 378] on input "Join Cliente Rewards (it’s free!) for complimentary shipping, first-access aler…" at bounding box center [836, 380] width 10 height 10
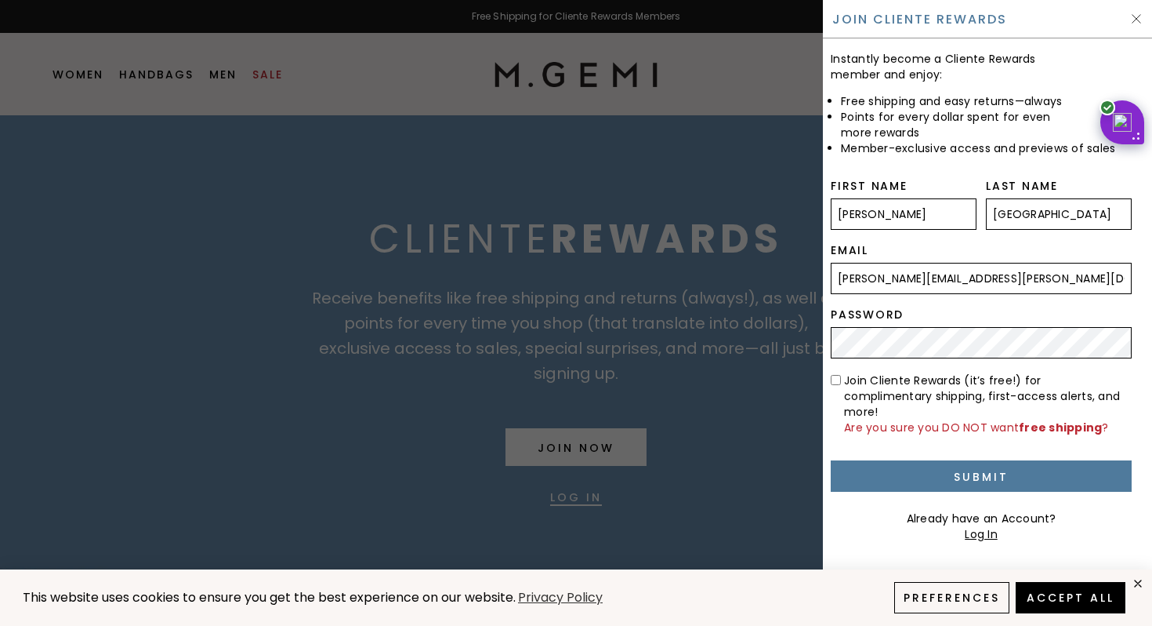
click at [874, 379] on span "Join Cliente Rewards (it’s free!) for complimentary shipping, first-access aler…" at bounding box center [982, 395] width 276 height 47
click at [841, 379] on input "Join Cliente Rewards (it’s free!) for complimentary shipping, first-access aler…" at bounding box center [836, 380] width 10 height 10
checkbox input "true"
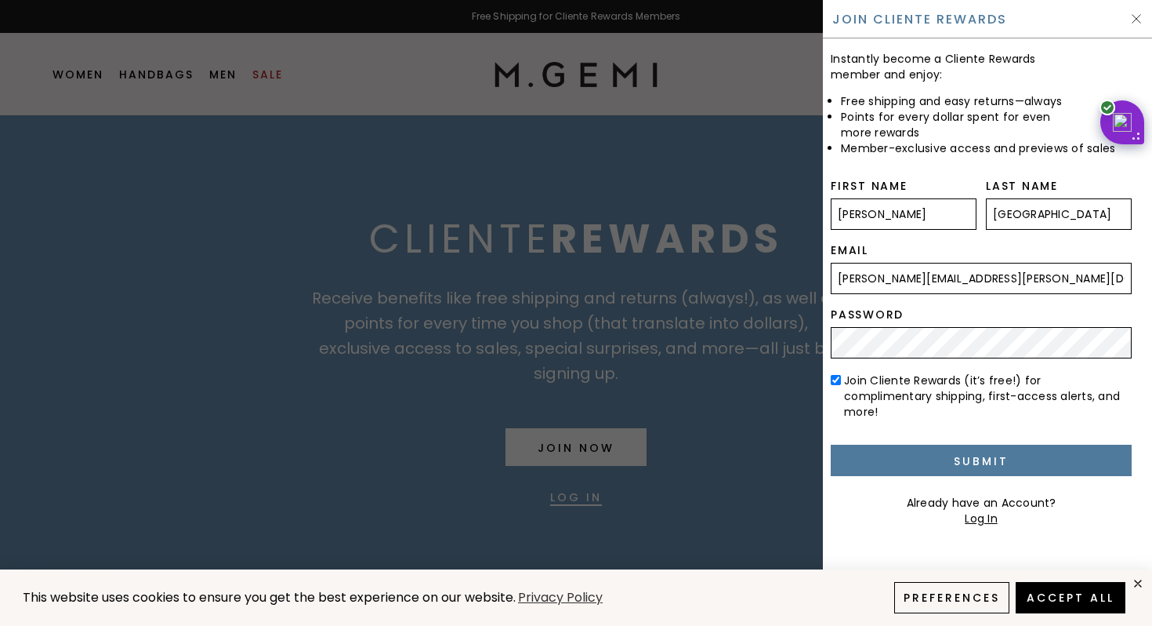
click at [831, 526] on div at bounding box center [831, 526] width 0 height 0
type input "[PERSON_NAME][EMAIL_ADDRESS][PERSON_NAME][DOMAIN_NAME]"
click at [0, 0] on div at bounding box center [0, 0] width 0 height 0
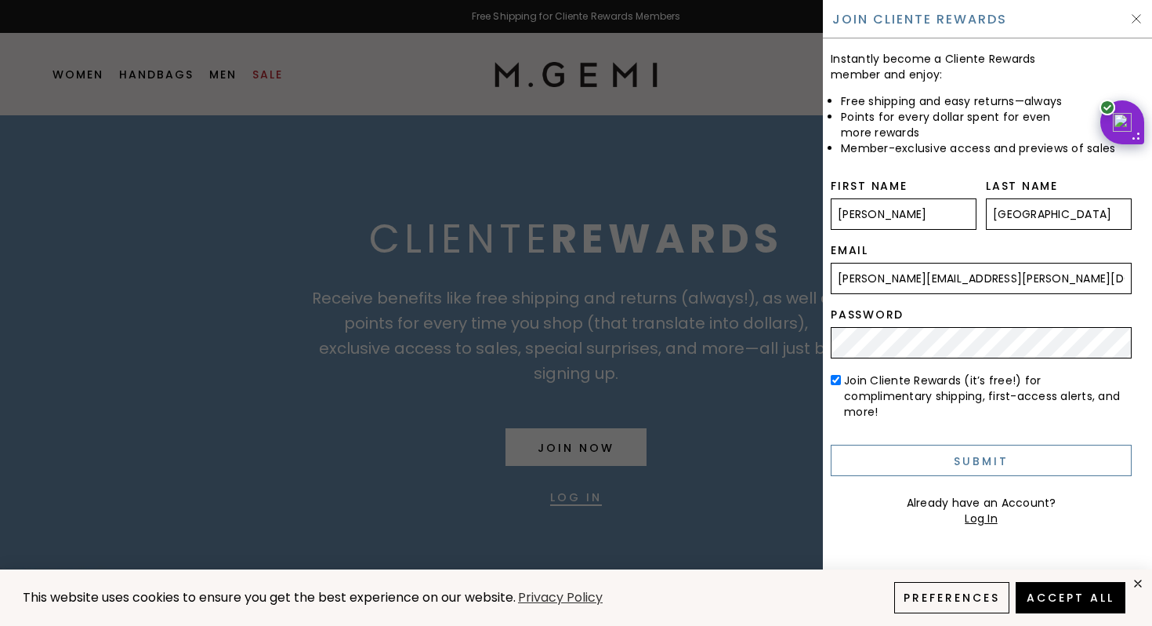
click at [1002, 444] on input "Submit" at bounding box center [981, 459] width 301 height 31
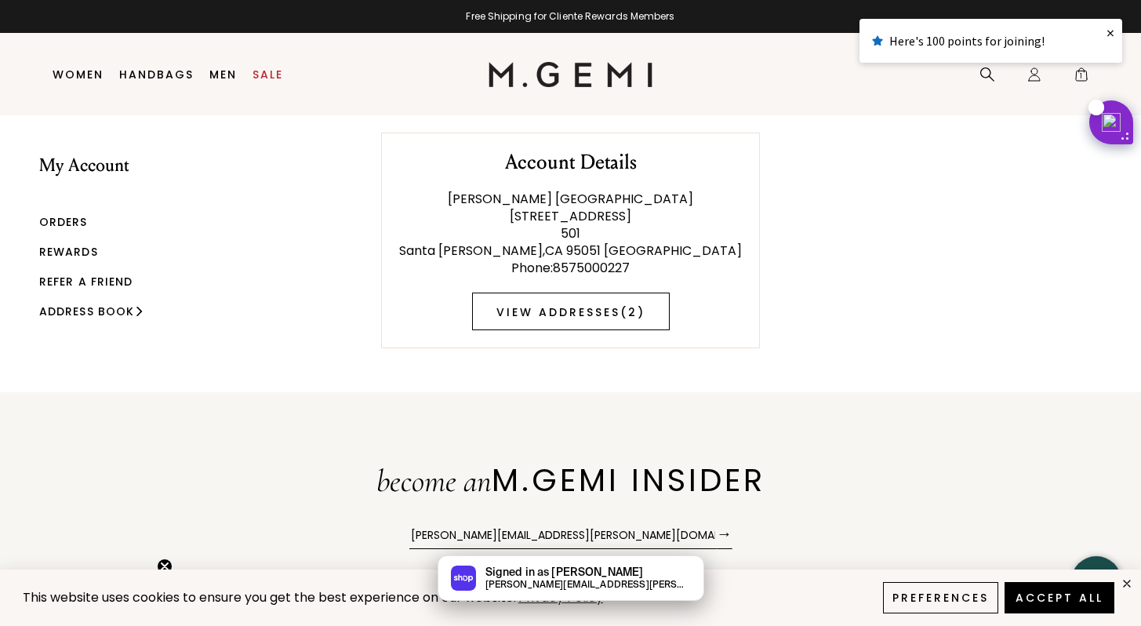
click at [597, 315] on link "View Addresses ( 2 )" at bounding box center [571, 311] width 198 height 38
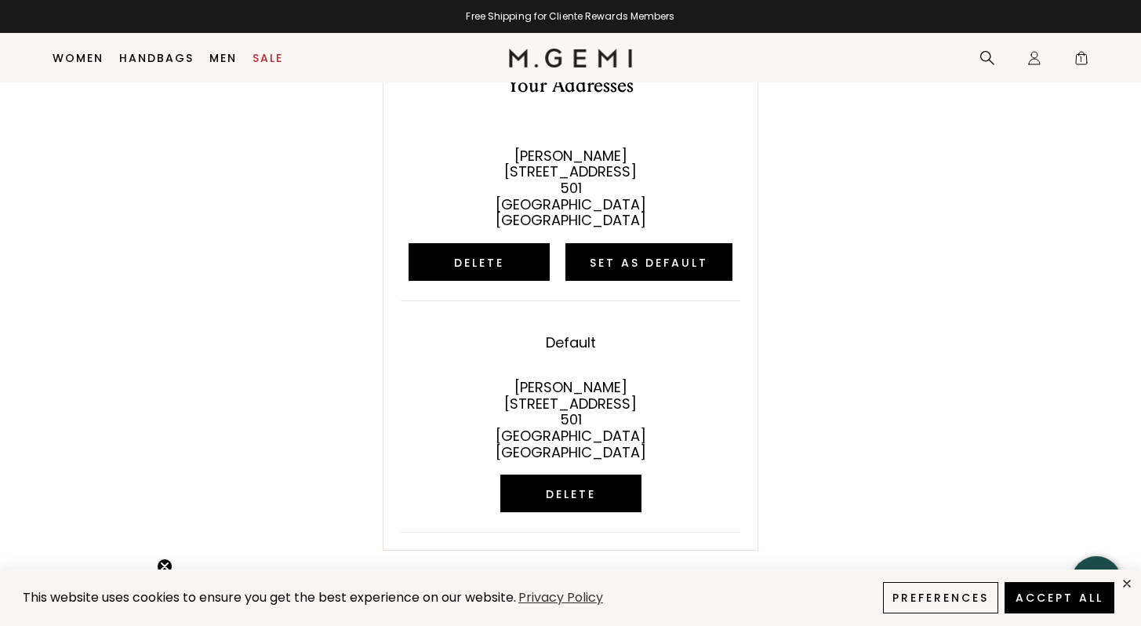
scroll to position [59, 0]
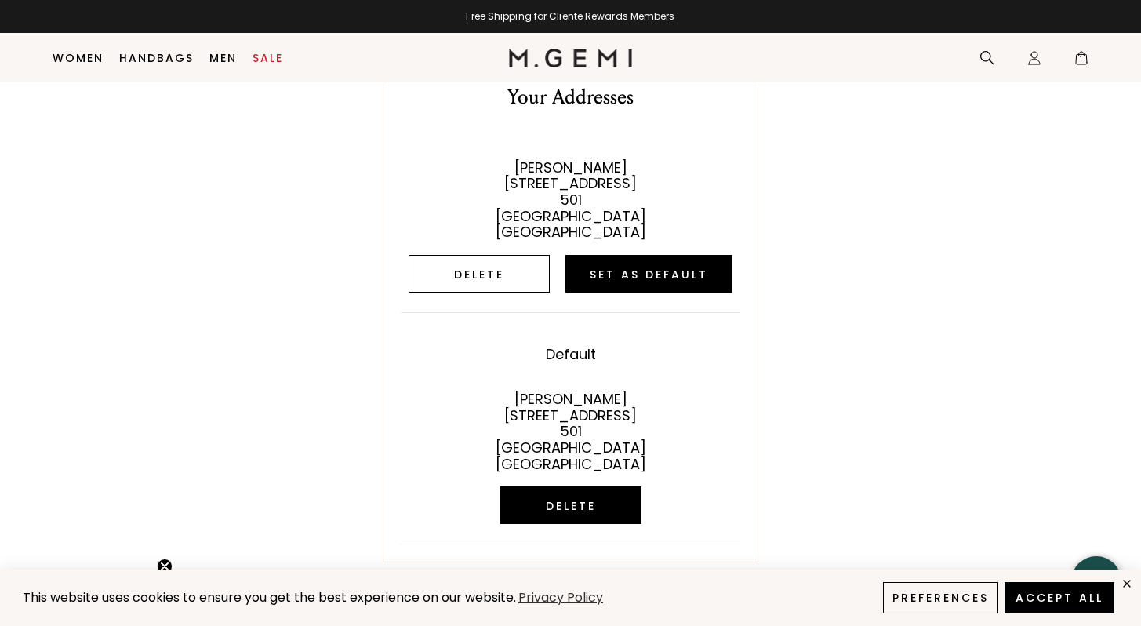
click at [494, 279] on button "Delete" at bounding box center [478, 274] width 141 height 38
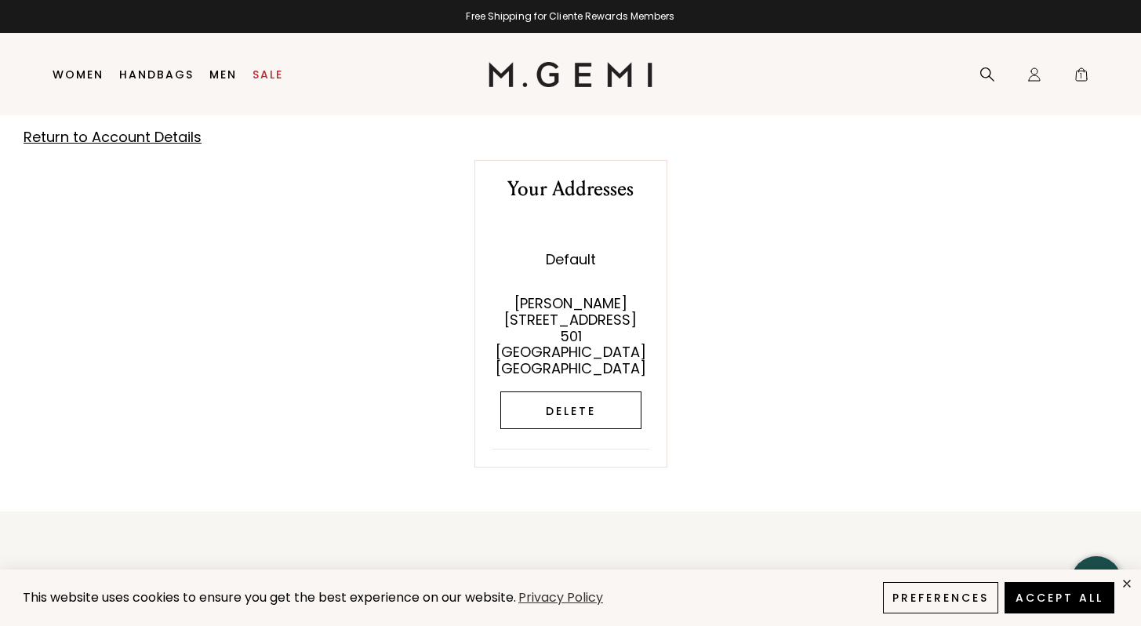
click at [578, 406] on button "Delete" at bounding box center [570, 410] width 141 height 38
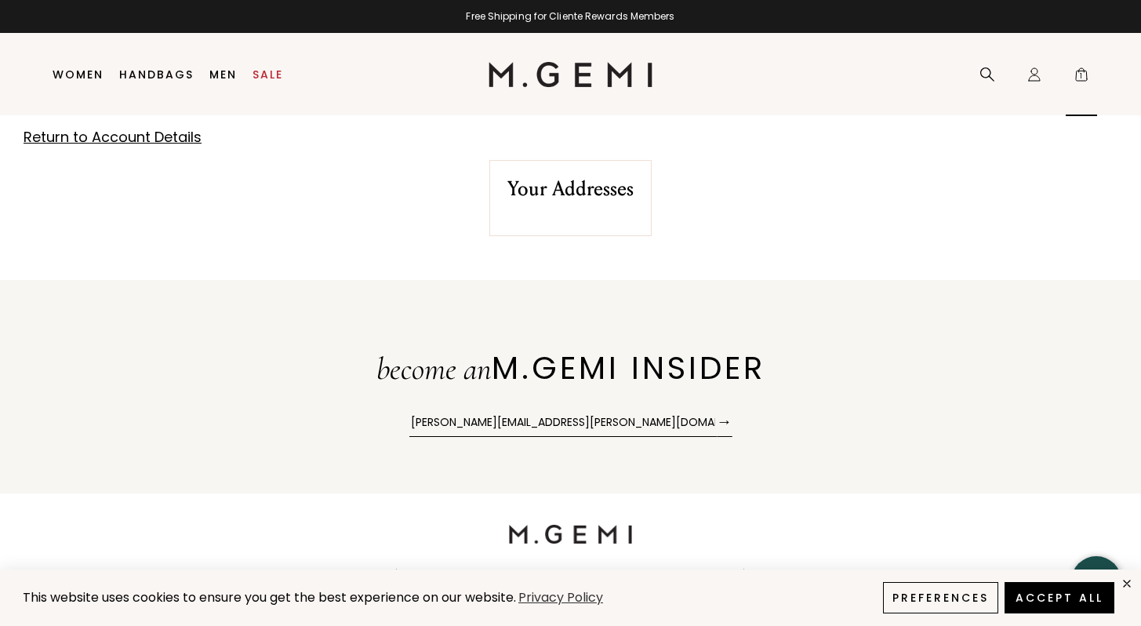
click at [1083, 78] on span "1" at bounding box center [1081, 78] width 16 height 16
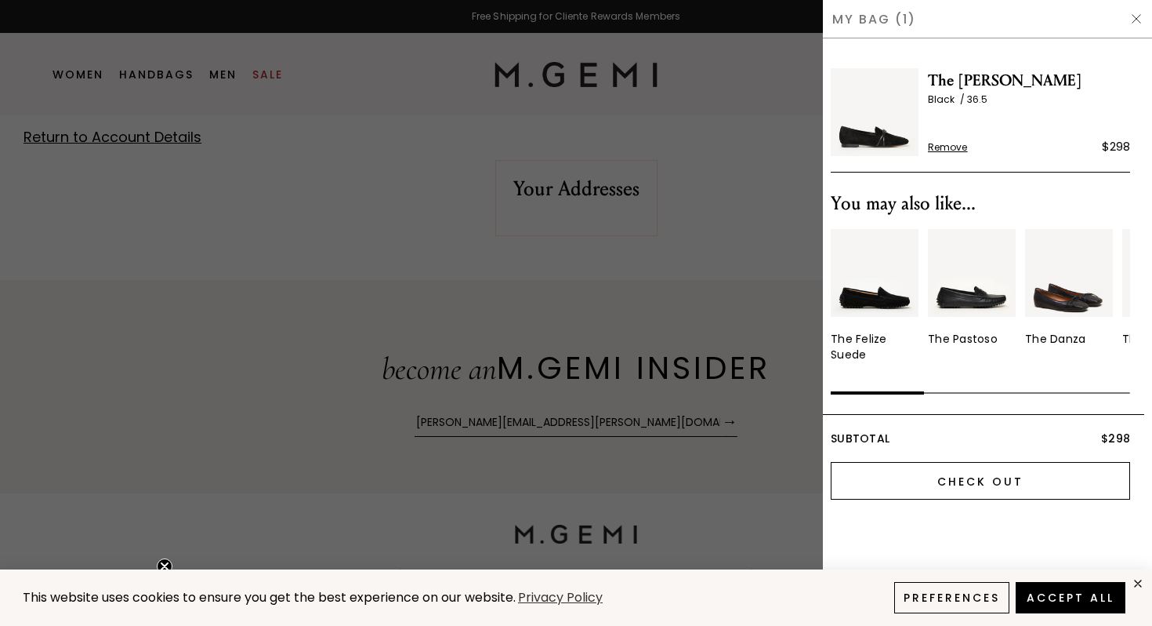
click at [994, 481] on input "Check Out" at bounding box center [980, 481] width 299 height 38
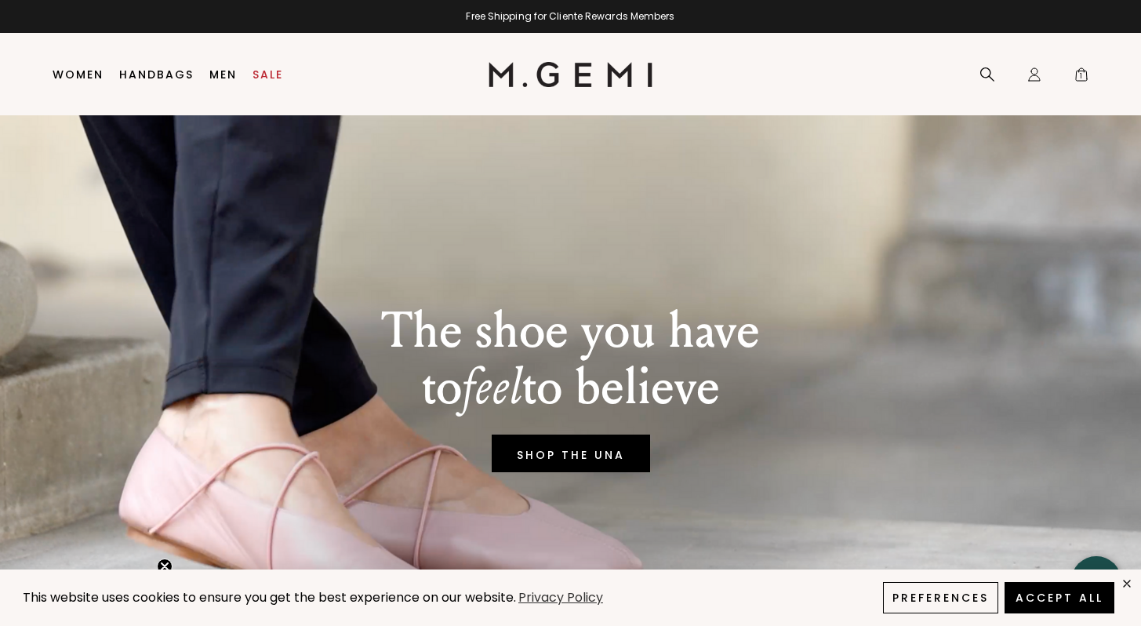
type input "[PERSON_NAME][EMAIL_ADDRESS][PERSON_NAME][DOMAIN_NAME]"
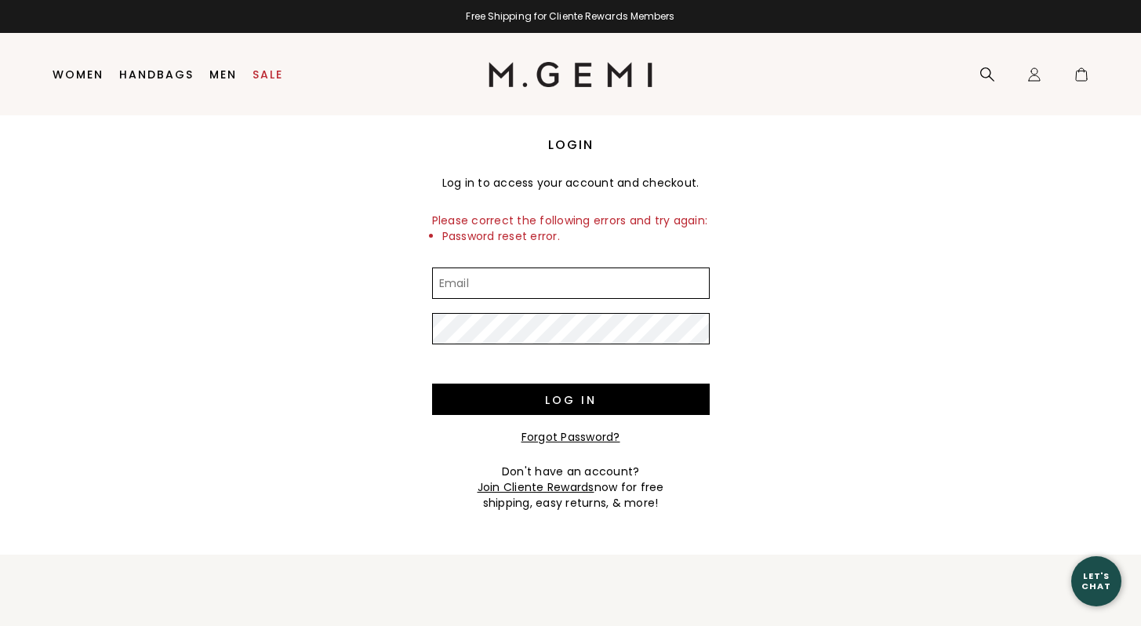
type input "[PERSON_NAME][EMAIL_ADDRESS][PERSON_NAME][DOMAIN_NAME]"
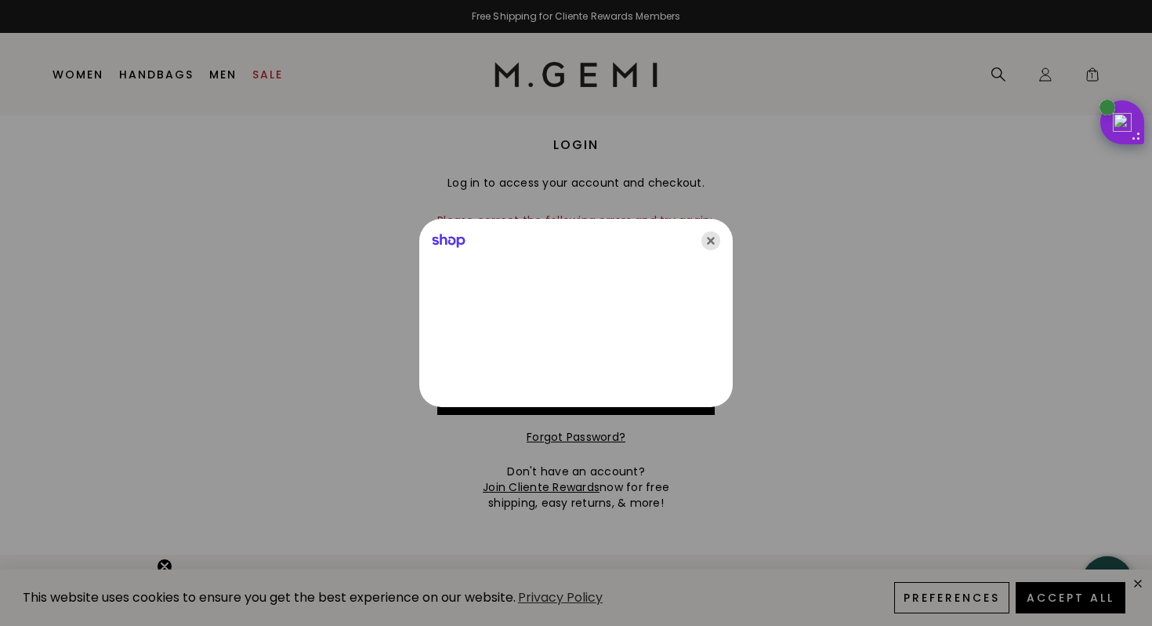
click at [711, 238] on icon "Close" at bounding box center [711, 240] width 19 height 19
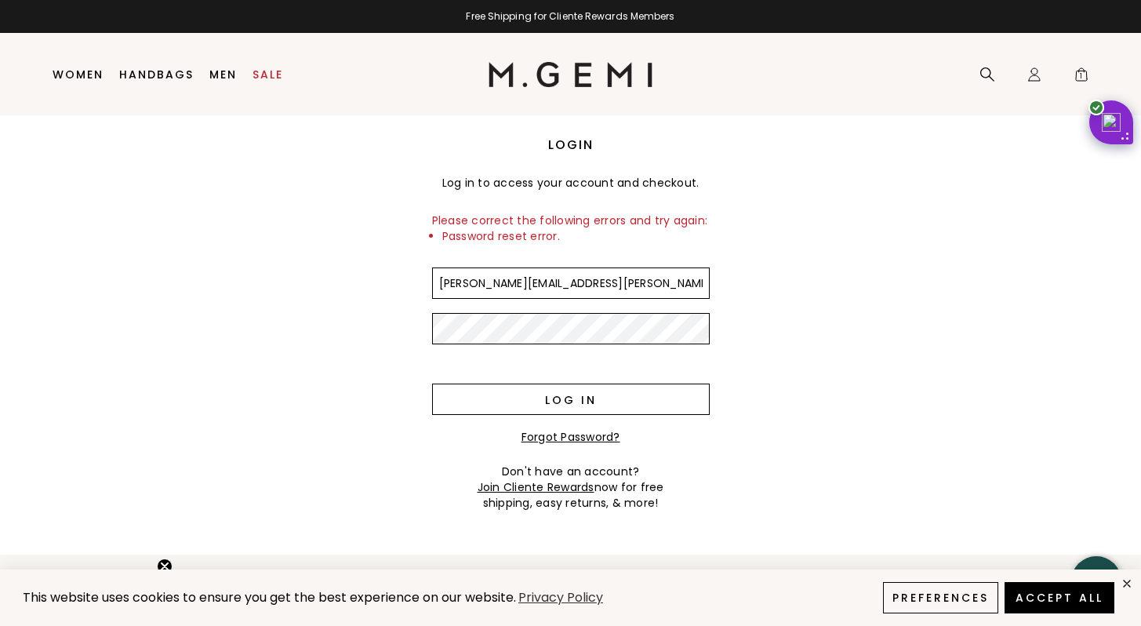
click at [631, 393] on input "Log in" at bounding box center [570, 398] width 277 height 31
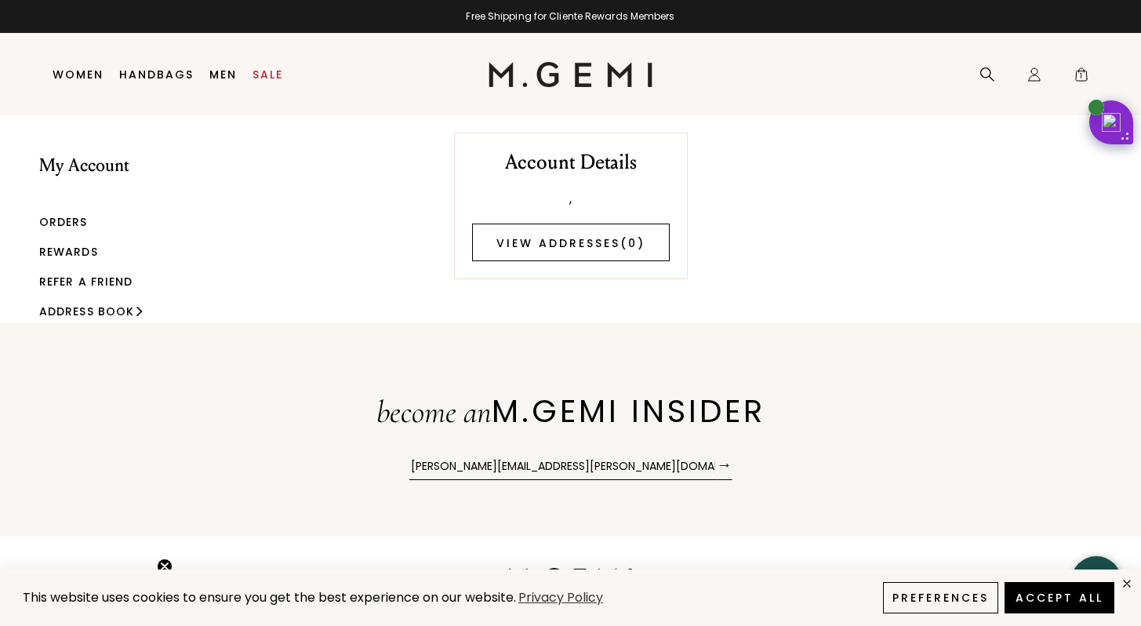
click at [554, 240] on link "View Addresses ( 0 )" at bounding box center [571, 242] width 198 height 38
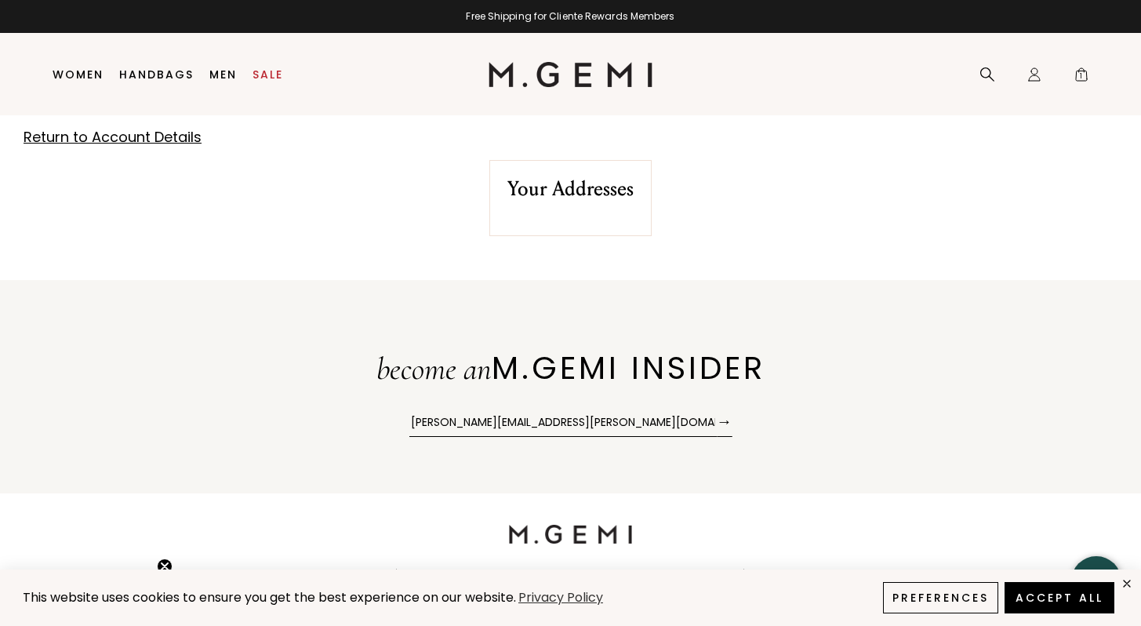
click at [584, 182] on h2 "Your Addresses" at bounding box center [570, 189] width 126 height 24
click at [723, 419] on button "→" at bounding box center [724, 421] width 16 height 31
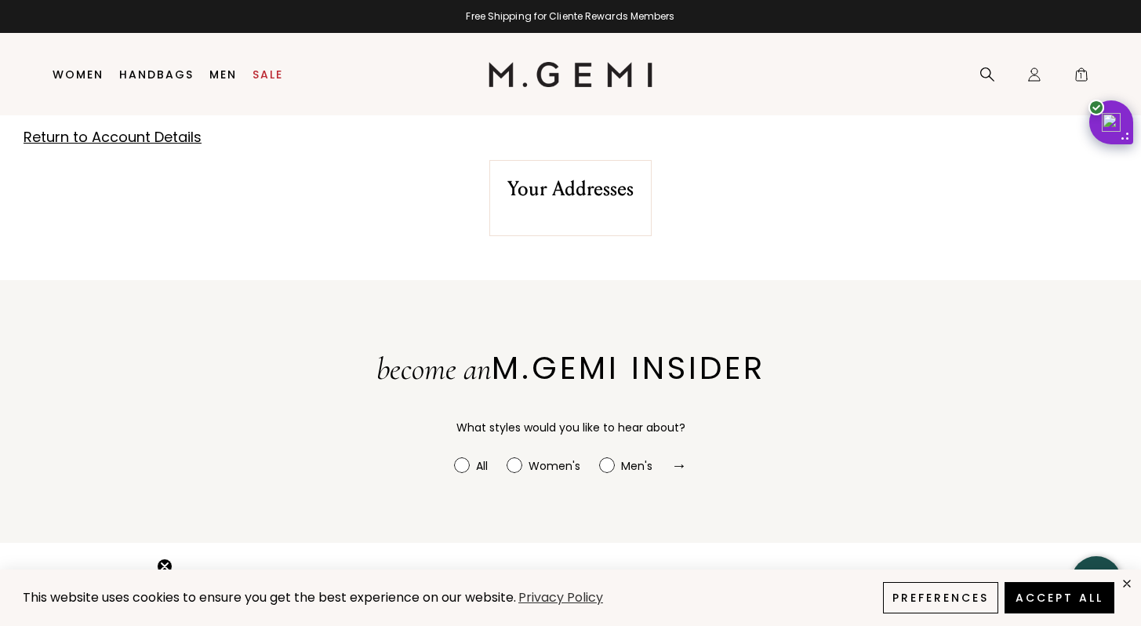
radio input "true"
click at [552, 462] on div "Women's" at bounding box center [554, 466] width 52 height 16
click at [455, 458] on input "Women's" at bounding box center [454, 457] width 1 height 1
radio input "true"
click at [680, 464] on button "→" at bounding box center [679, 465] width 16 height 30
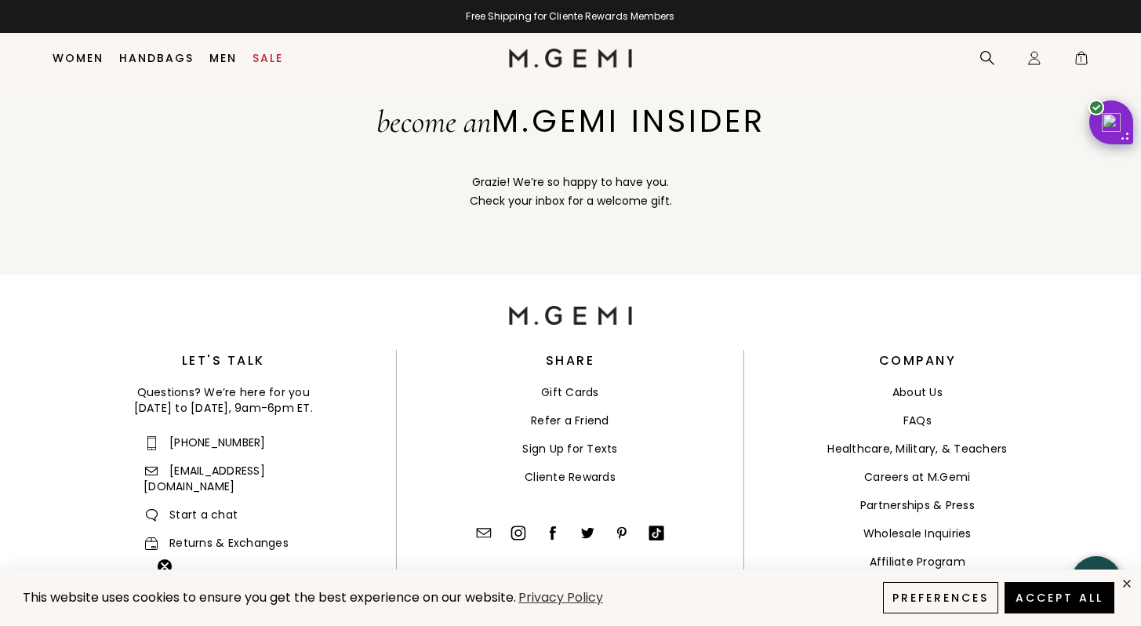
scroll to position [243, 0]
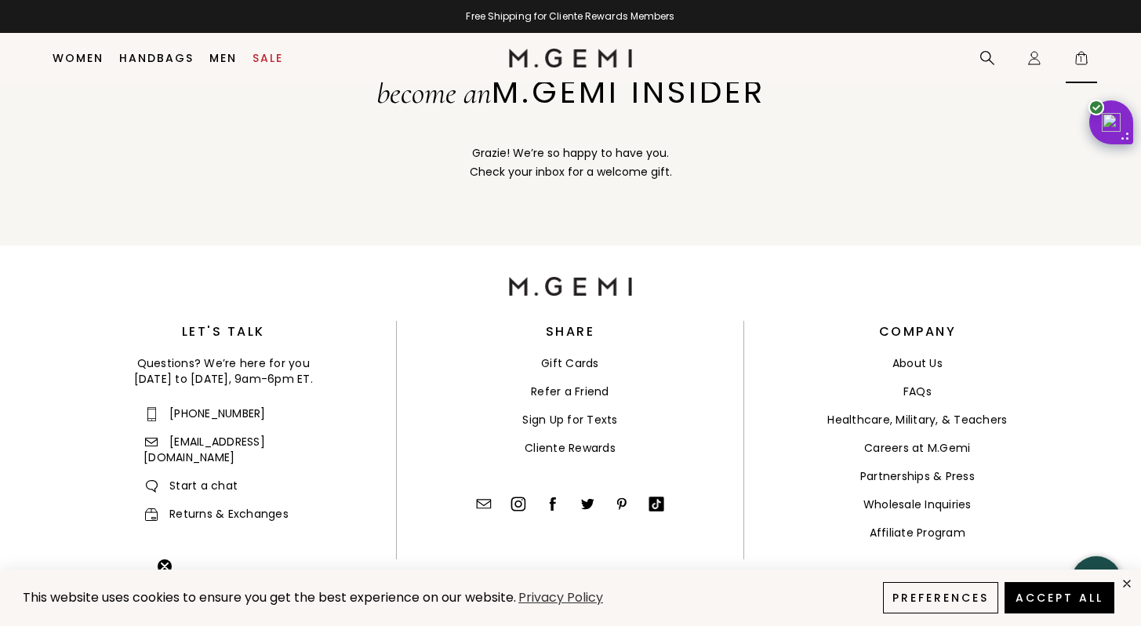
click at [1083, 60] on span "1" at bounding box center [1081, 61] width 16 height 16
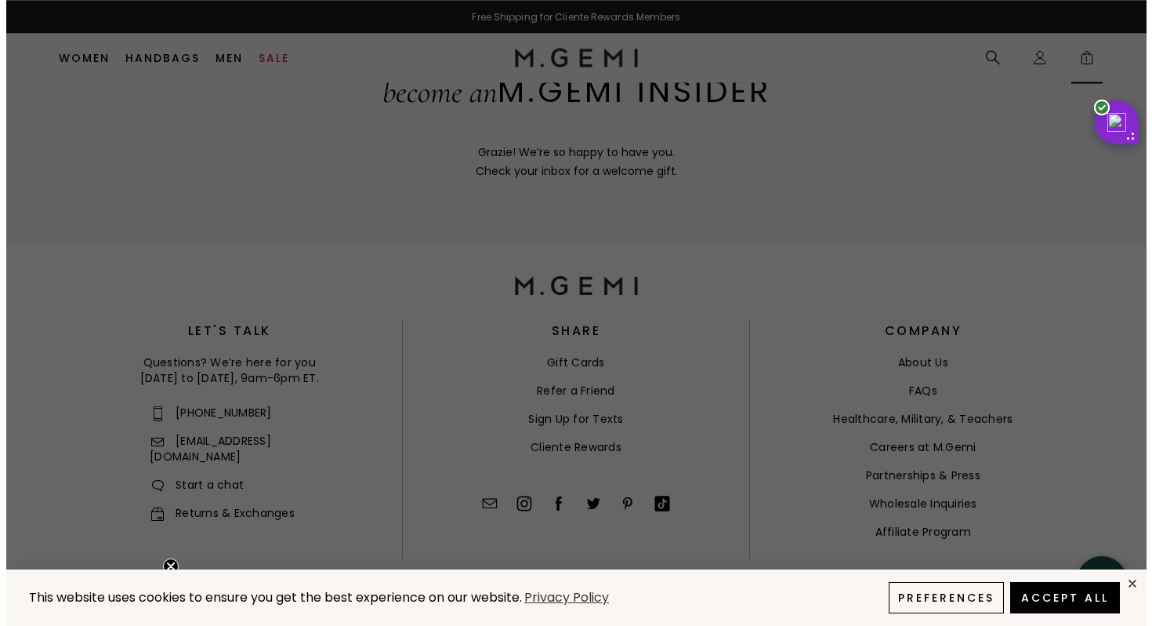
scroll to position [0, 0]
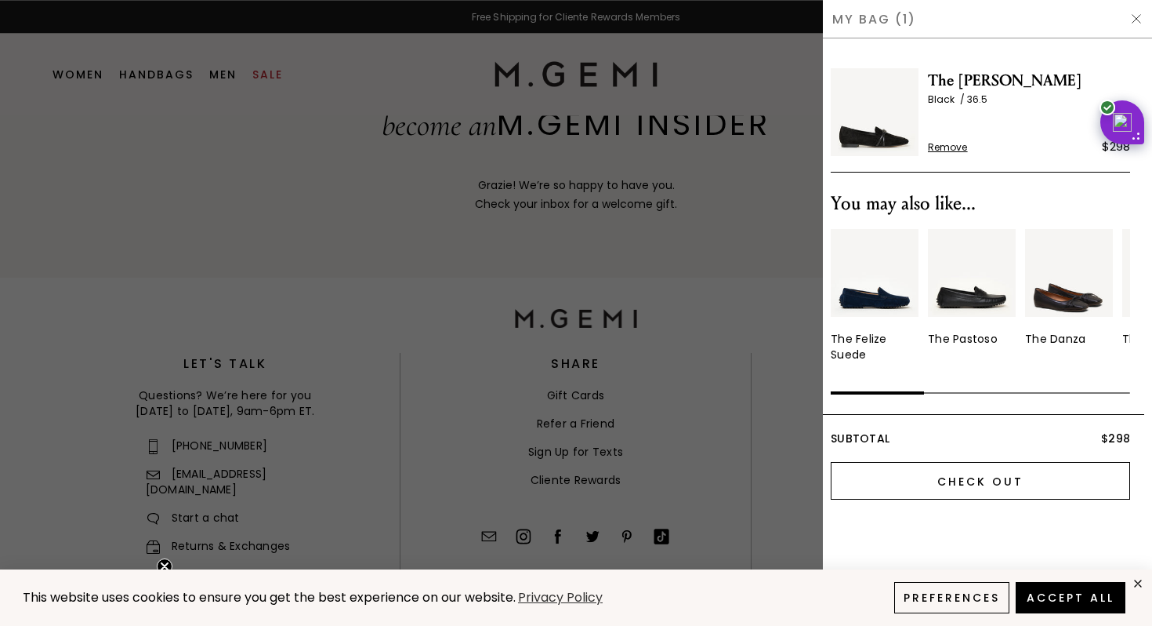
click at [997, 482] on input "Check Out" at bounding box center [980, 481] width 299 height 38
